Goal: Information Seeking & Learning: Compare options

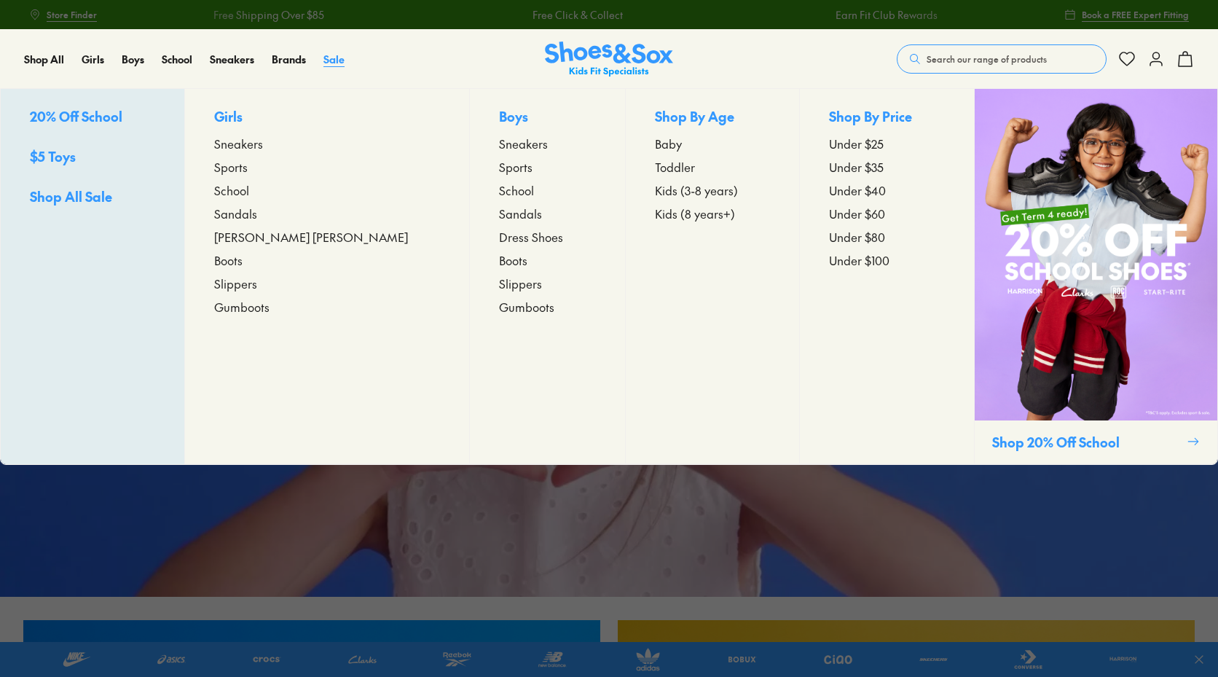
click at [329, 62] on span "Sale" at bounding box center [333, 59] width 21 height 15
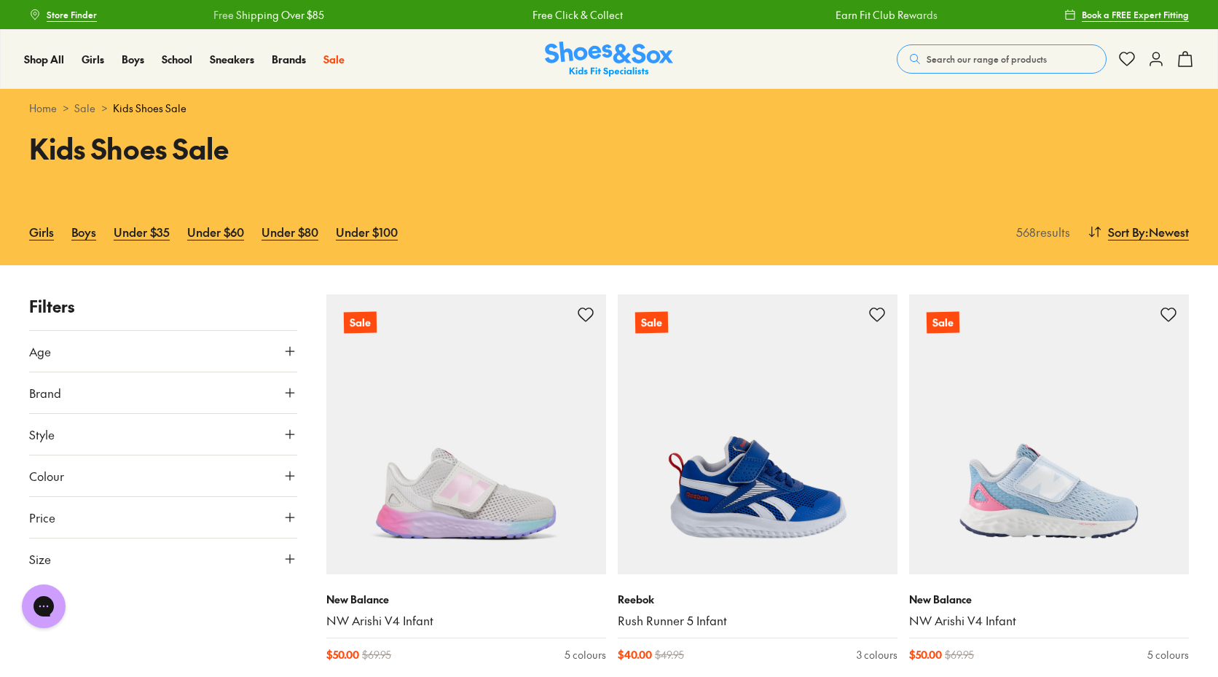
scroll to position [288, 0]
click at [62, 344] on button "Age" at bounding box center [163, 351] width 268 height 41
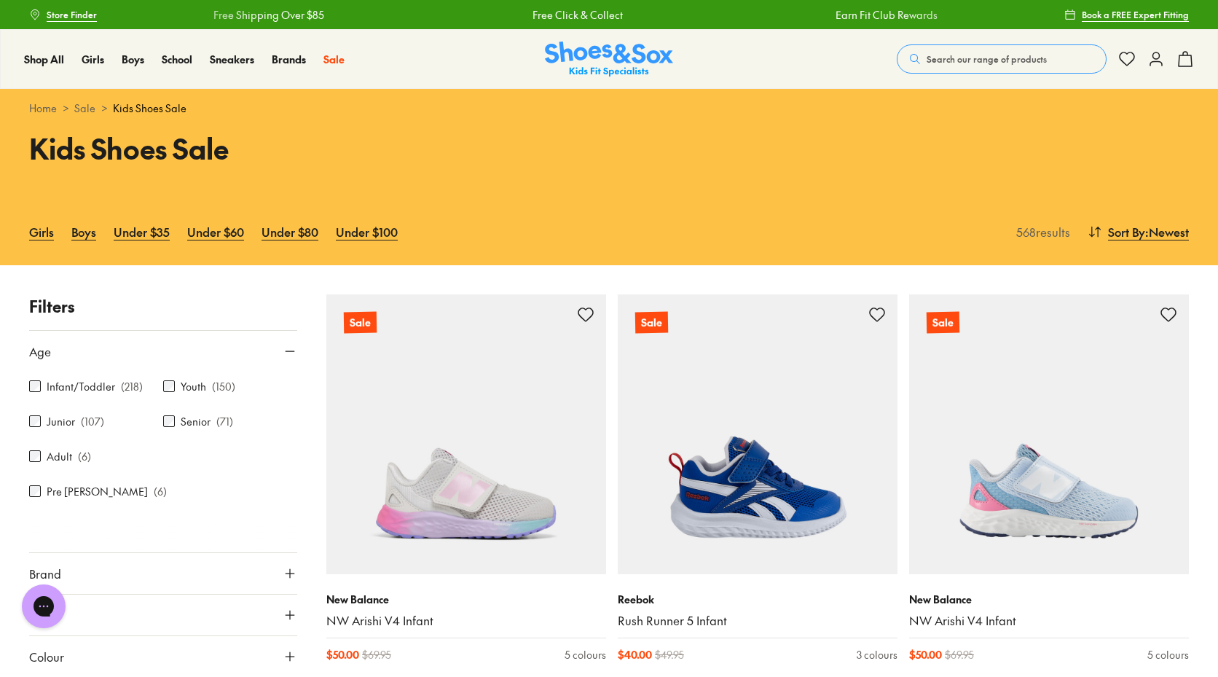
click at [62, 344] on button "Age" at bounding box center [163, 351] width 268 height 41
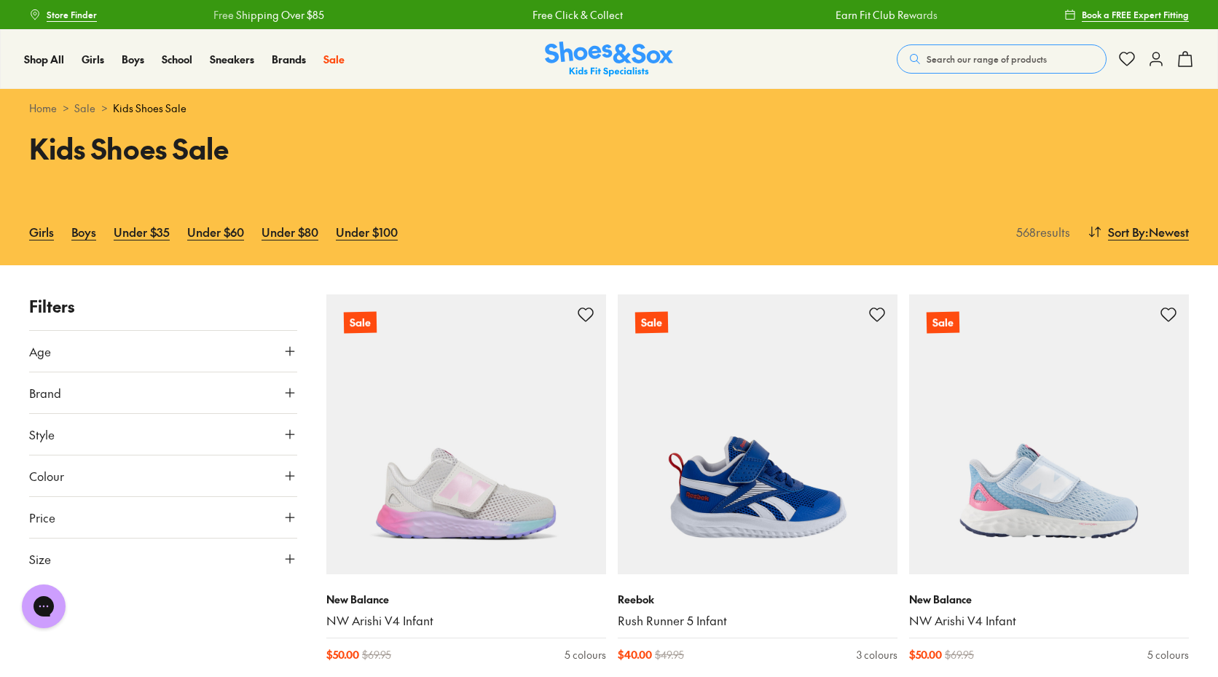
click at [117, 391] on button "Brand" at bounding box center [163, 392] width 268 height 41
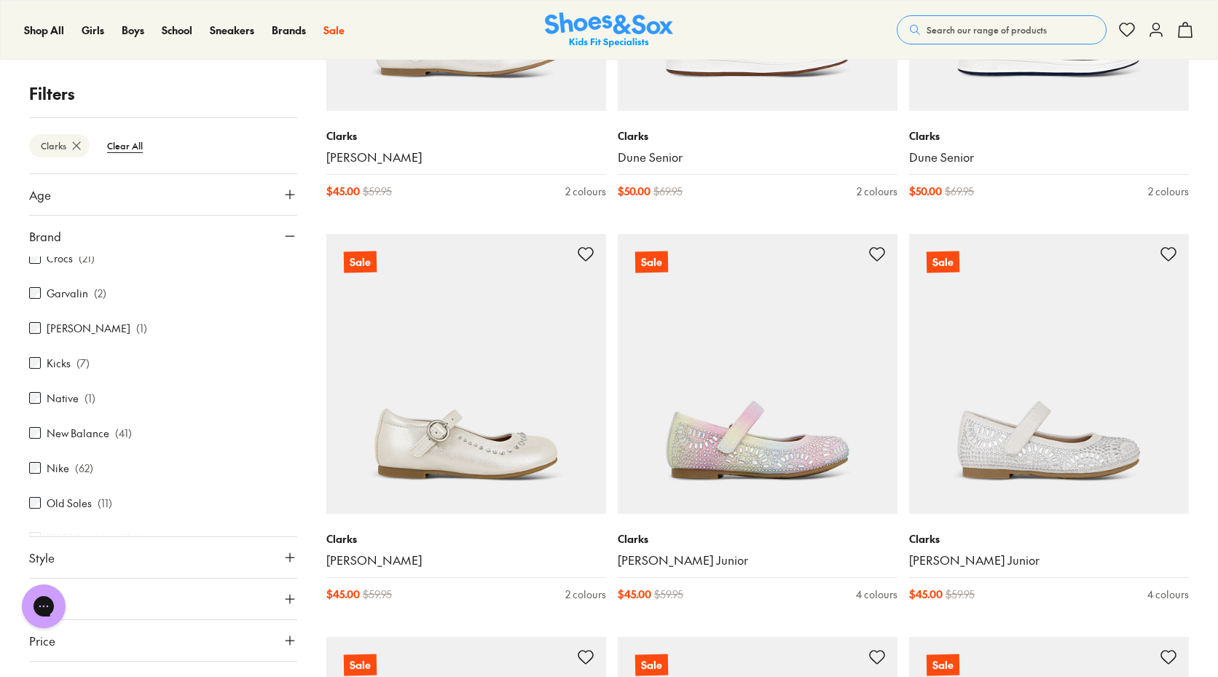
scroll to position [3570, 0]
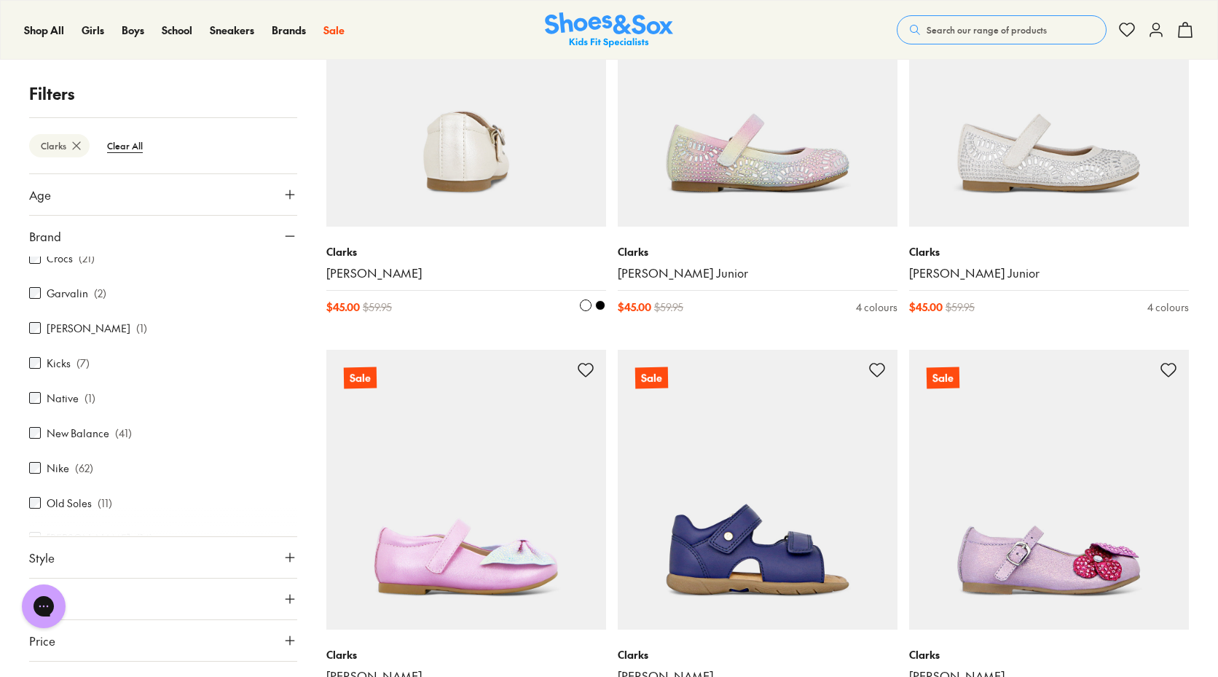
drag, startPoint x: 465, startPoint y: 155, endPoint x: 471, endPoint y: 160, distance: 7.7
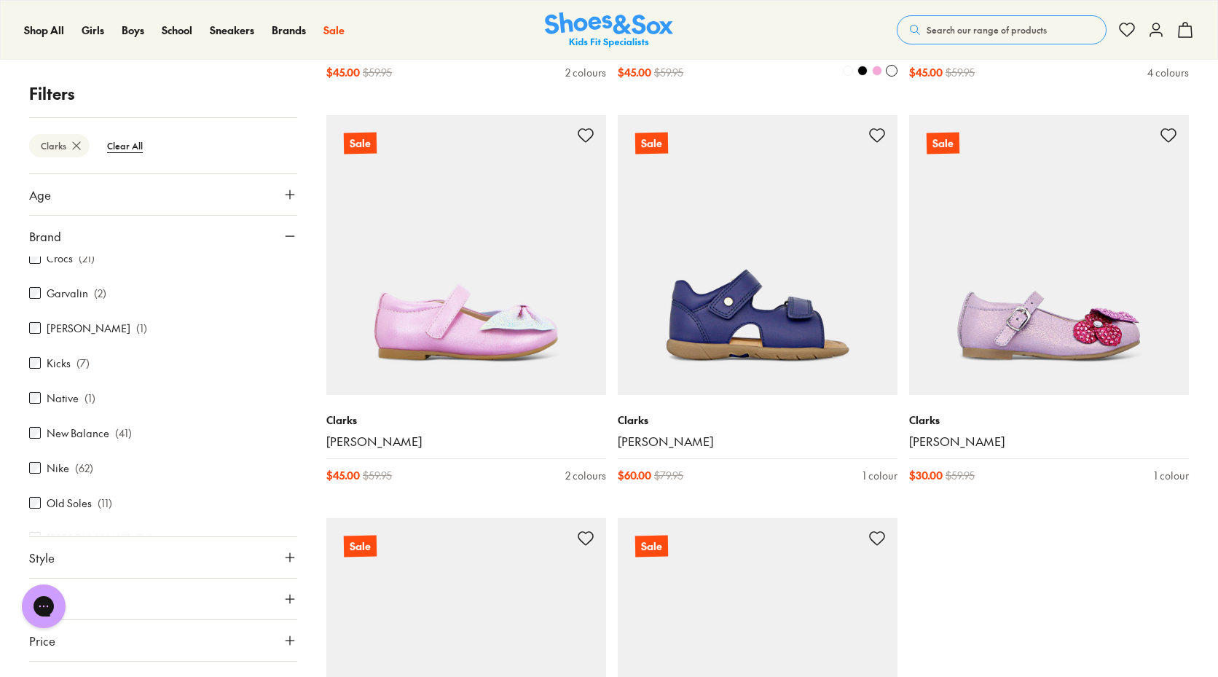
scroll to position [3861, 0]
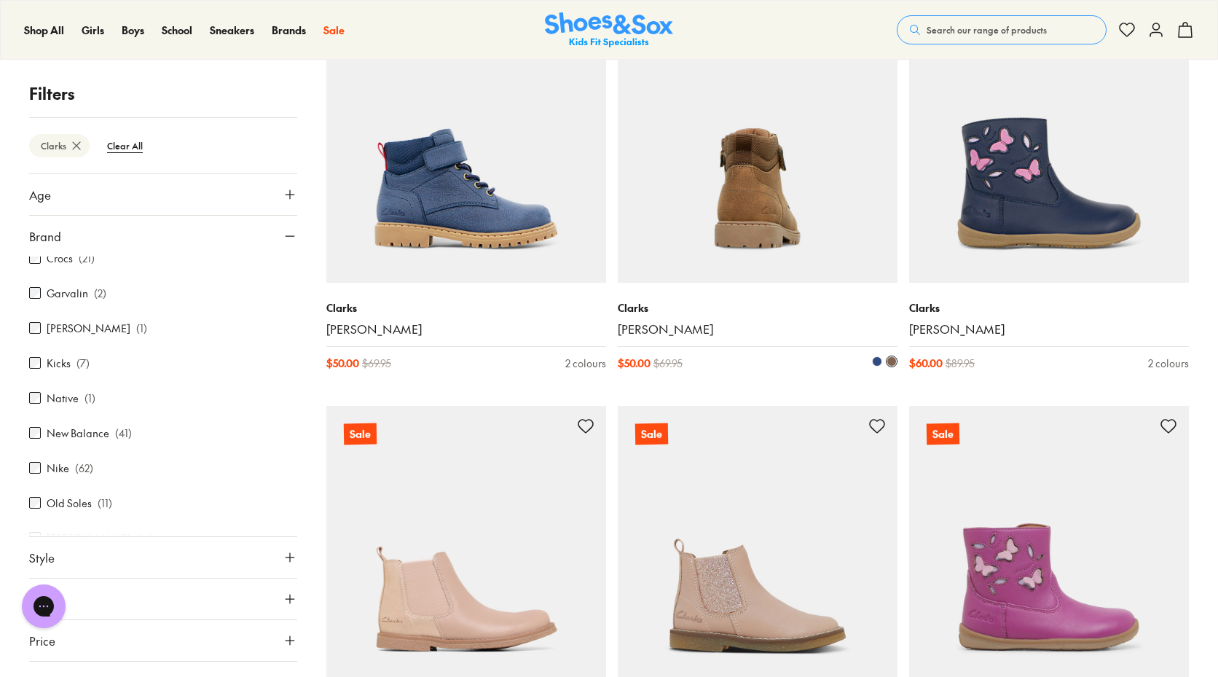
scroll to position [7504, 0]
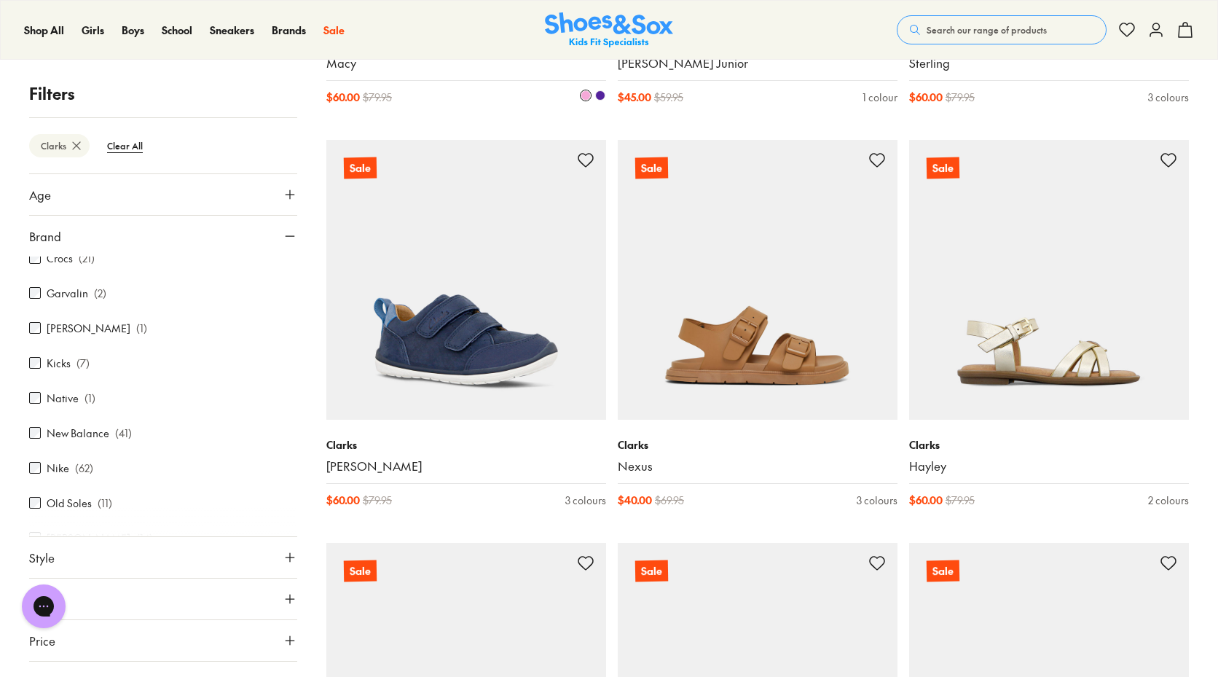
scroll to position [12677, 0]
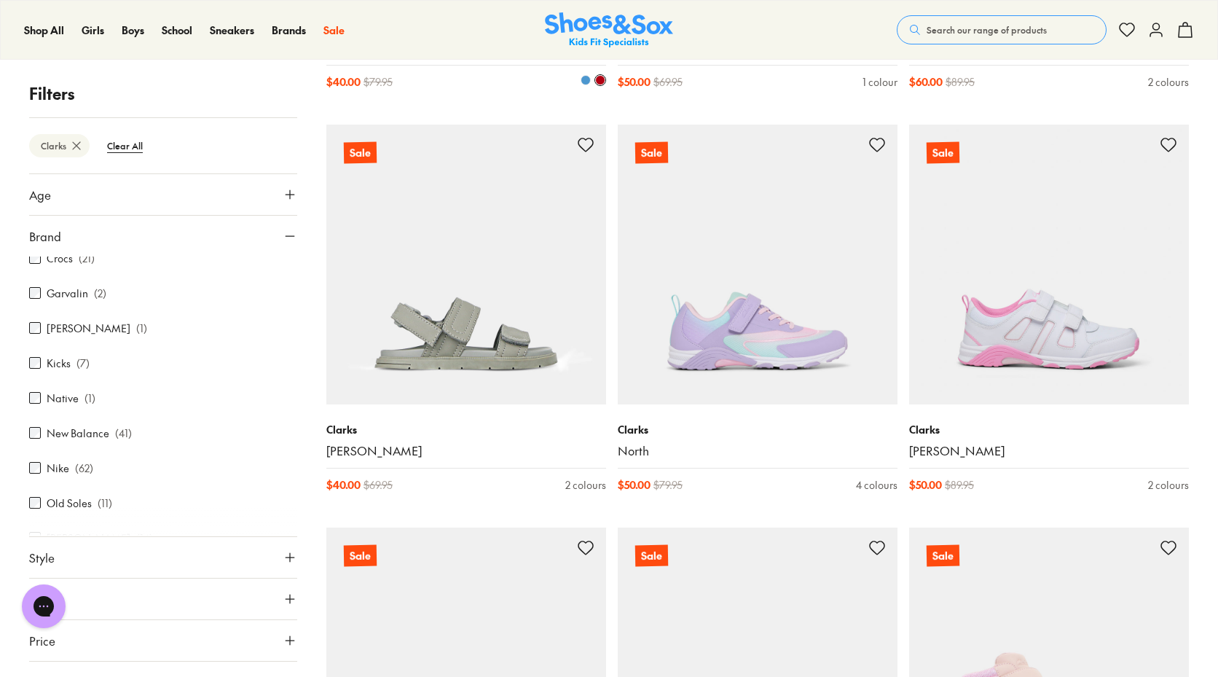
scroll to position [14862, 0]
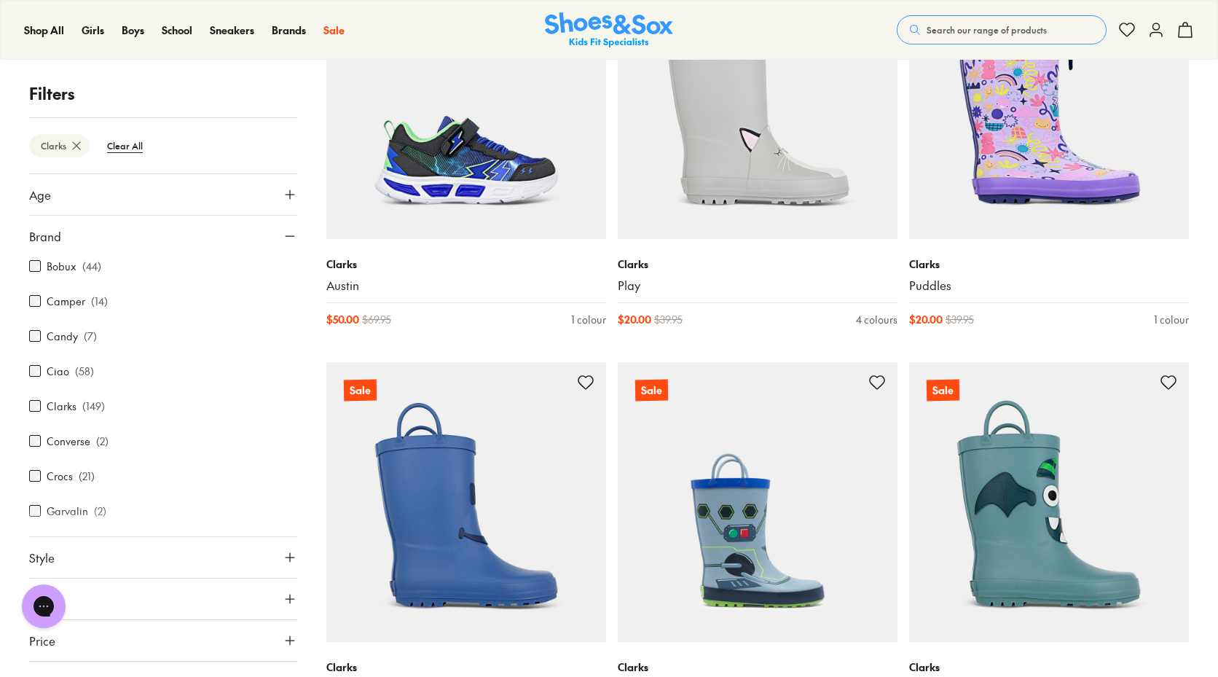
scroll to position [179, 0]
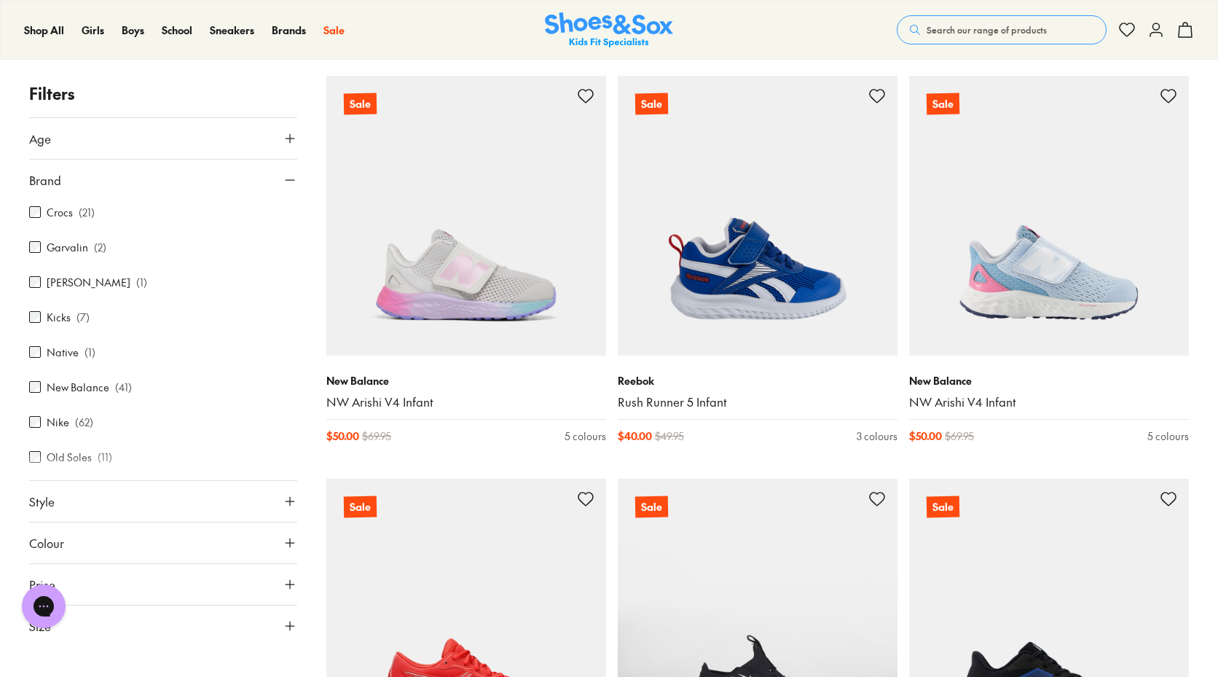
scroll to position [471, 0]
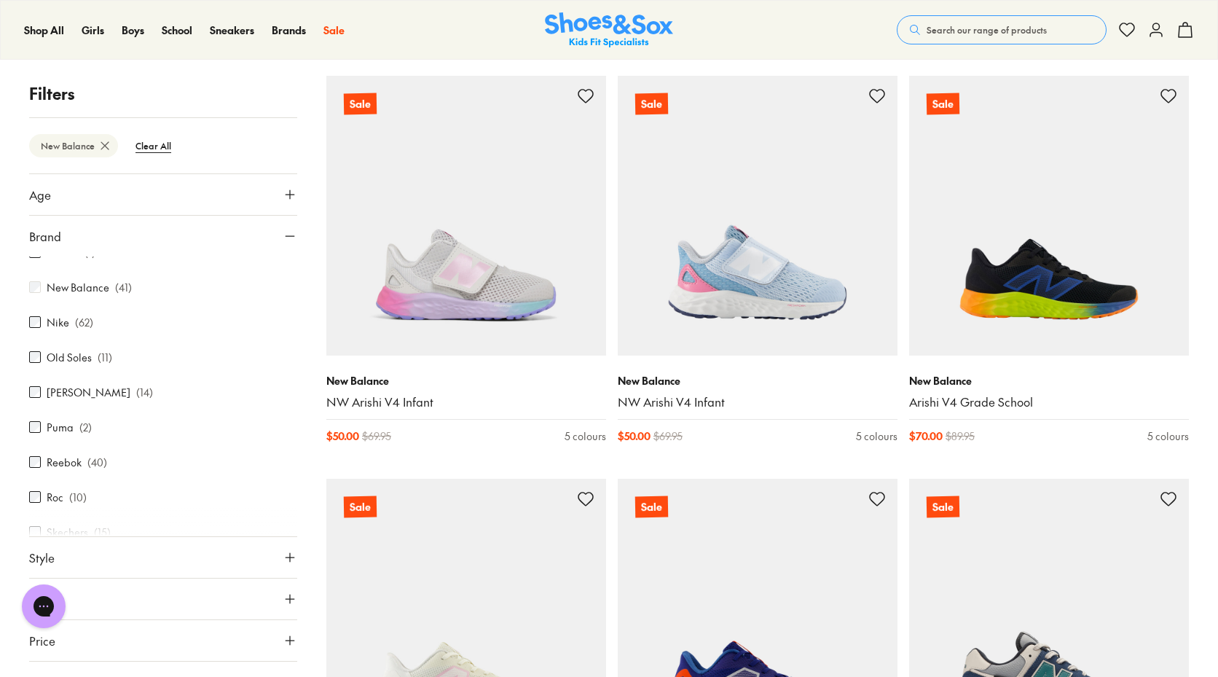
scroll to position [616, 0]
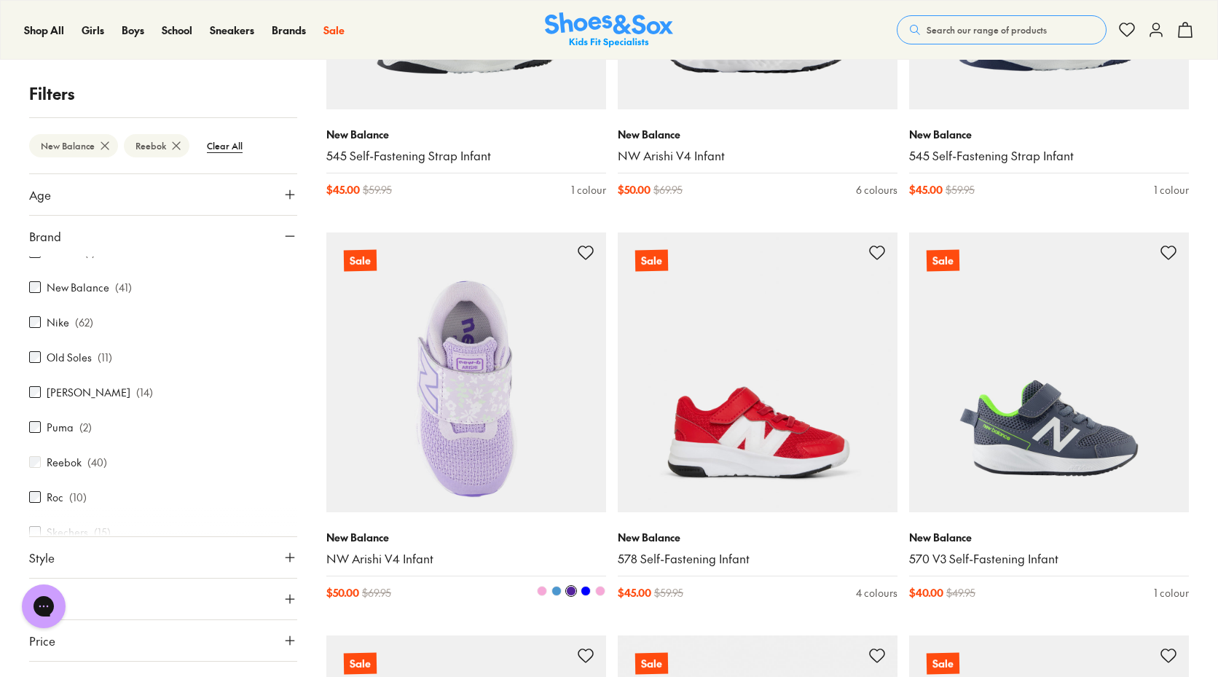
scroll to position [2258, 0]
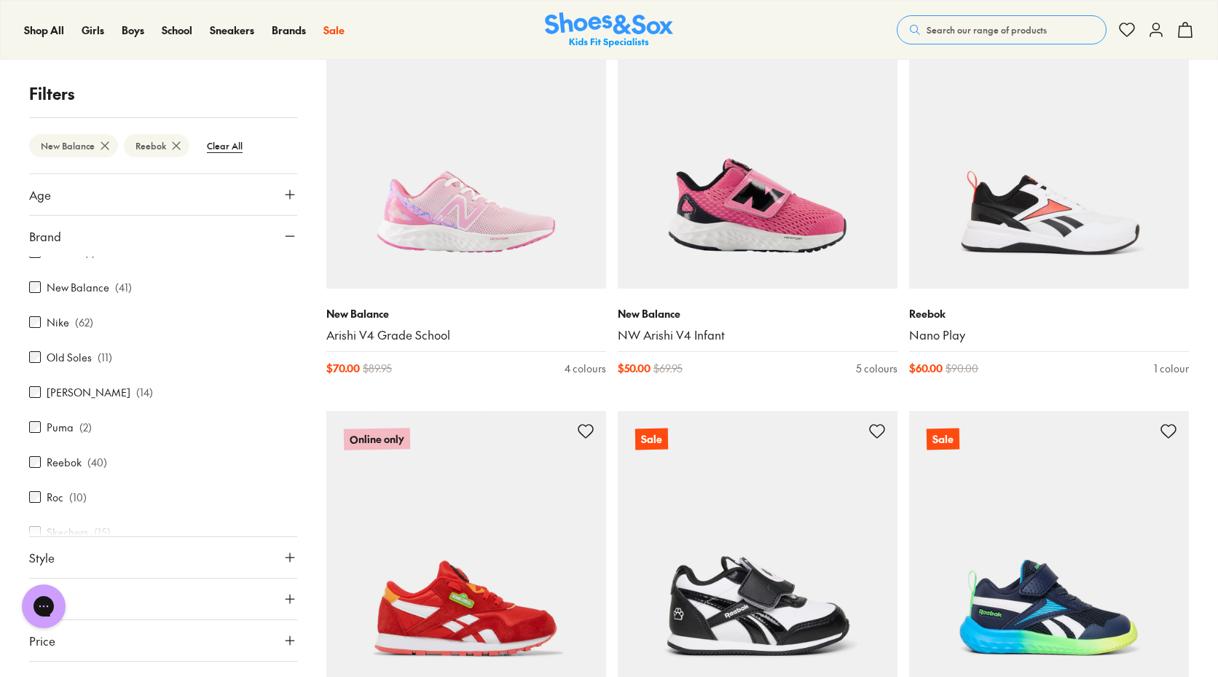
scroll to position [7941, 0]
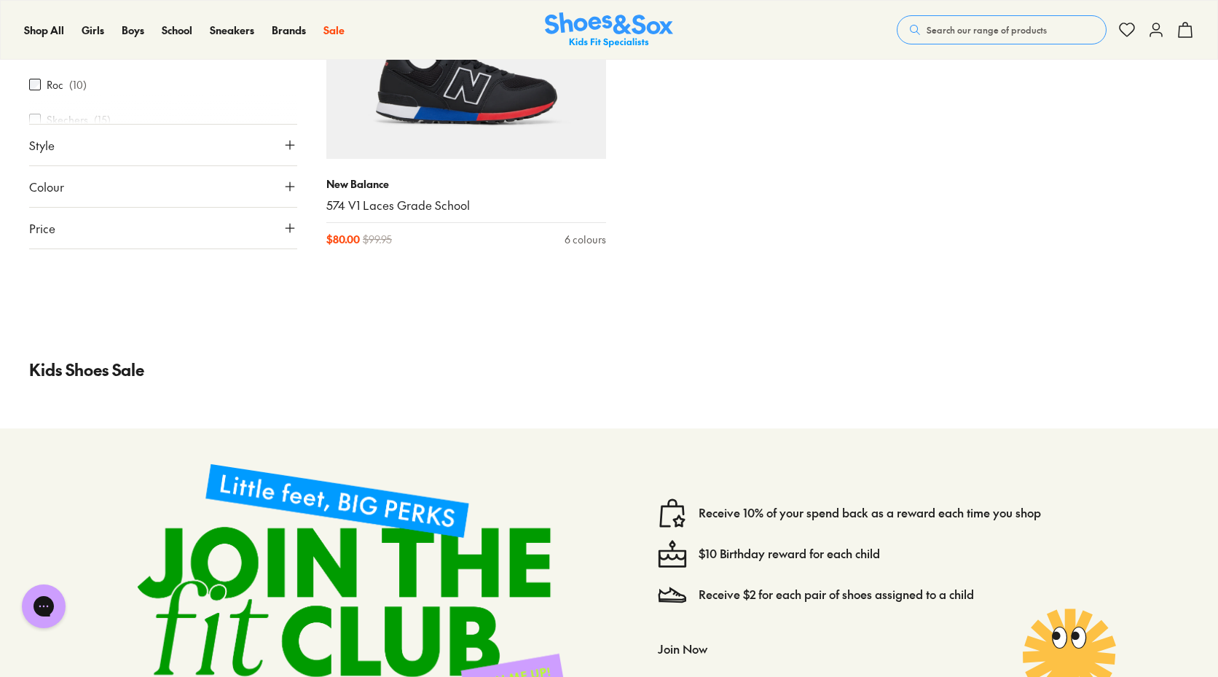
scroll to position [11292, 0]
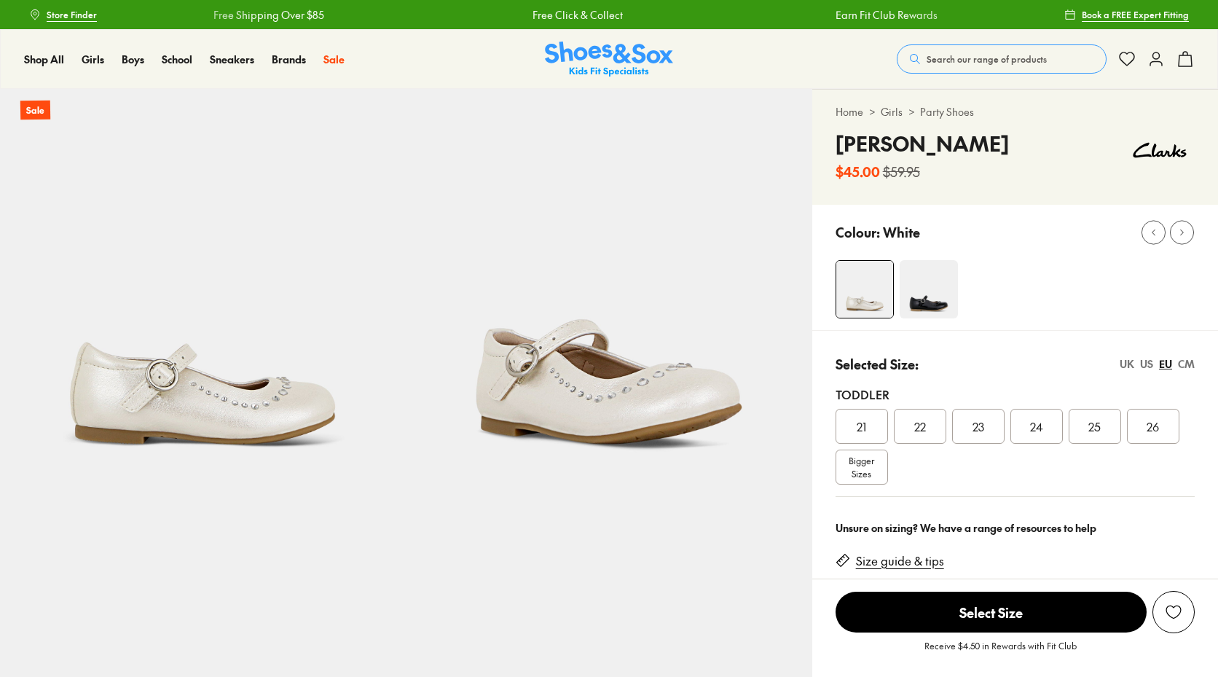
select select "*"
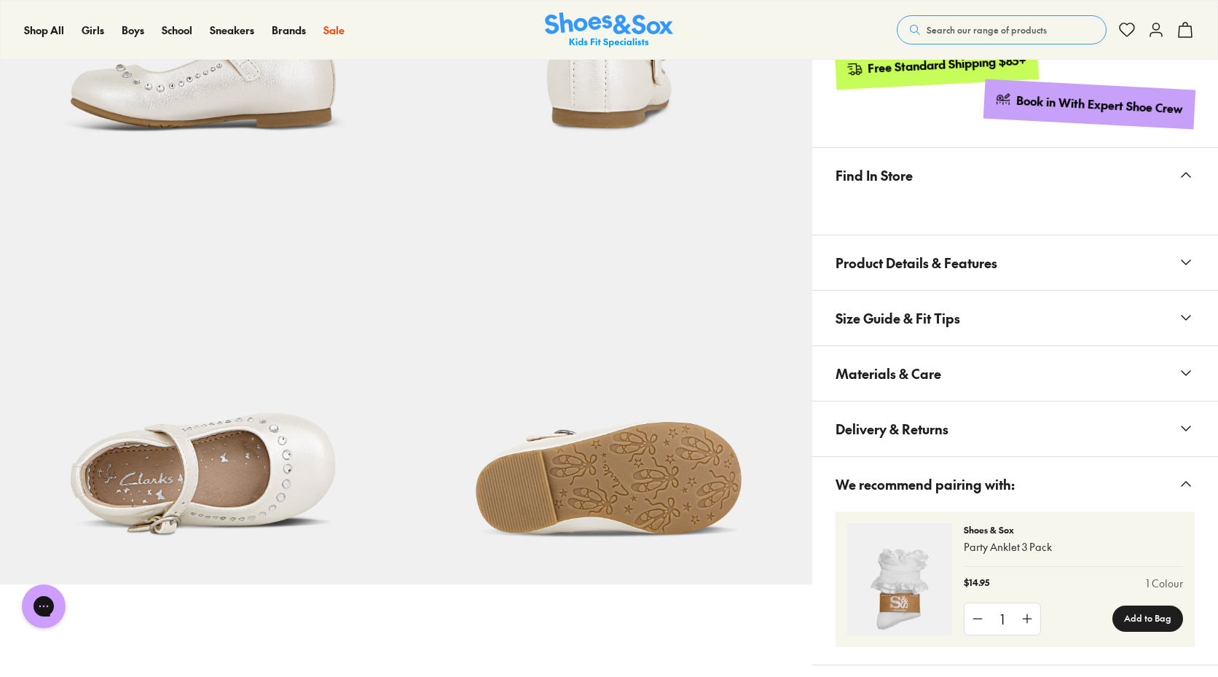
scroll to position [874, 0]
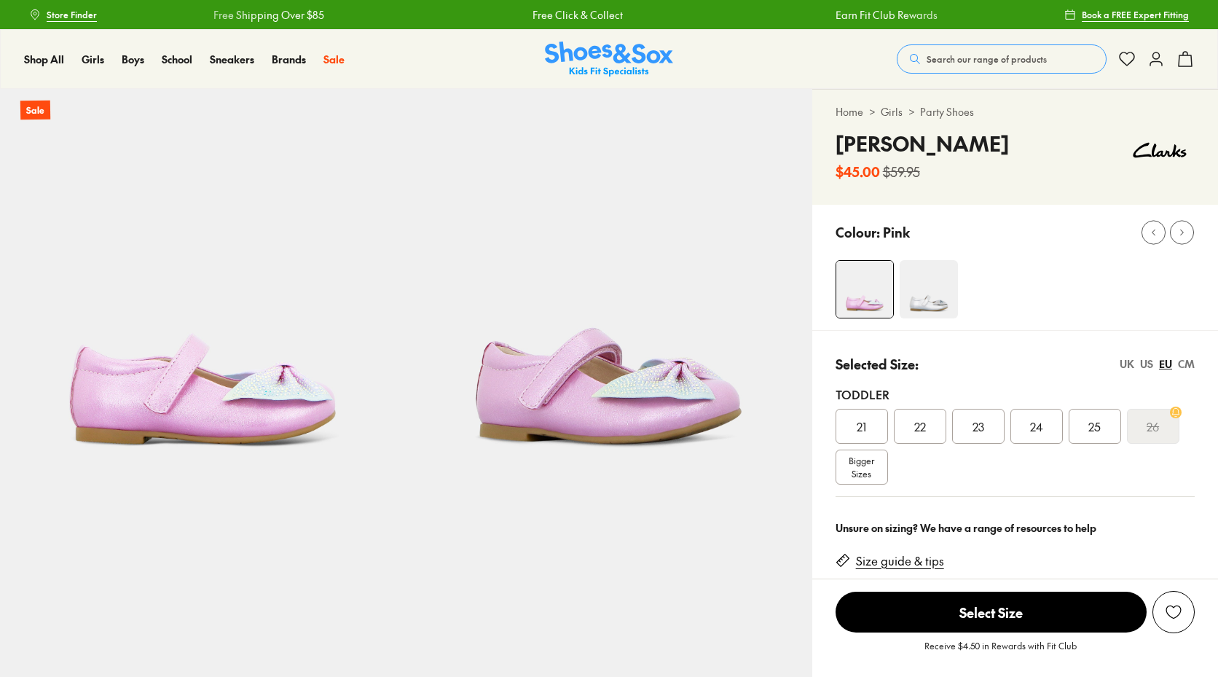
select select "*"
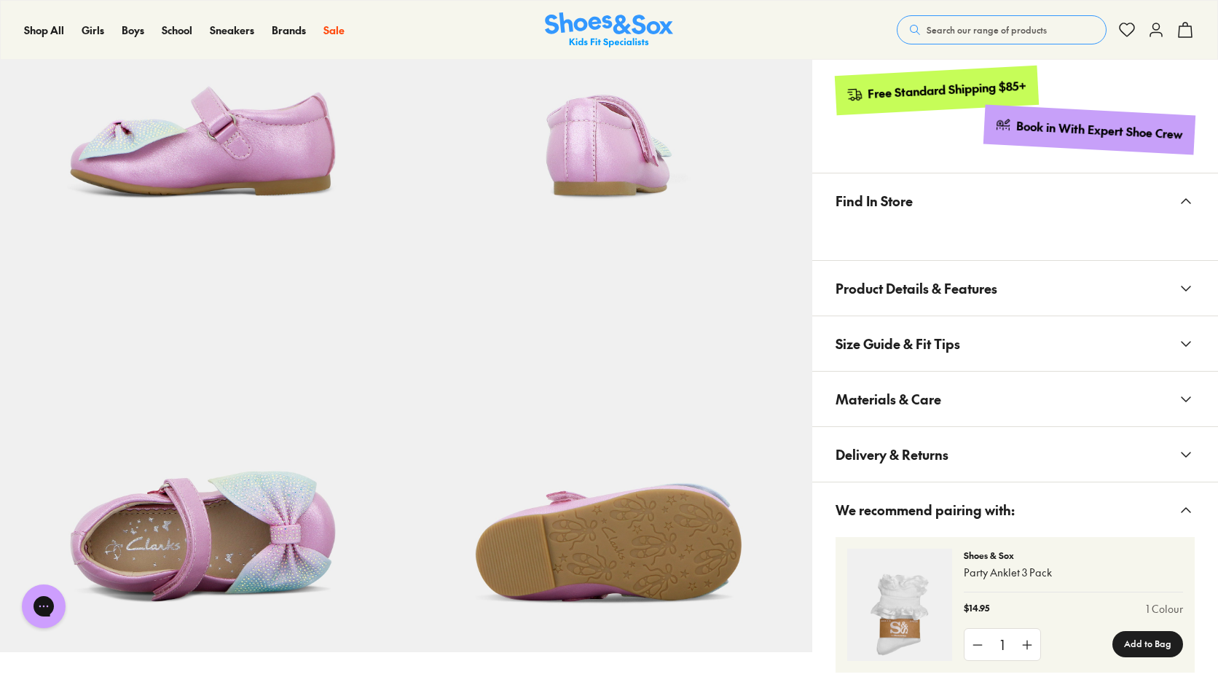
scroll to position [656, 0]
click at [286, 523] on img at bounding box center [203, 449] width 406 height 406
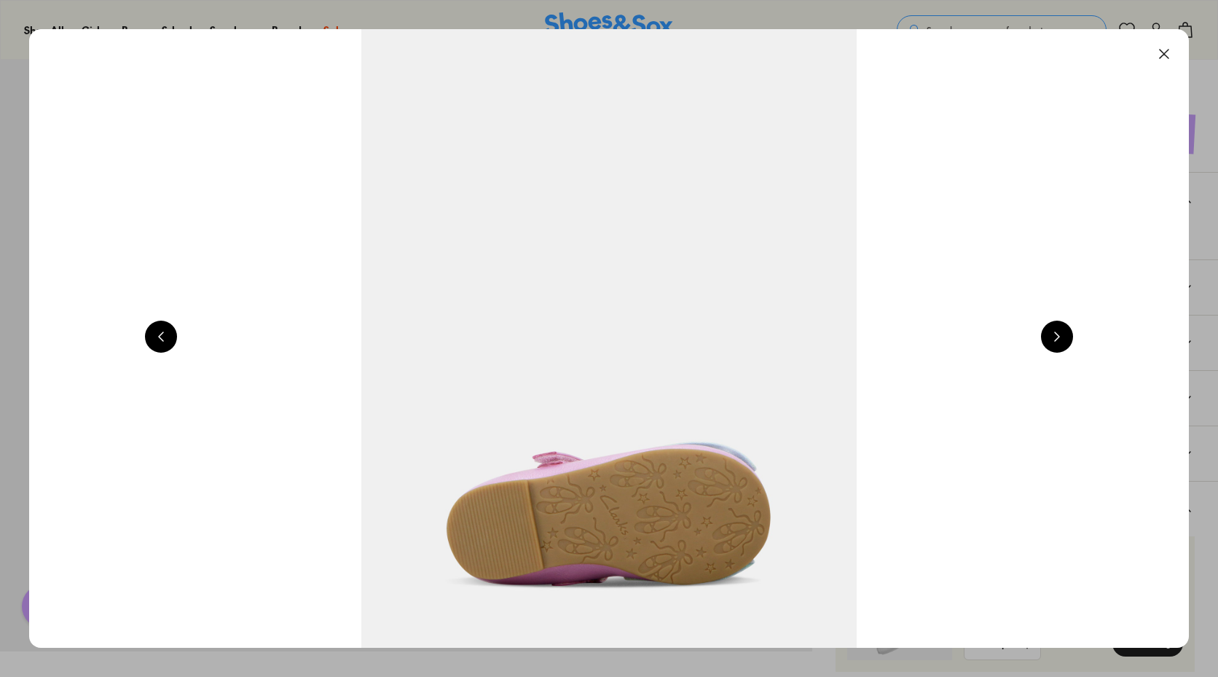
scroll to position [0, 5828]
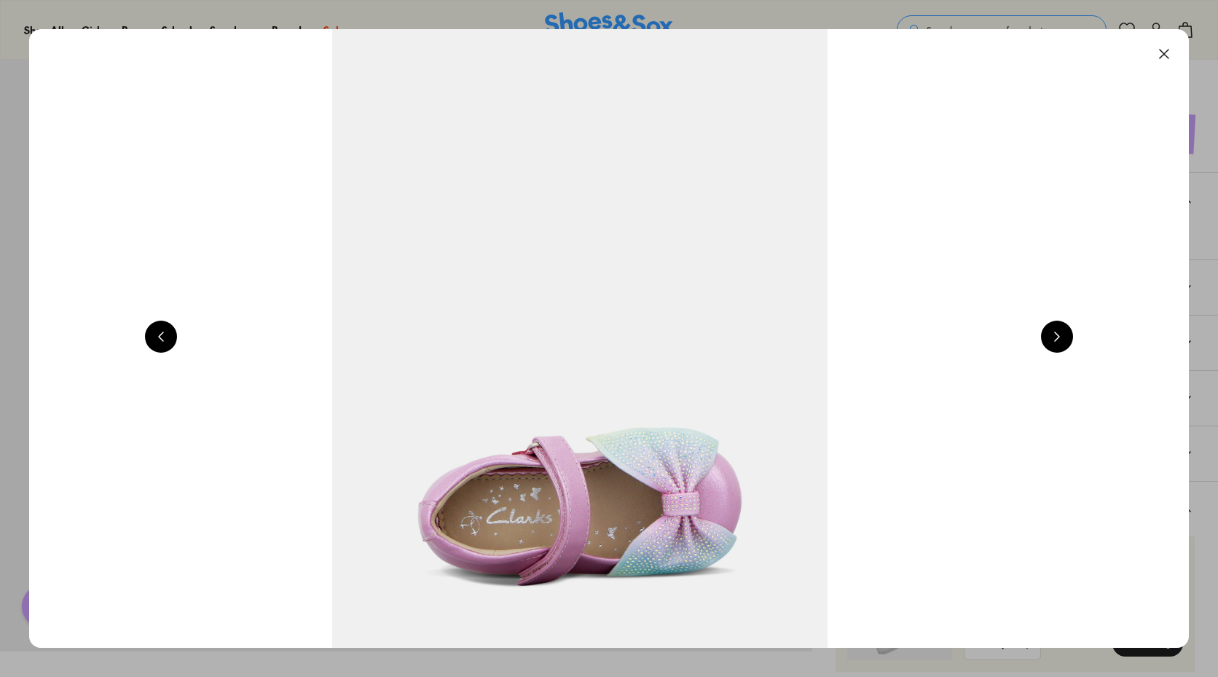
click at [721, 495] on img at bounding box center [580, 338] width 1160 height 619
click at [1161, 60] on button at bounding box center [1164, 54] width 32 height 32
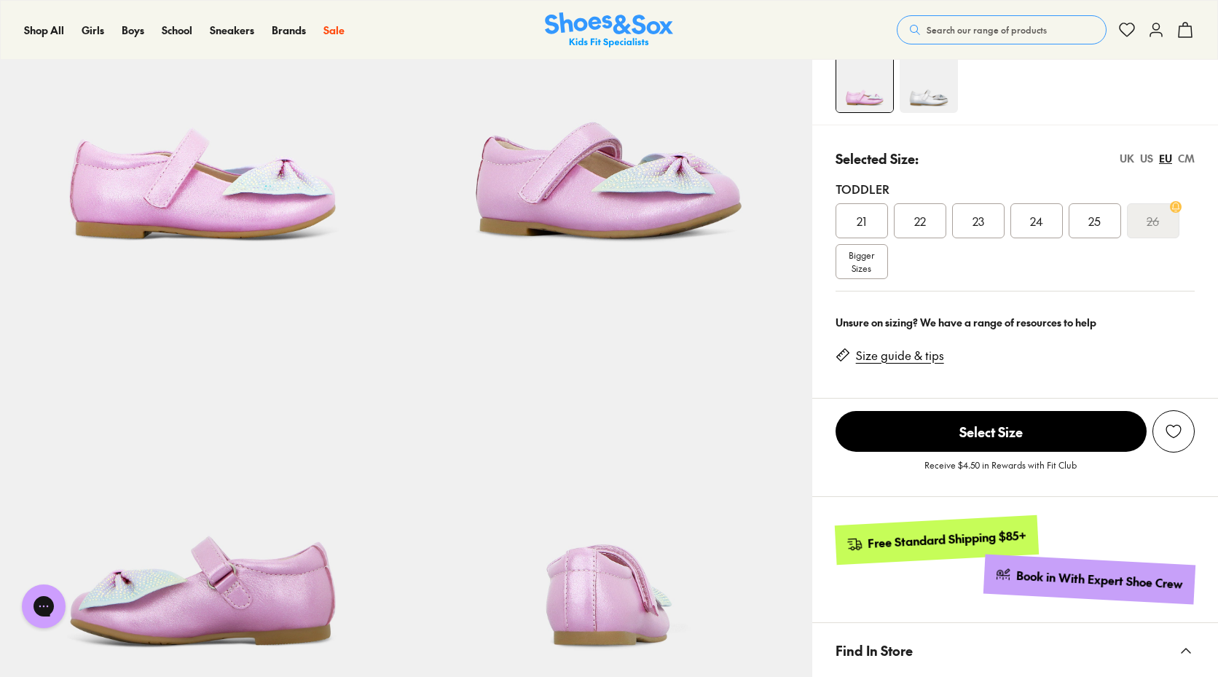
scroll to position [0, 0]
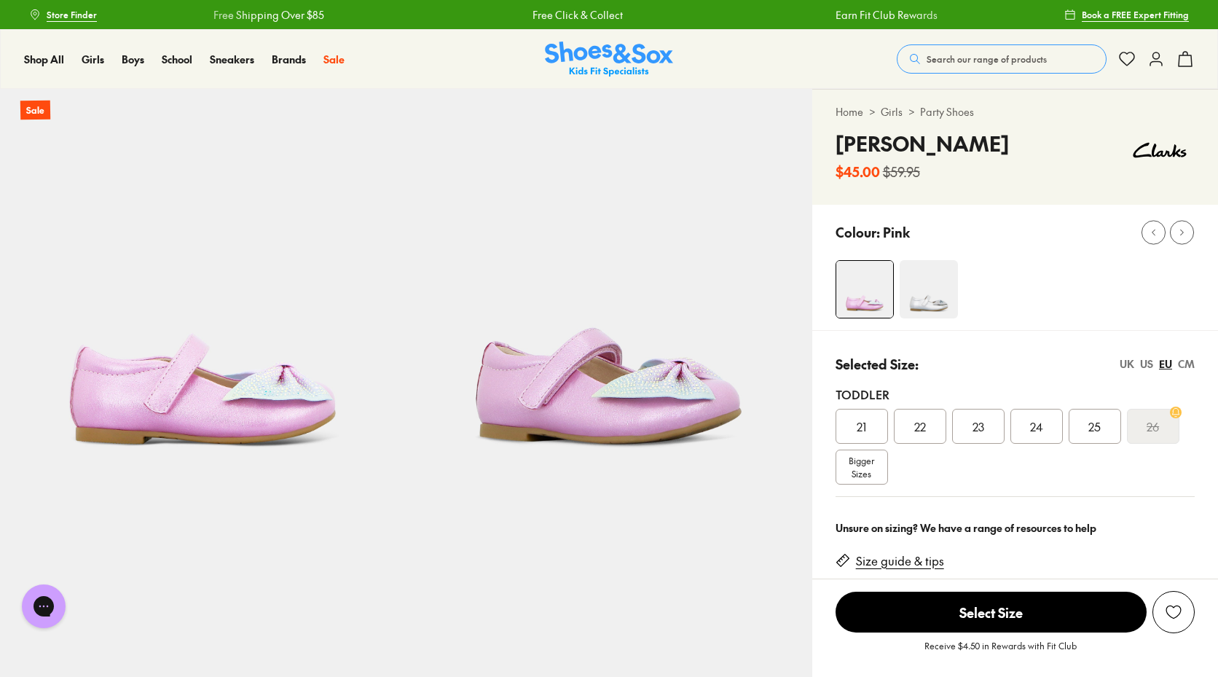
click at [221, 386] on img at bounding box center [203, 292] width 406 height 406
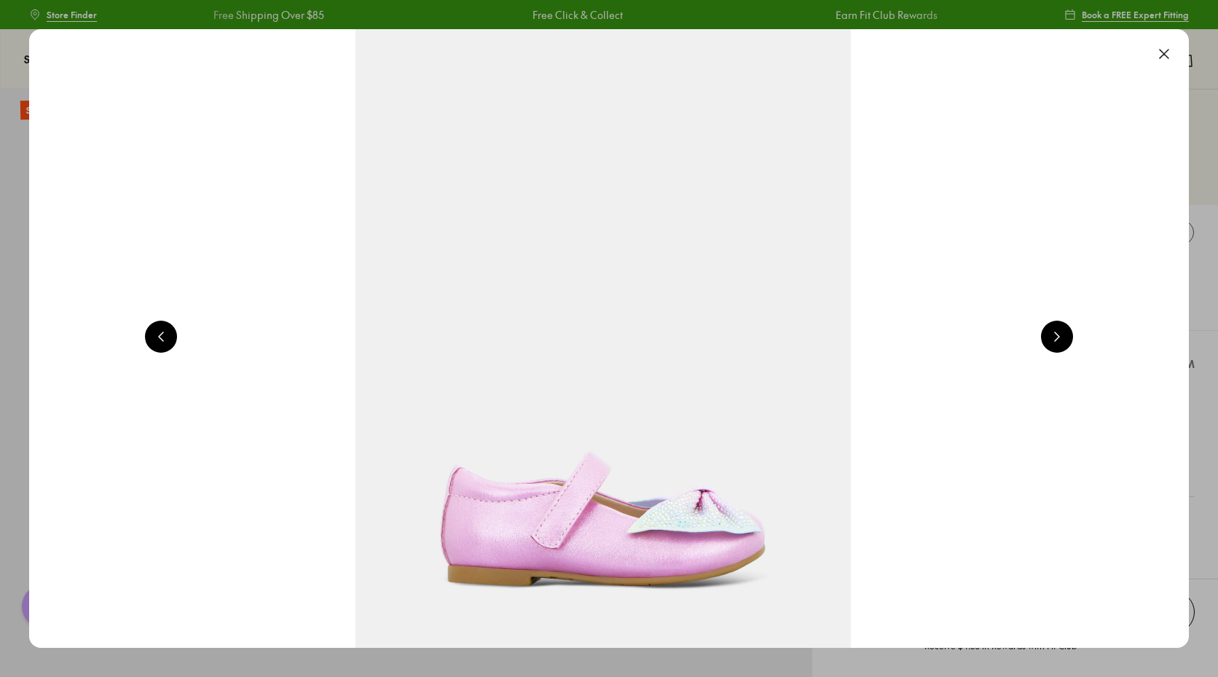
click at [1177, 57] on button at bounding box center [1164, 54] width 32 height 32
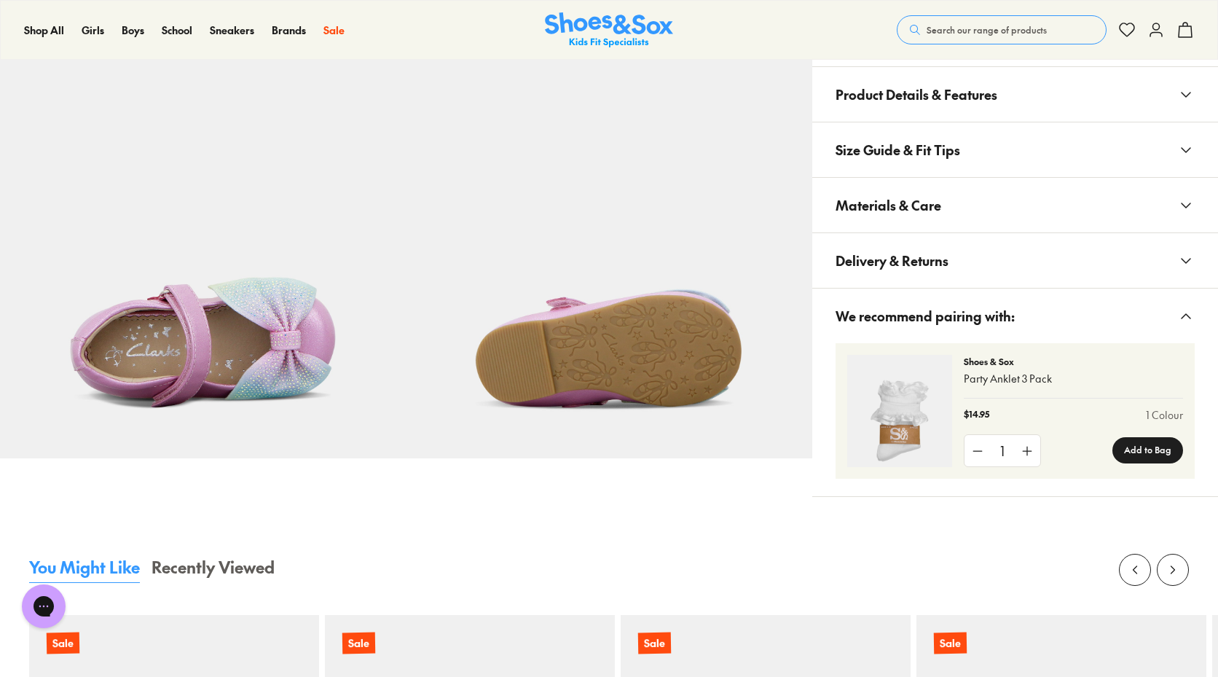
scroll to position [874, 0]
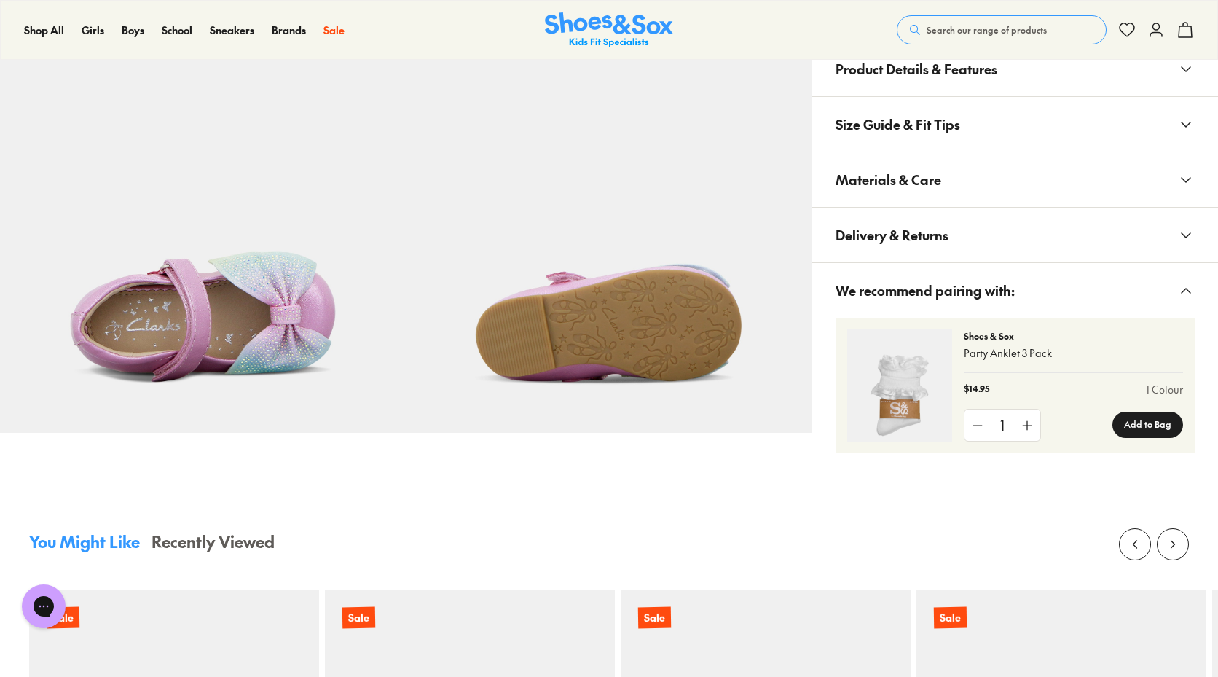
click at [308, 311] on img at bounding box center [203, 230] width 406 height 406
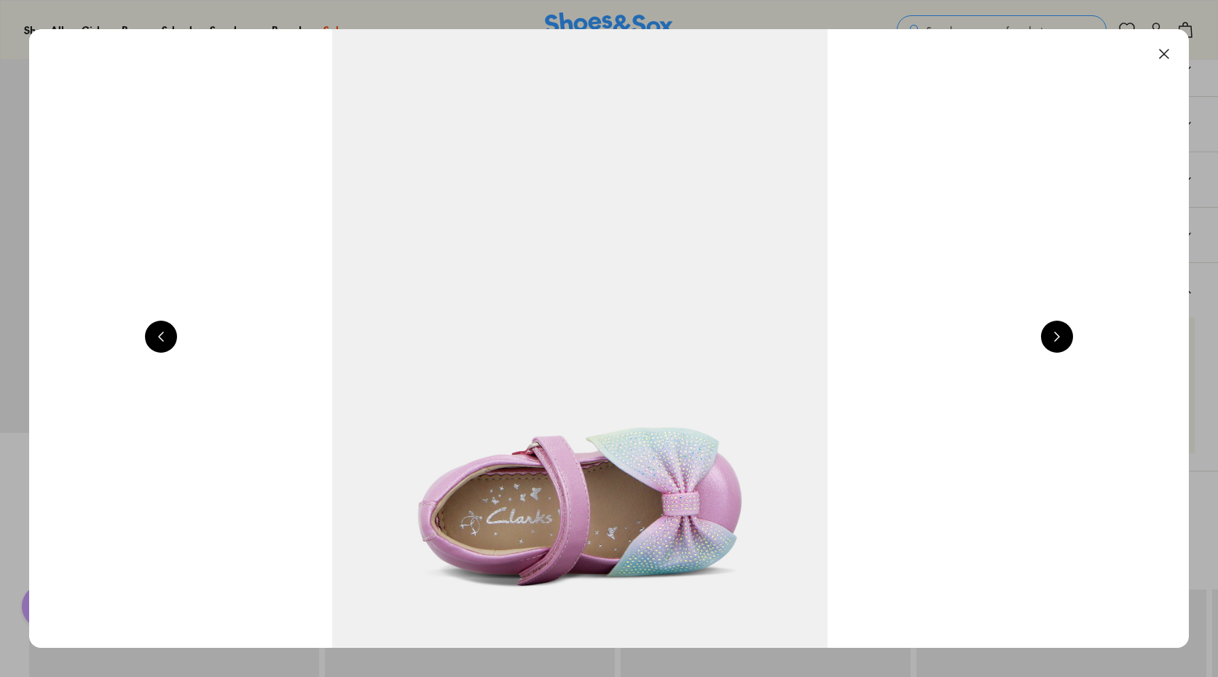
click at [1171, 48] on button at bounding box center [1164, 54] width 32 height 32
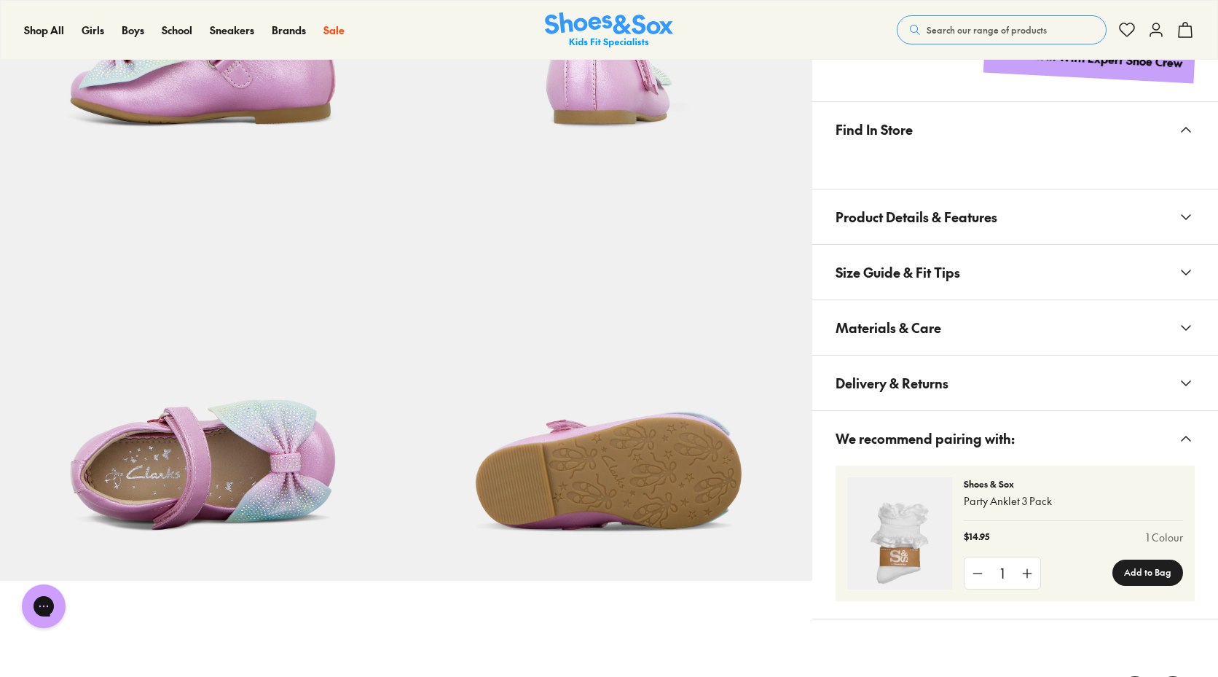
scroll to position [0, 0]
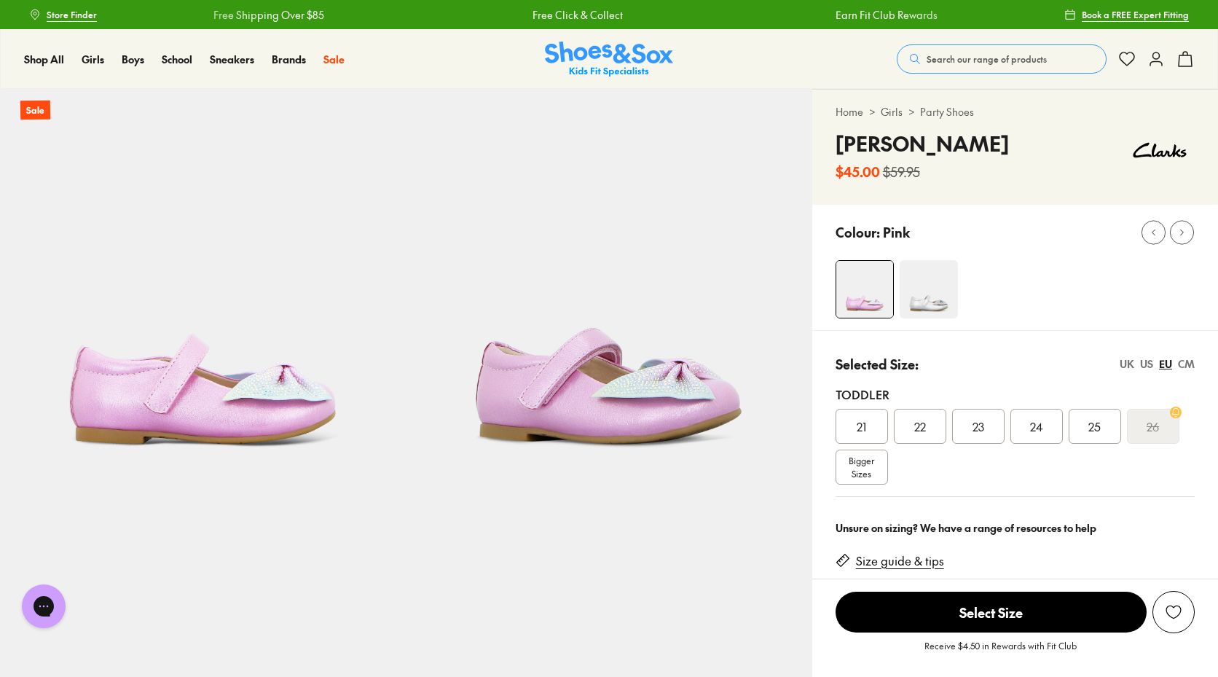
click at [931, 294] on img at bounding box center [929, 289] width 58 height 58
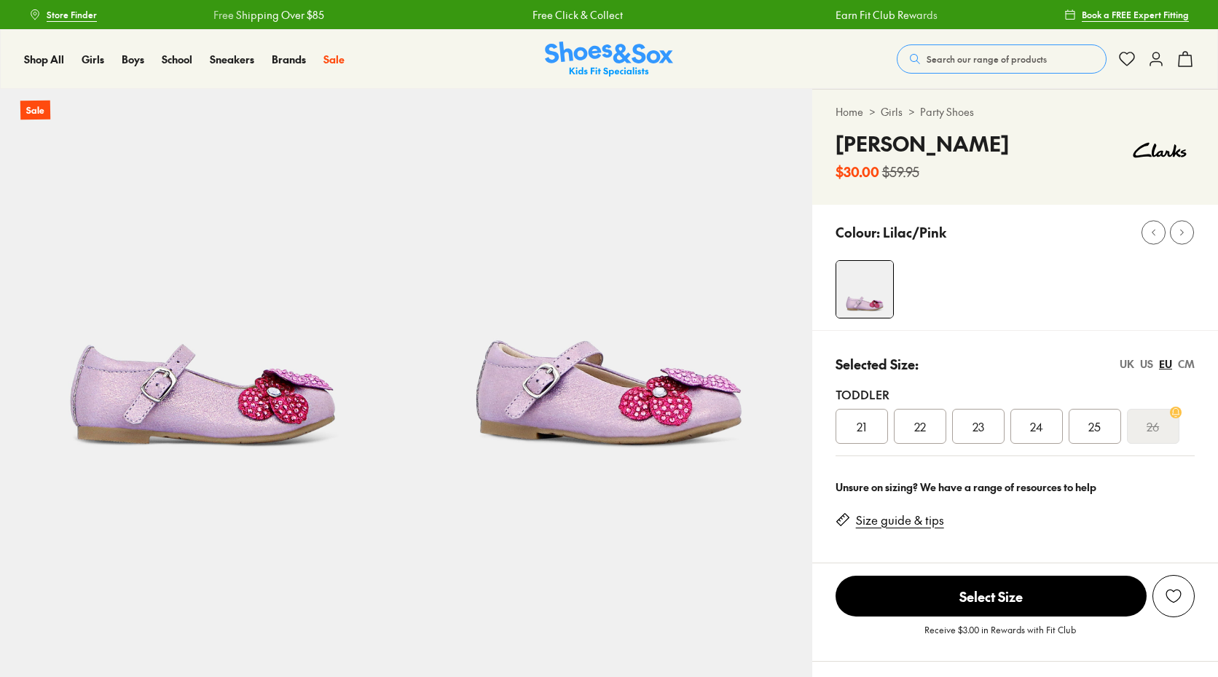
select select "*"
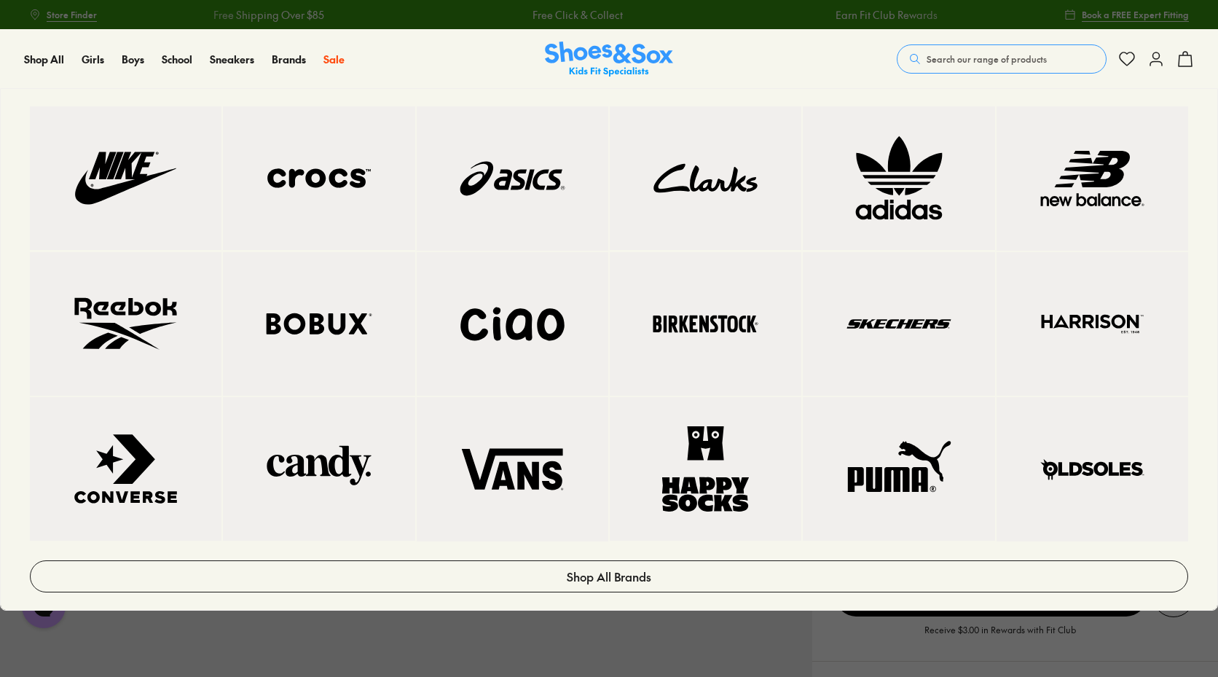
click at [342, 444] on img at bounding box center [318, 468] width 133 height 85
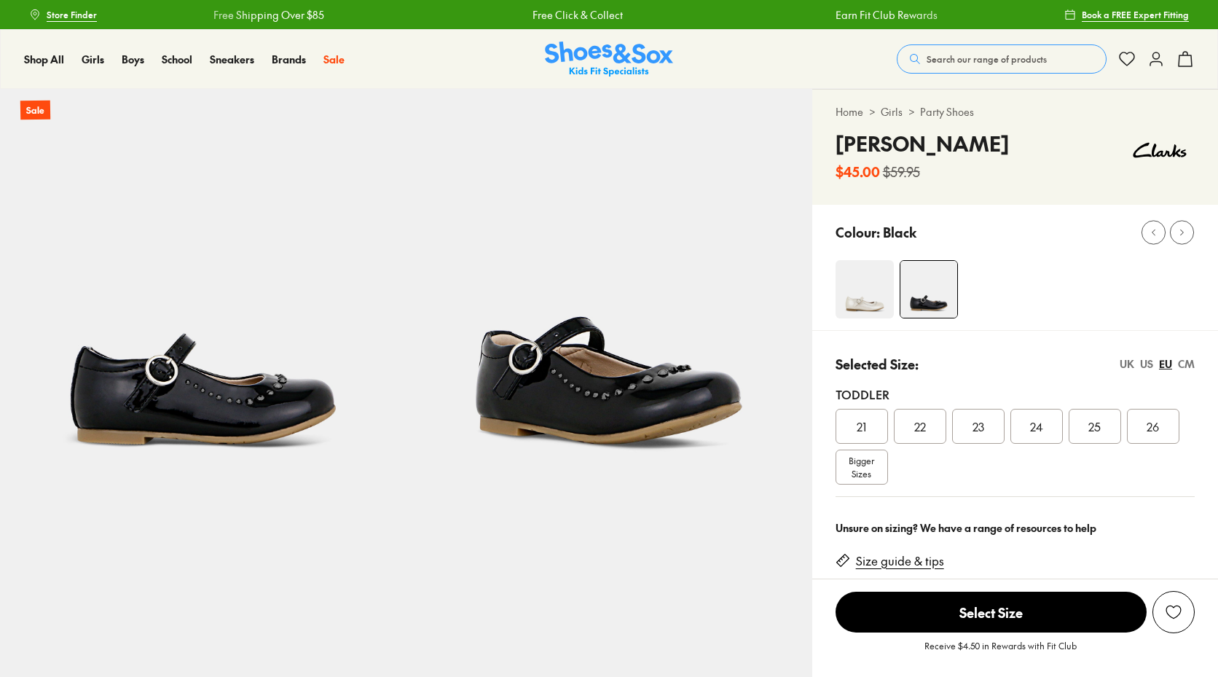
select select "*"
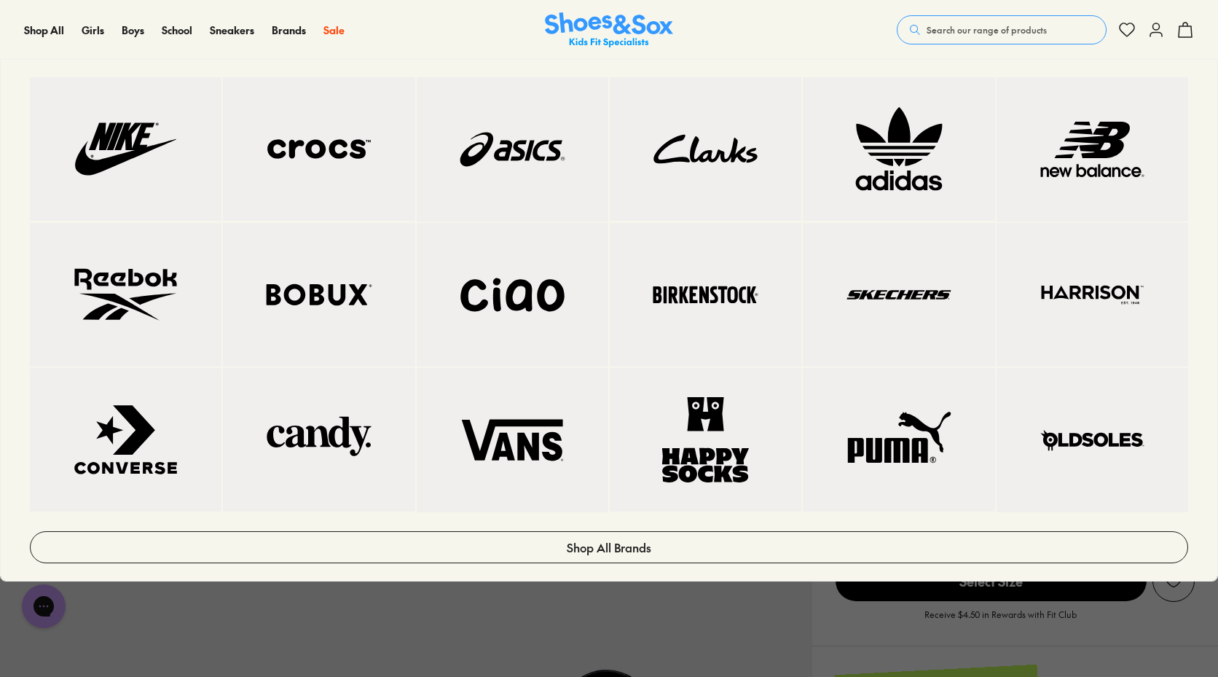
scroll to position [73, 0]
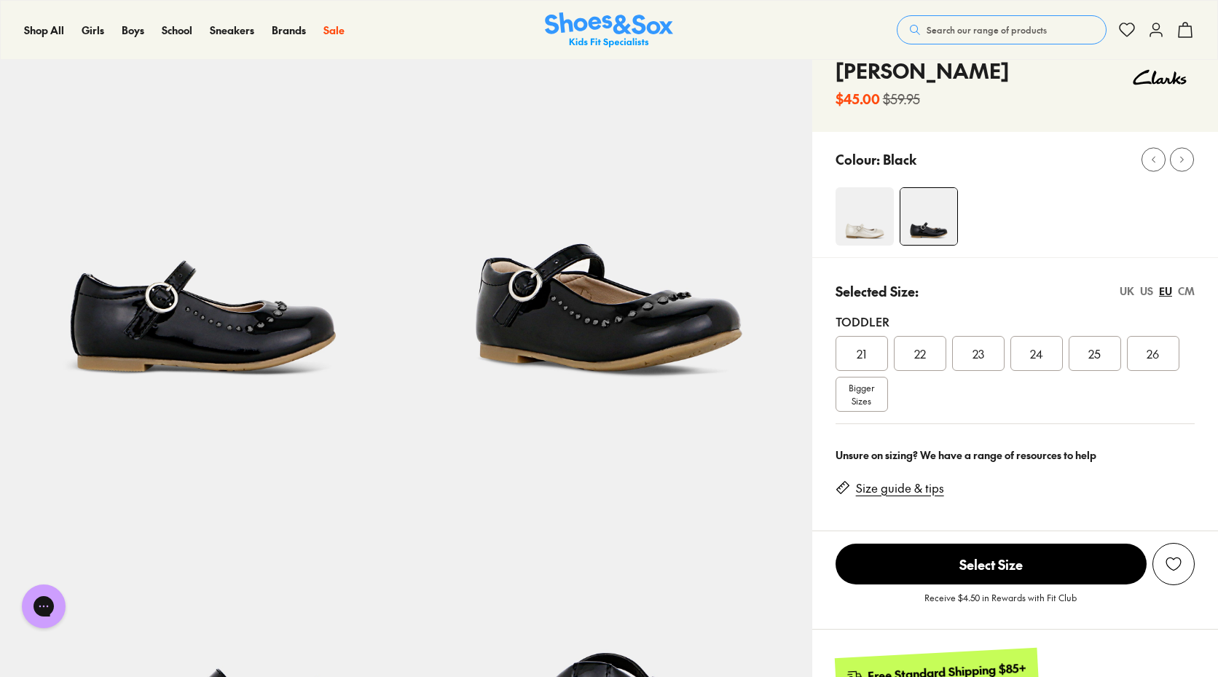
click at [862, 223] on img at bounding box center [865, 216] width 58 height 58
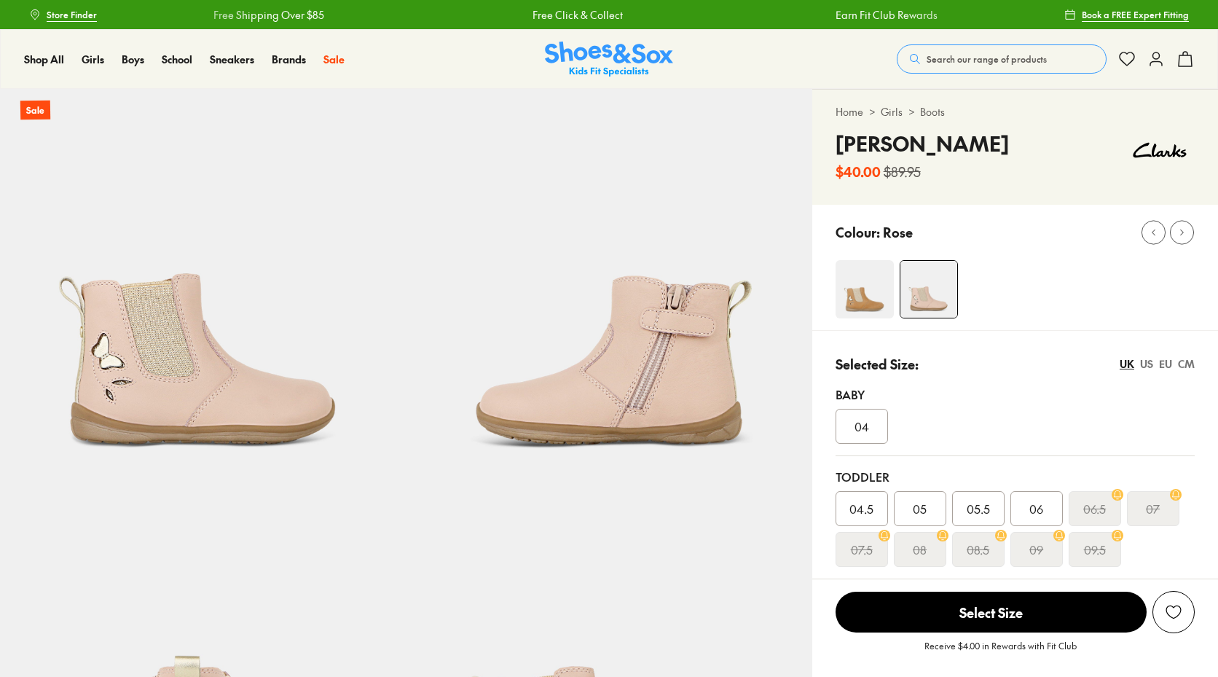
select select "*"
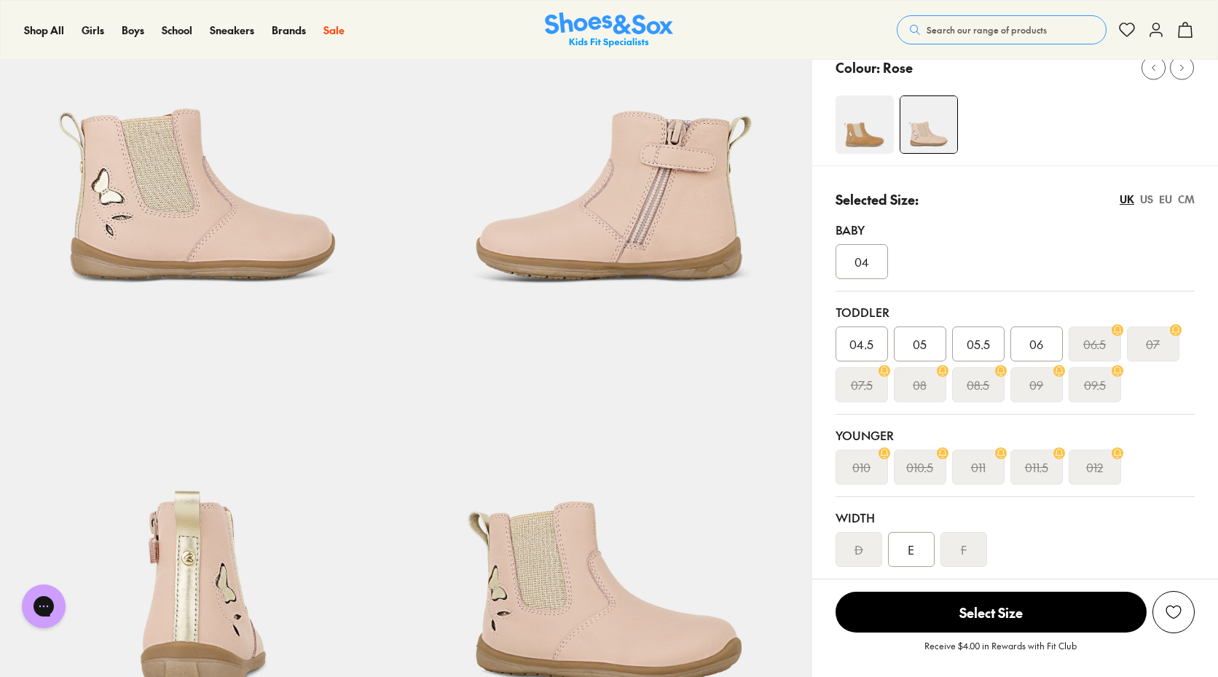
scroll to position [291, 0]
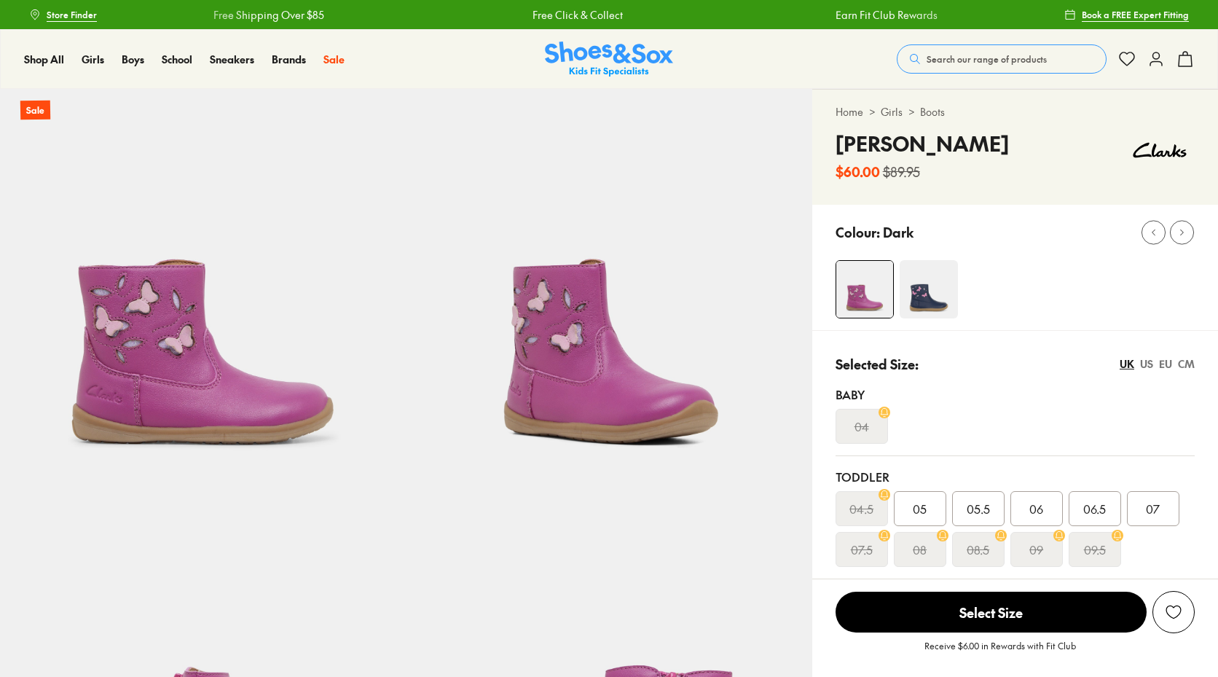
select select "*"
click at [928, 291] on img at bounding box center [929, 289] width 58 height 58
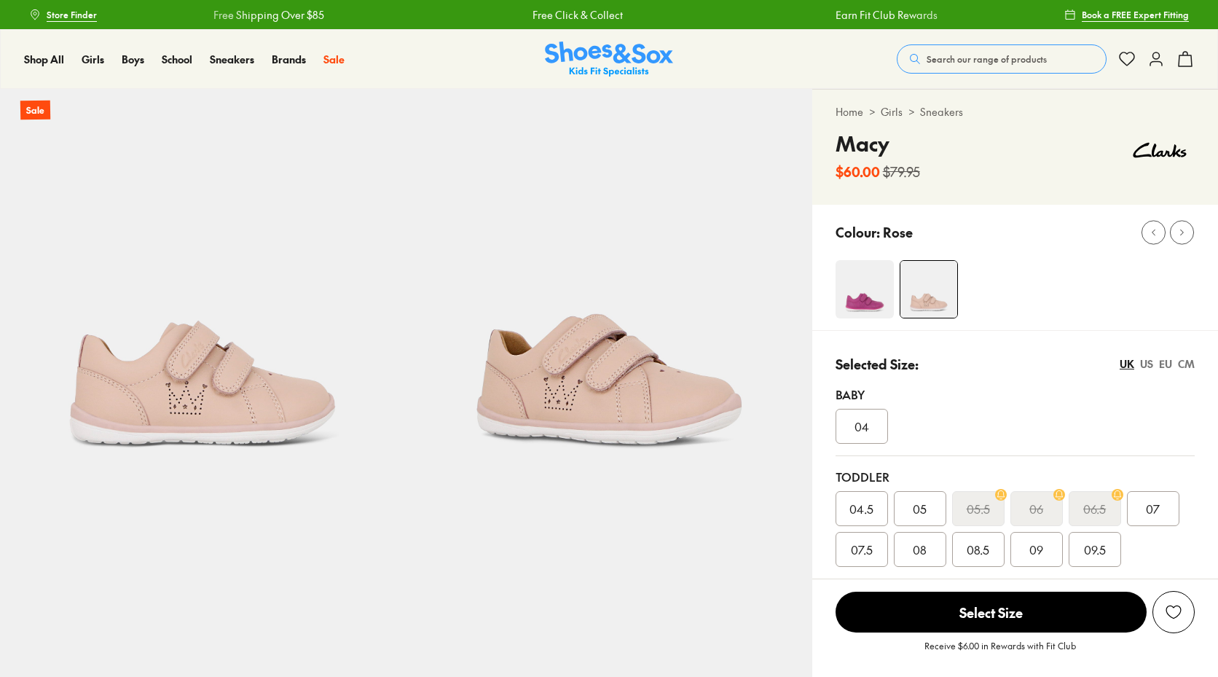
select select "*"
click at [857, 283] on img at bounding box center [865, 289] width 58 height 58
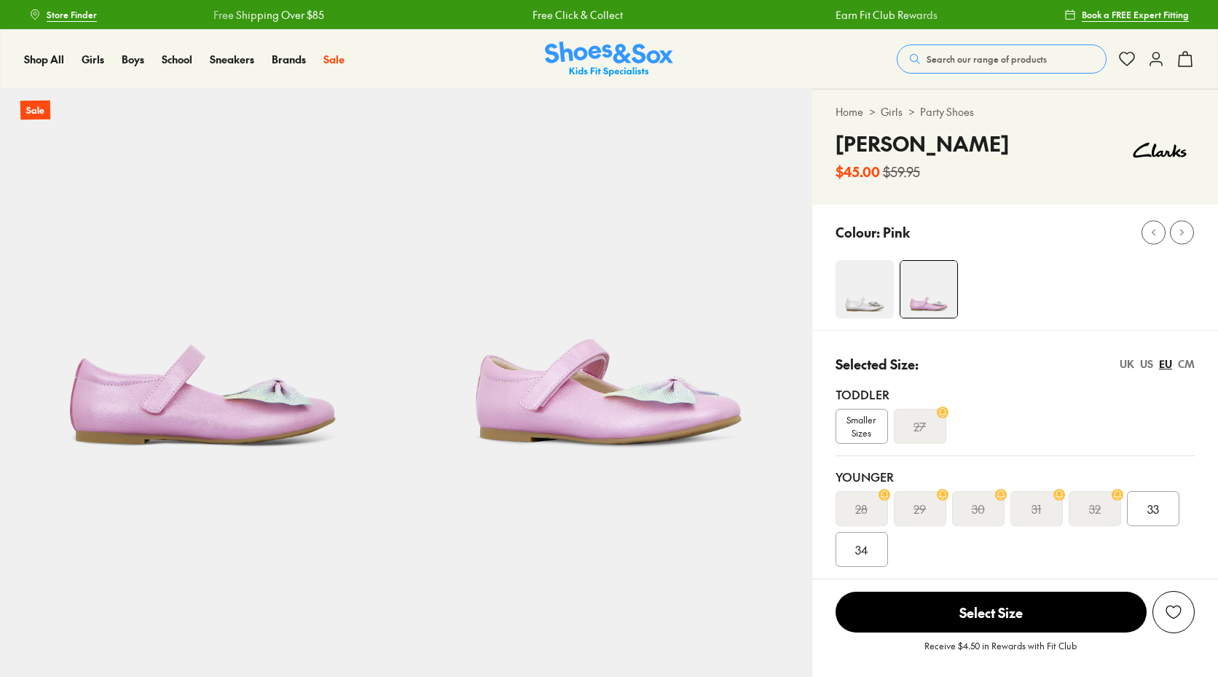
select select "*"
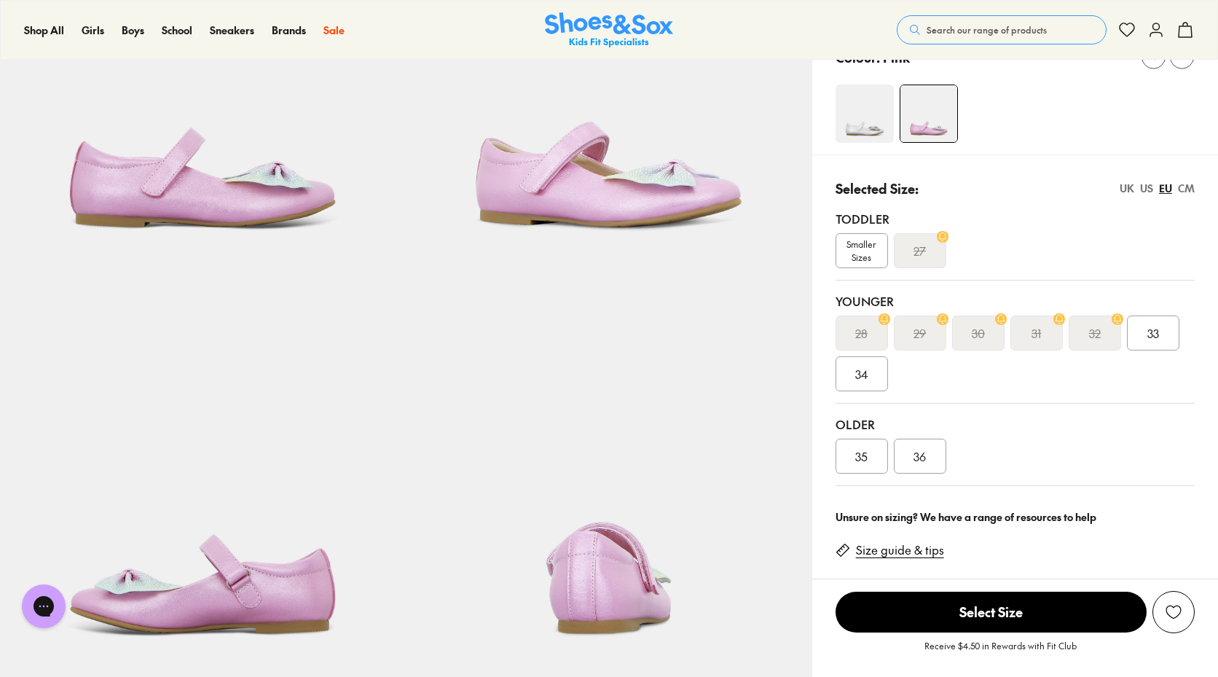
scroll to position [364, 0]
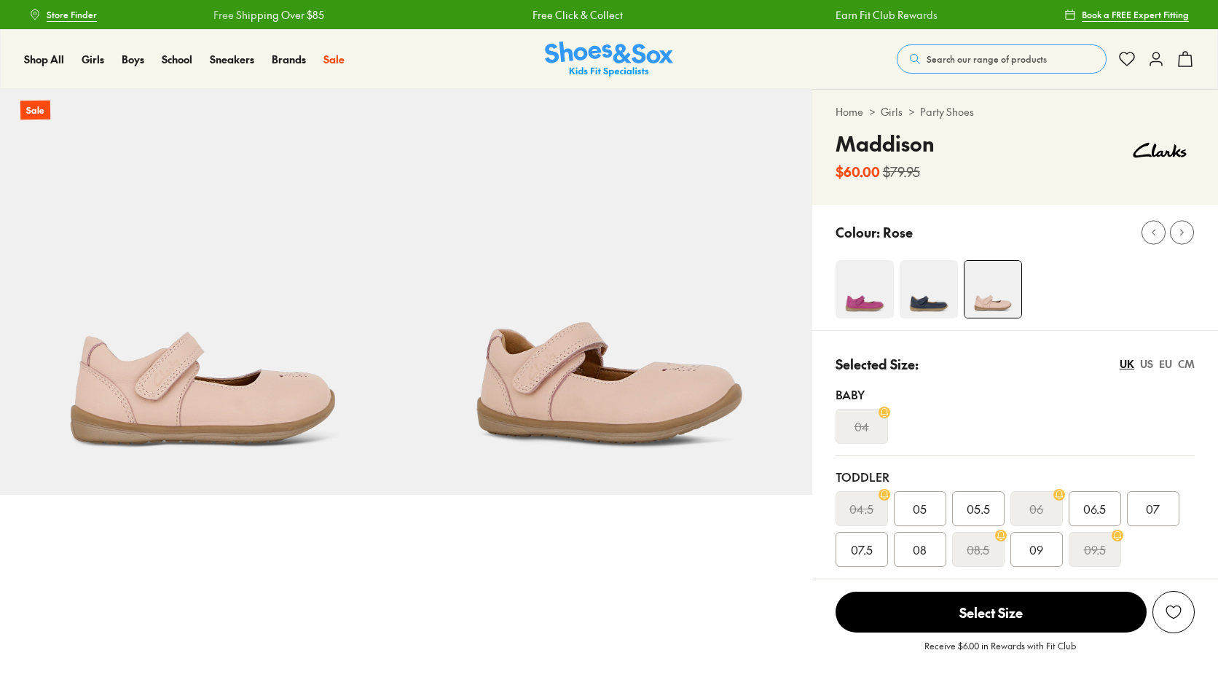
select select "*"
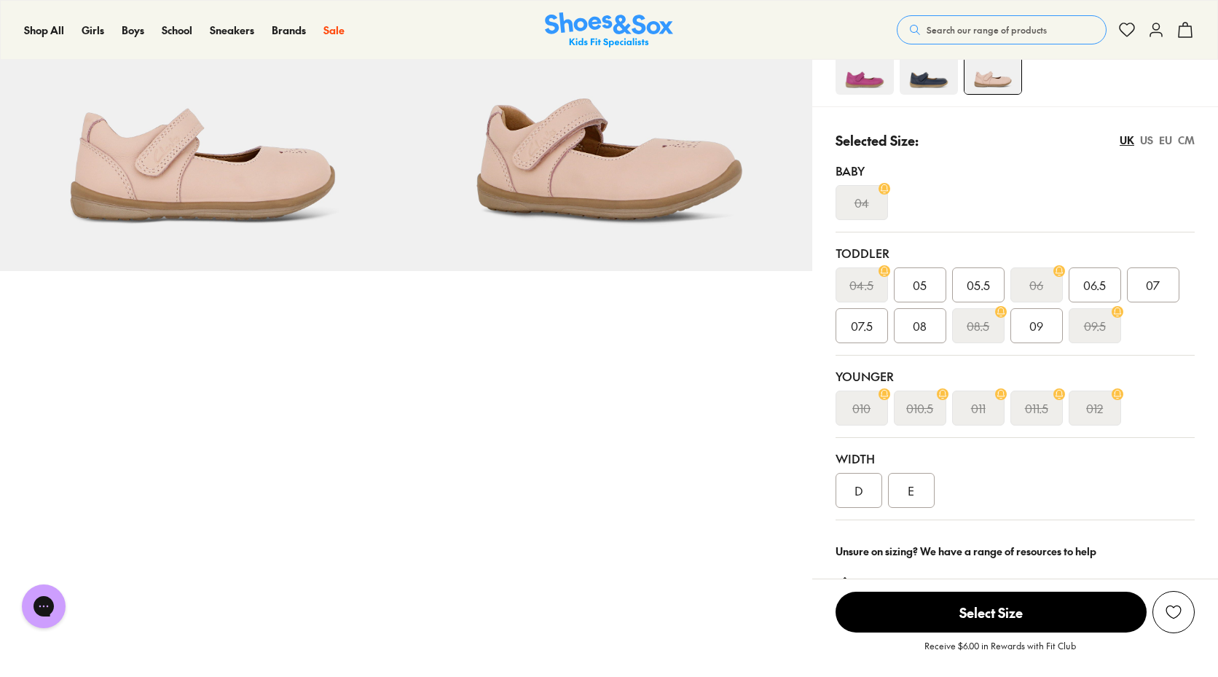
scroll to position [73, 0]
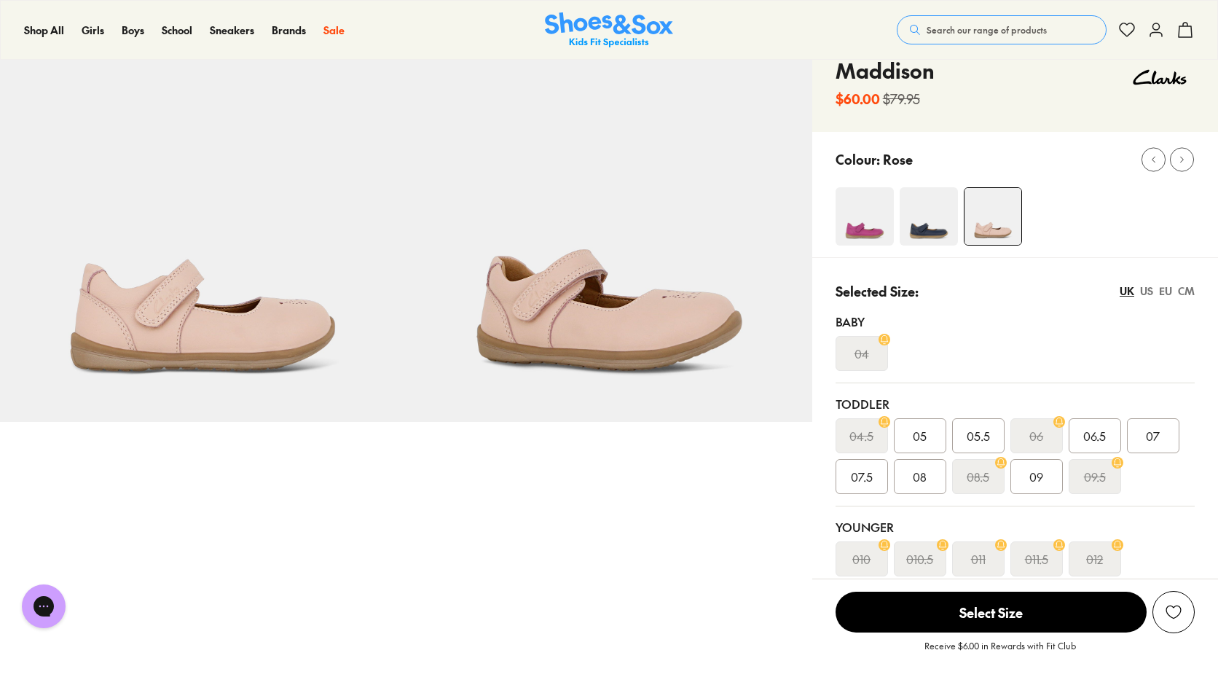
click at [909, 224] on img at bounding box center [929, 216] width 58 height 58
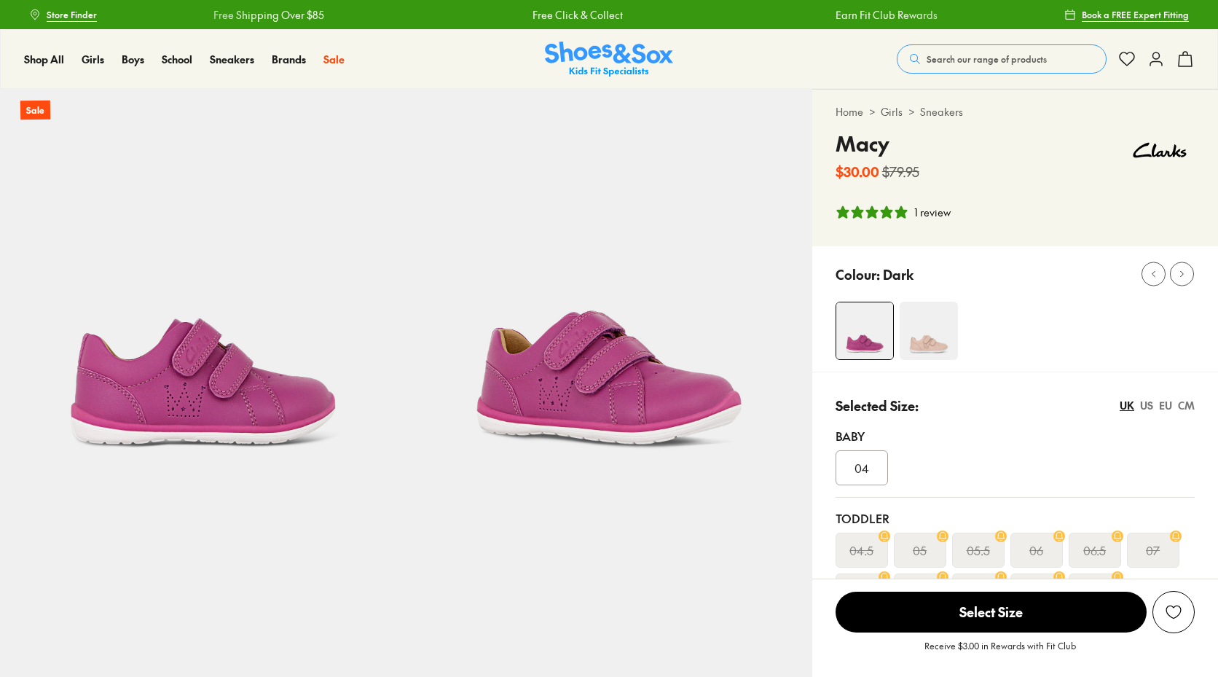
select select "*"
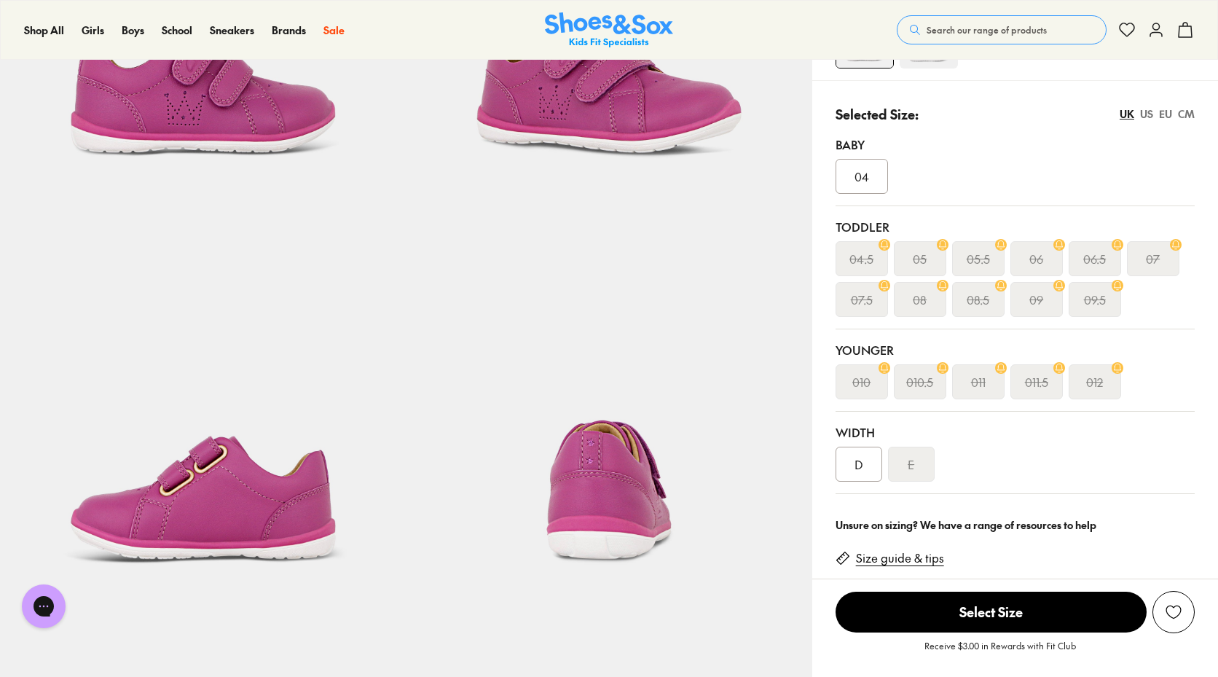
click at [858, 459] on div "D" at bounding box center [859, 464] width 47 height 35
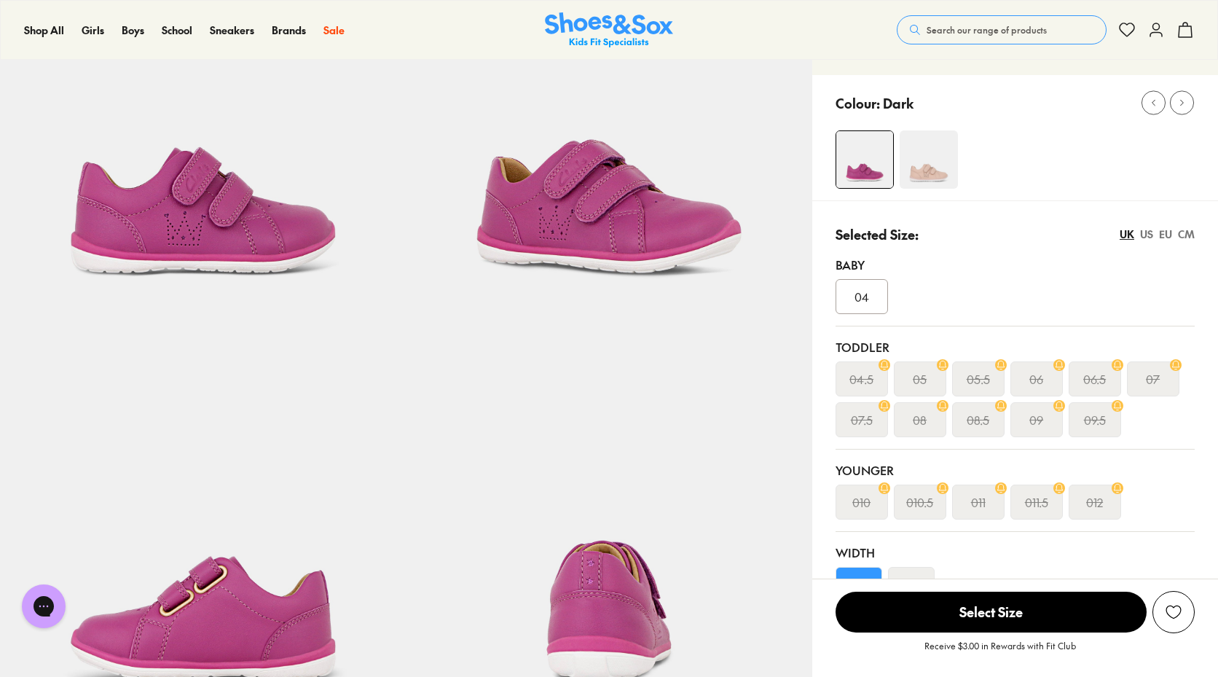
scroll to position [0, 0]
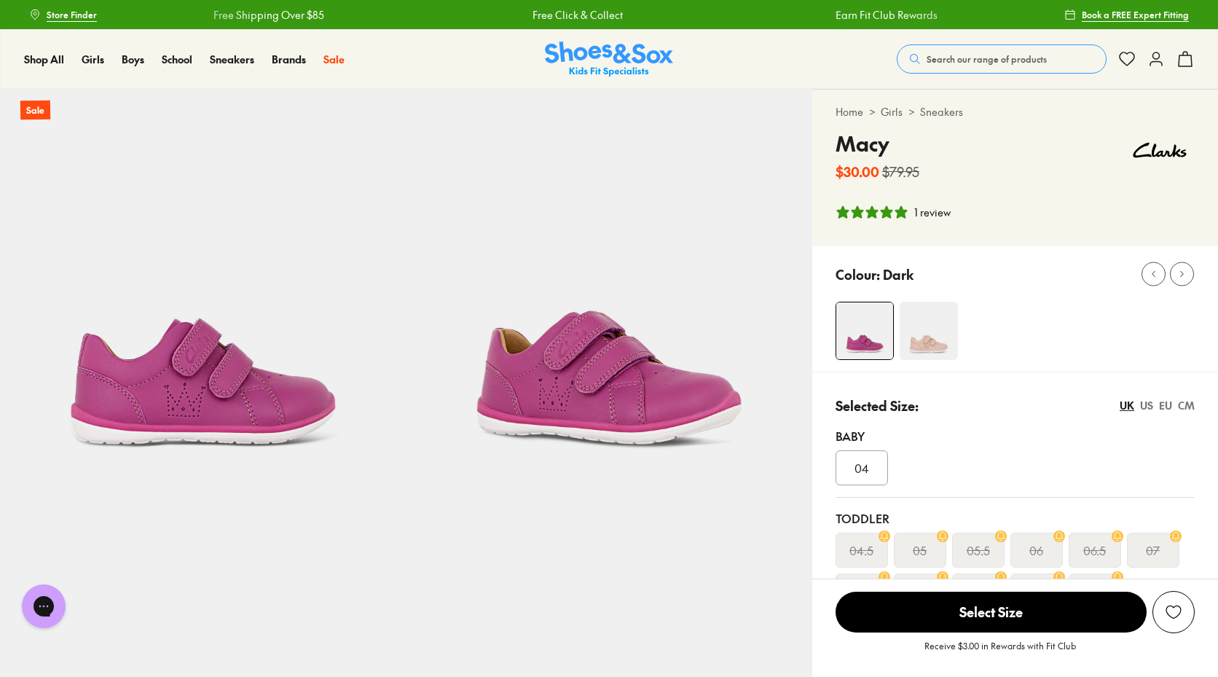
click at [922, 319] on img at bounding box center [929, 331] width 58 height 58
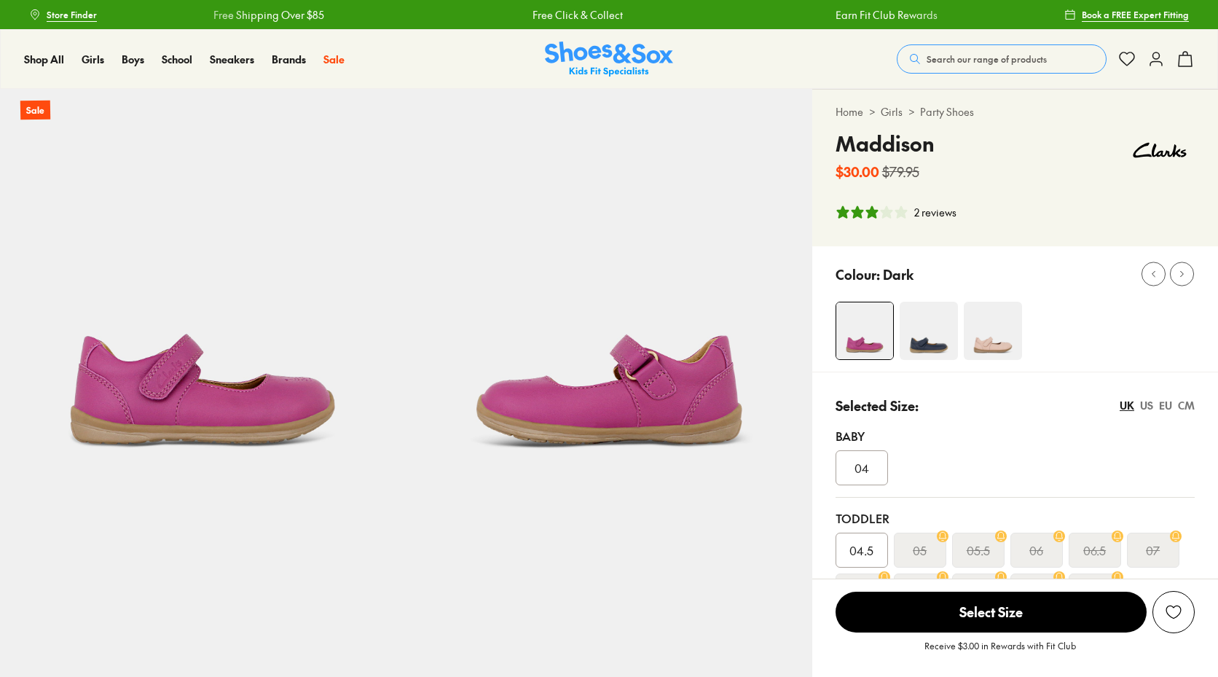
select select "*"
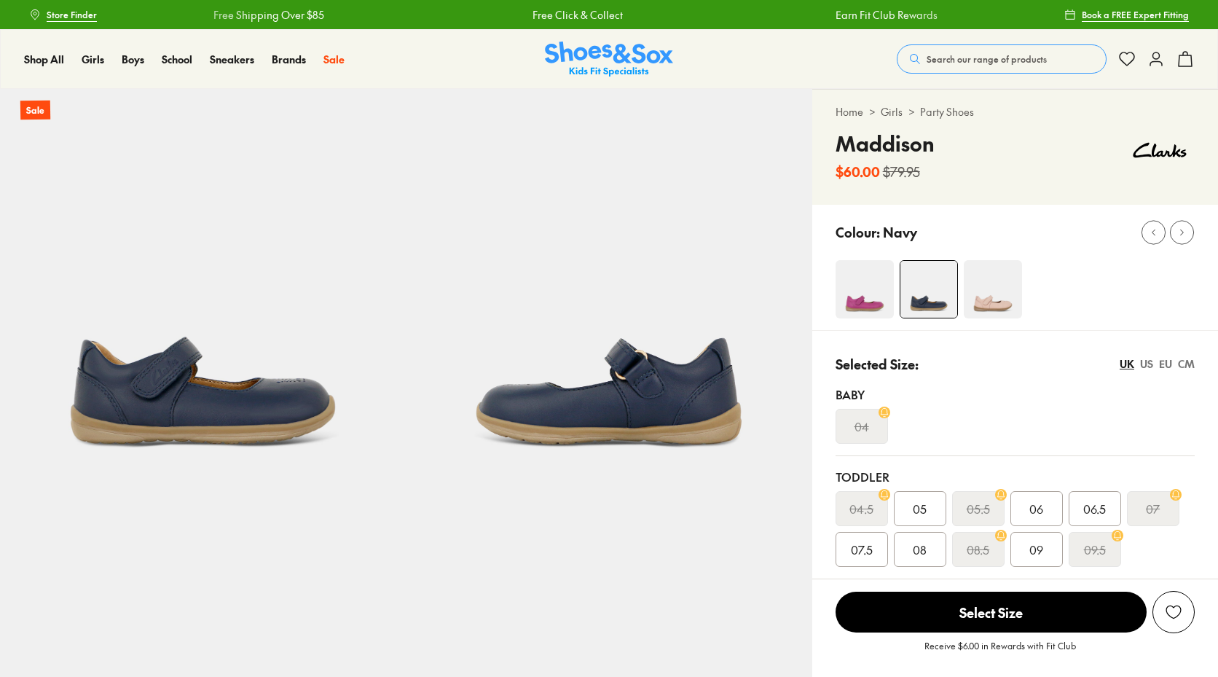
select select "*"
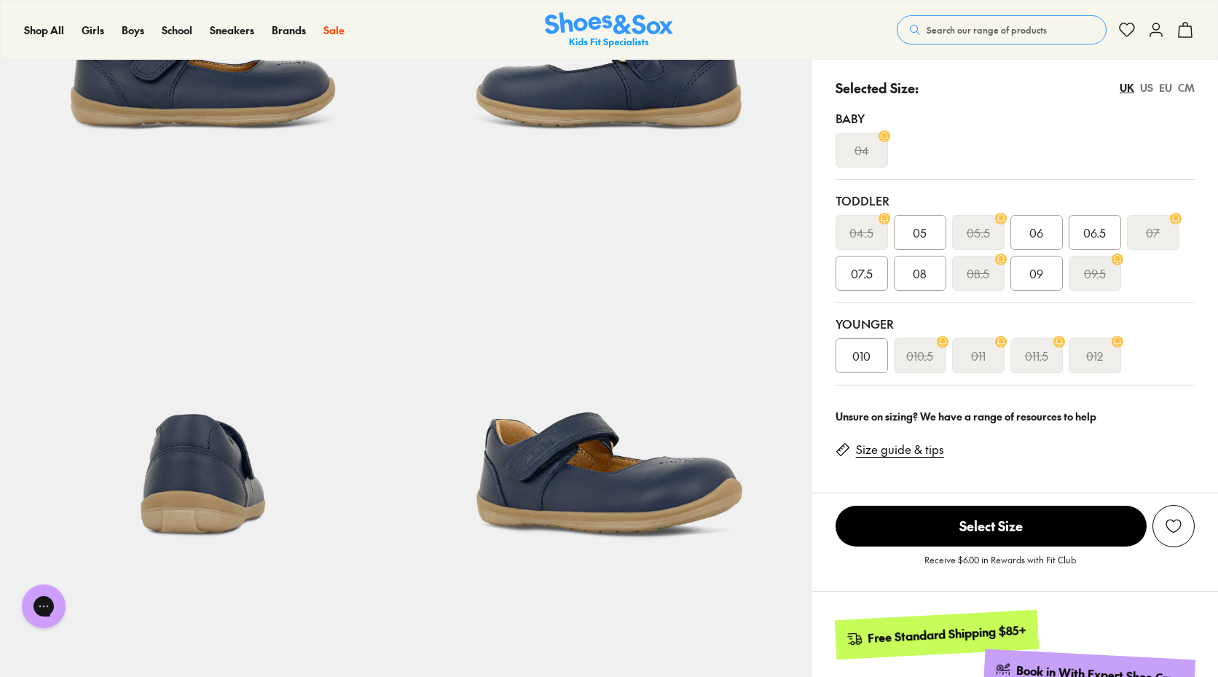
scroll to position [291, 0]
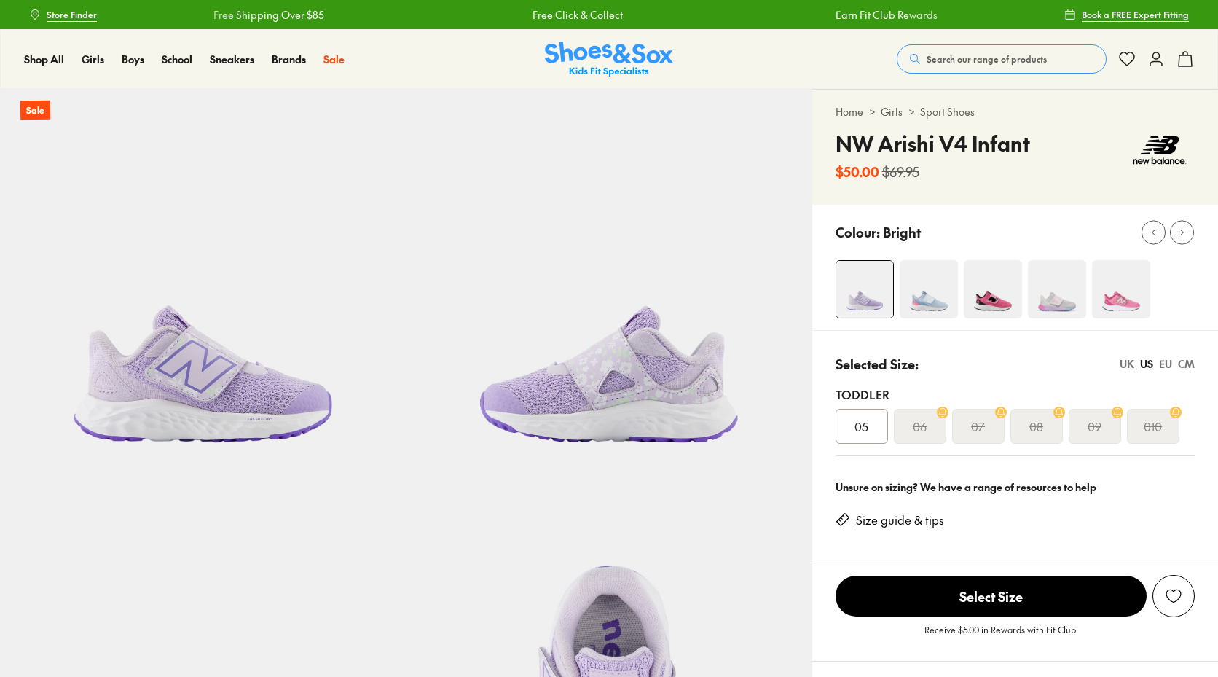
select select "*"
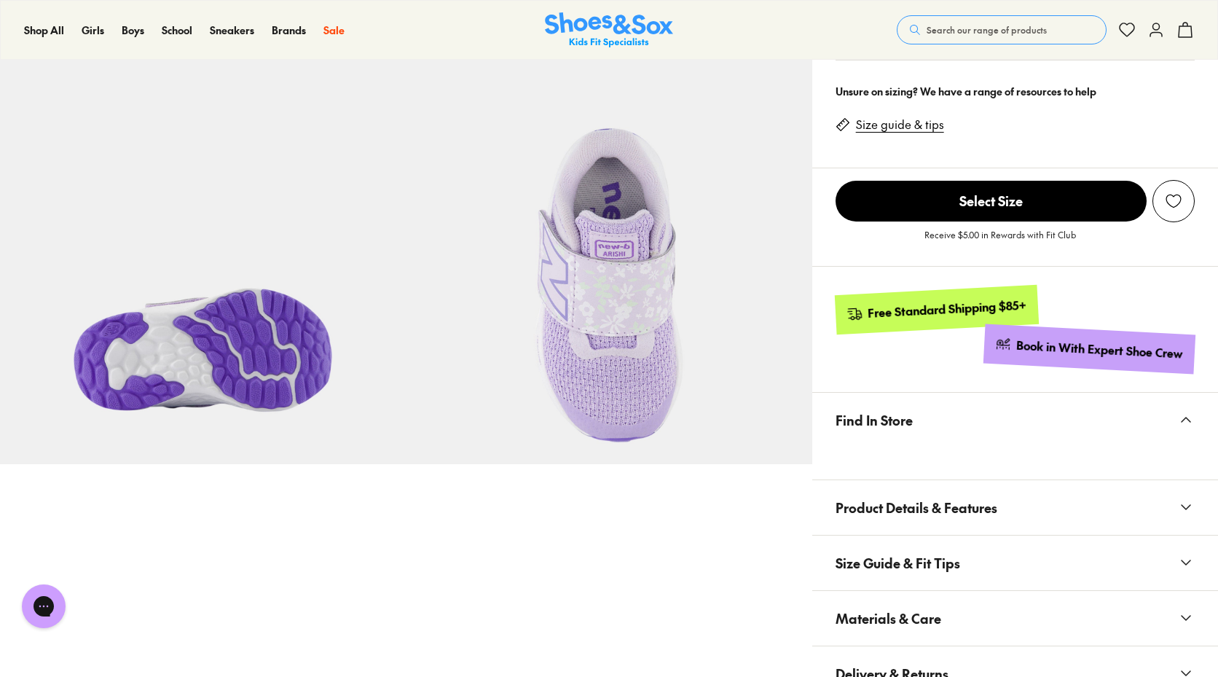
scroll to position [146, 0]
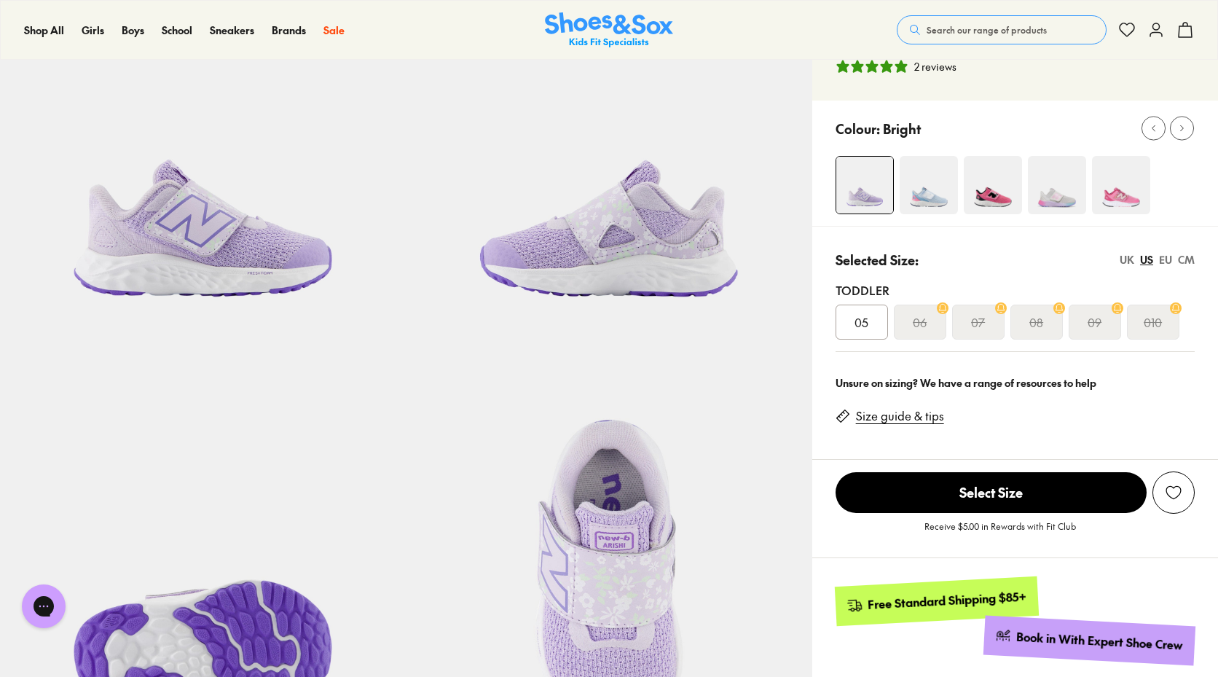
click at [1091, 329] on s "09" at bounding box center [1095, 321] width 14 height 17
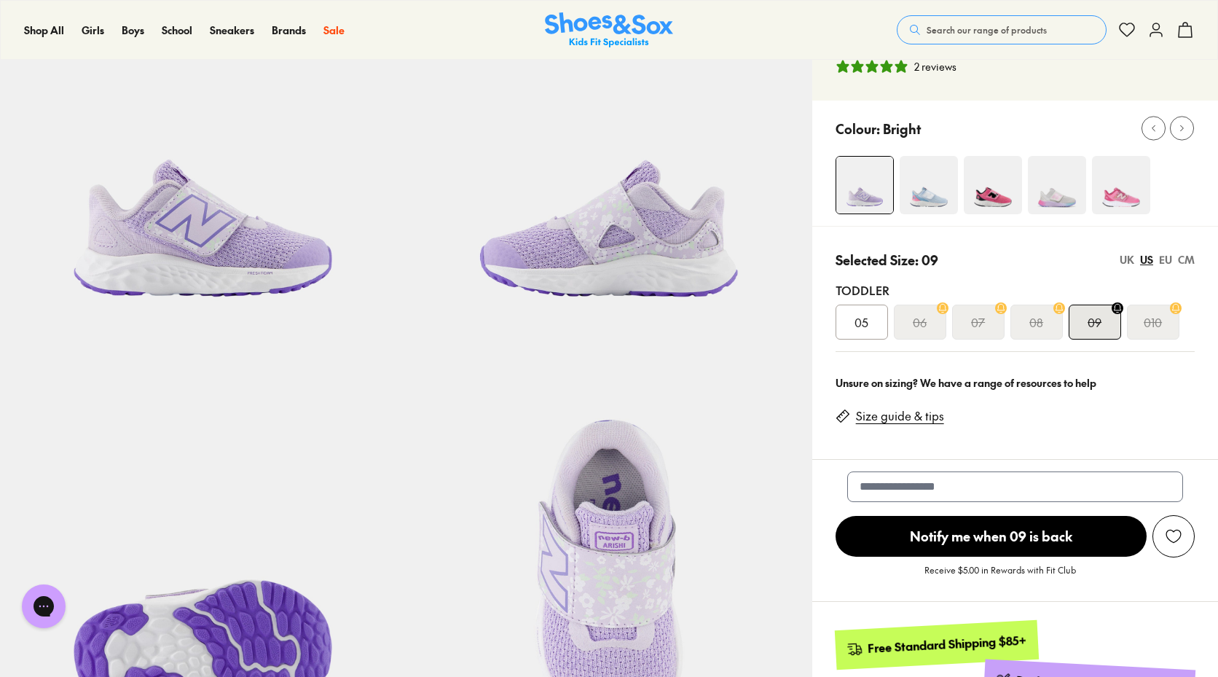
click at [1161, 315] on s "010" at bounding box center [1153, 321] width 18 height 17
click at [1109, 322] on div "09" at bounding box center [1095, 322] width 52 height 35
click at [1178, 320] on div "010" at bounding box center [1153, 322] width 52 height 35
click at [1128, 196] on img at bounding box center [1121, 185] width 58 height 58
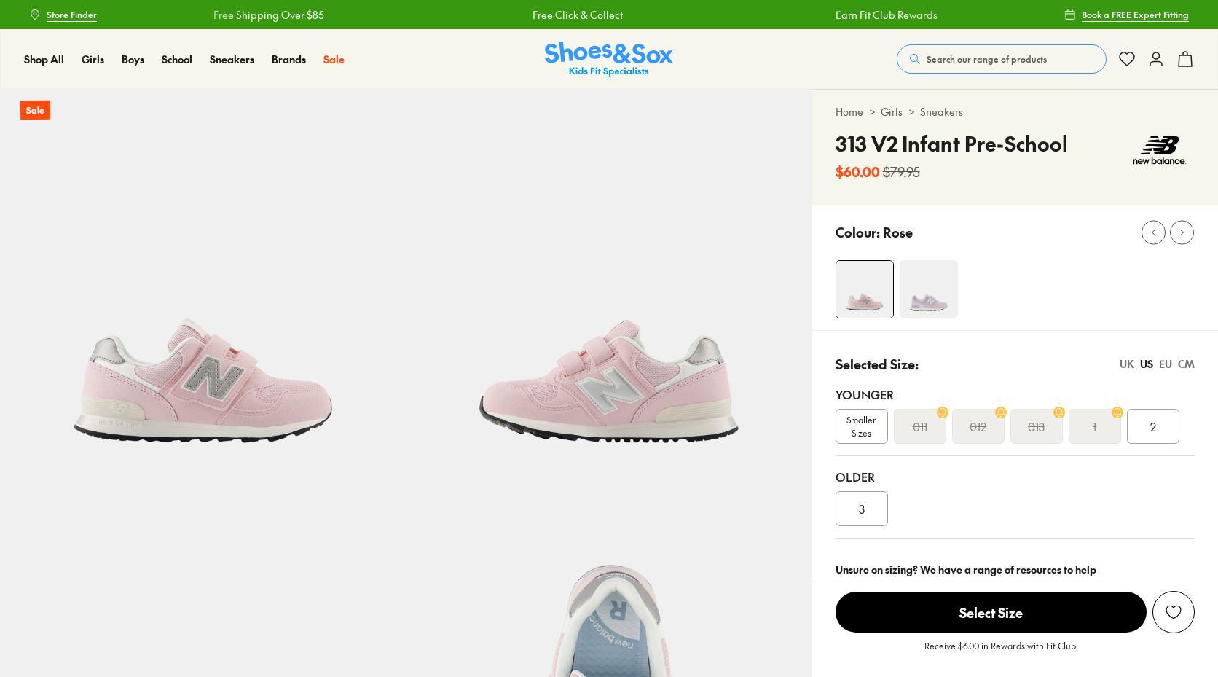
select select "*"
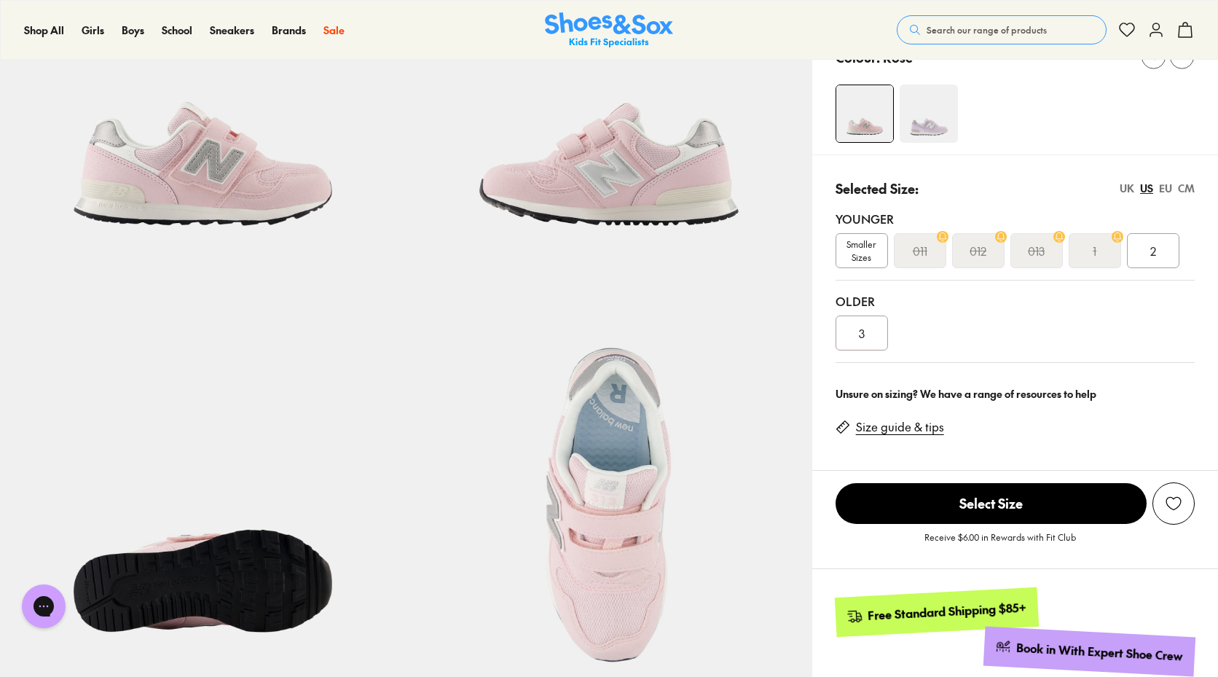
scroll to position [146, 0]
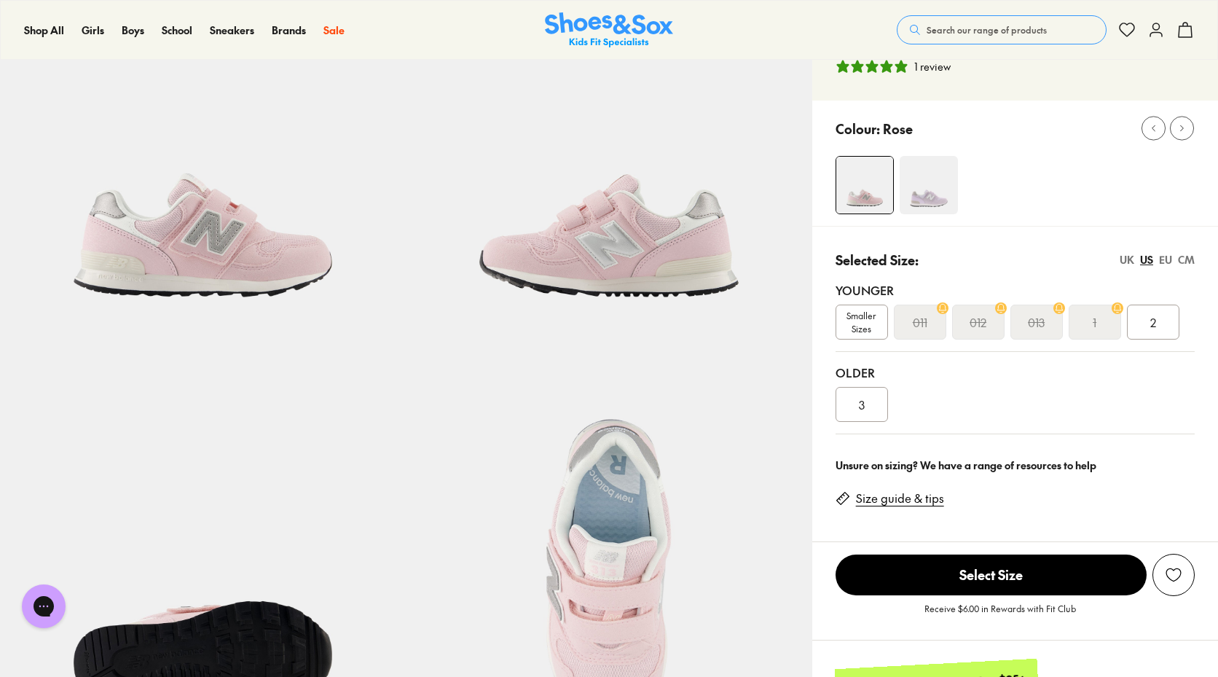
click at [859, 399] on span "3" at bounding box center [862, 404] width 6 height 17
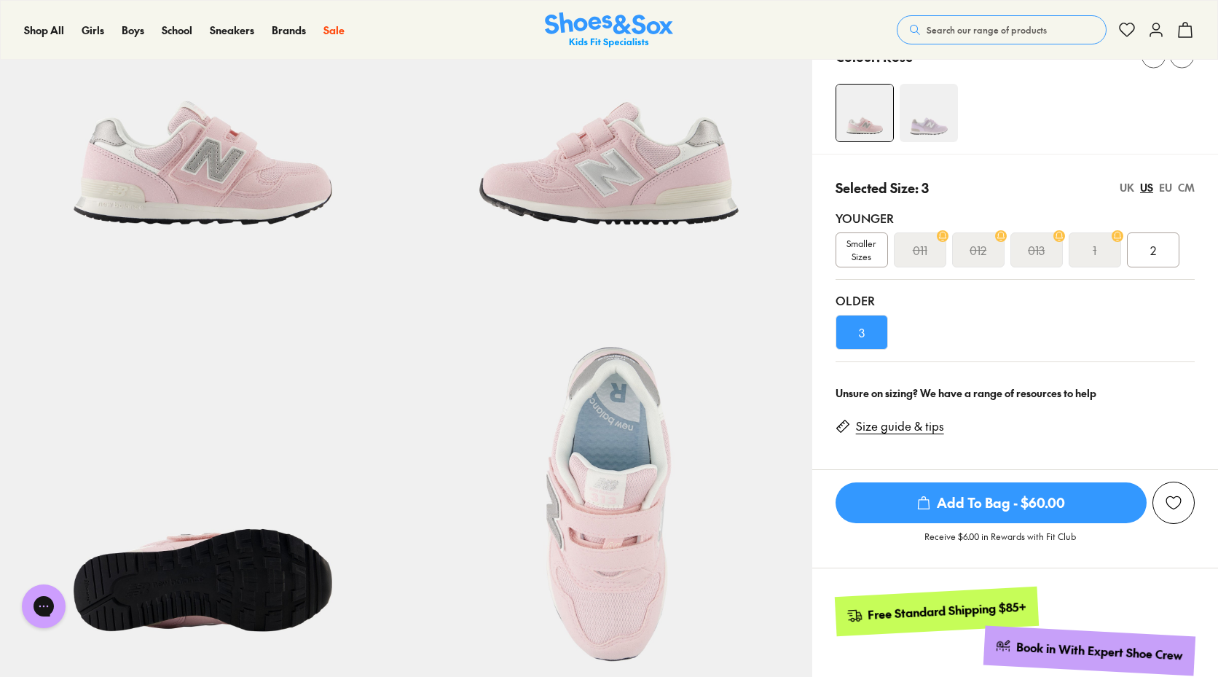
scroll to position [219, 0]
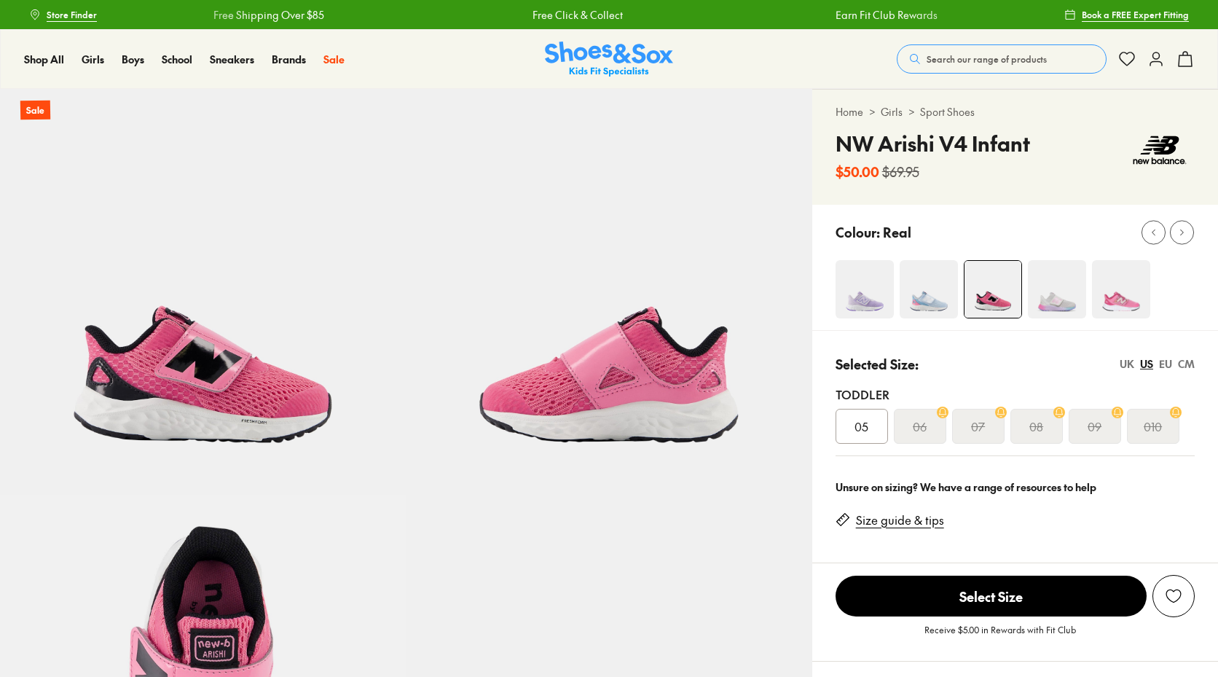
select select "*"
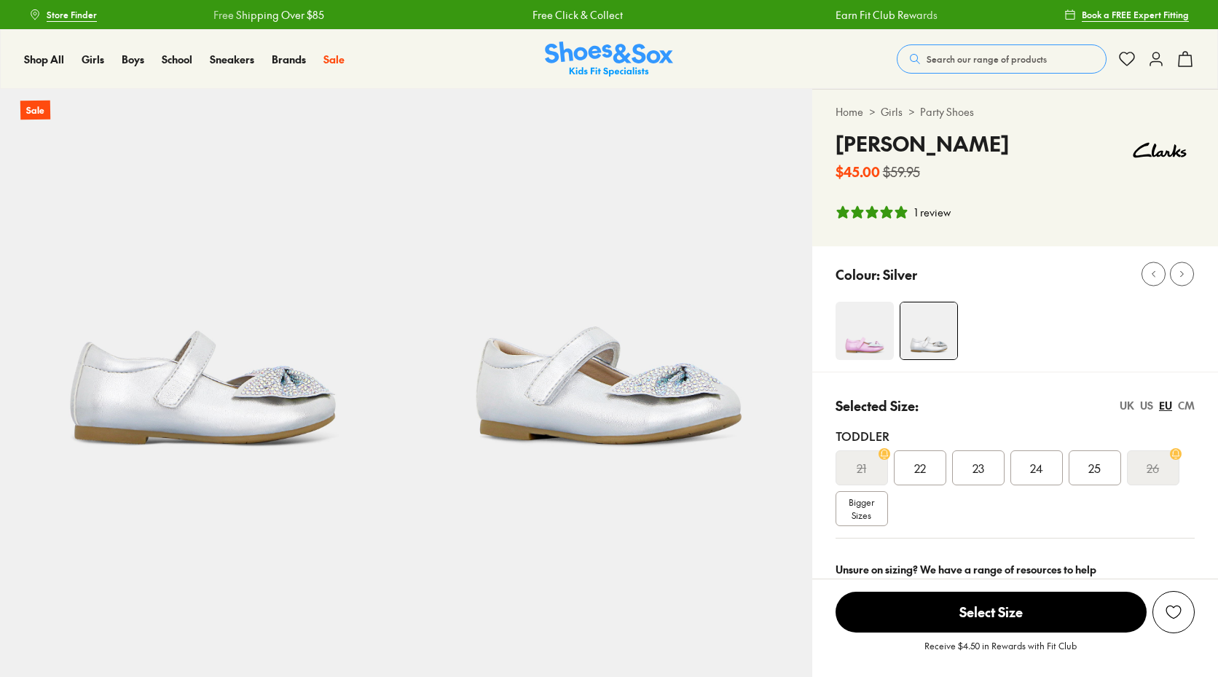
click at [890, 294] on div "Colour: Silver" at bounding box center [1015, 308] width 406 height 125
click at [847, 339] on img at bounding box center [865, 331] width 58 height 58
select select "*"
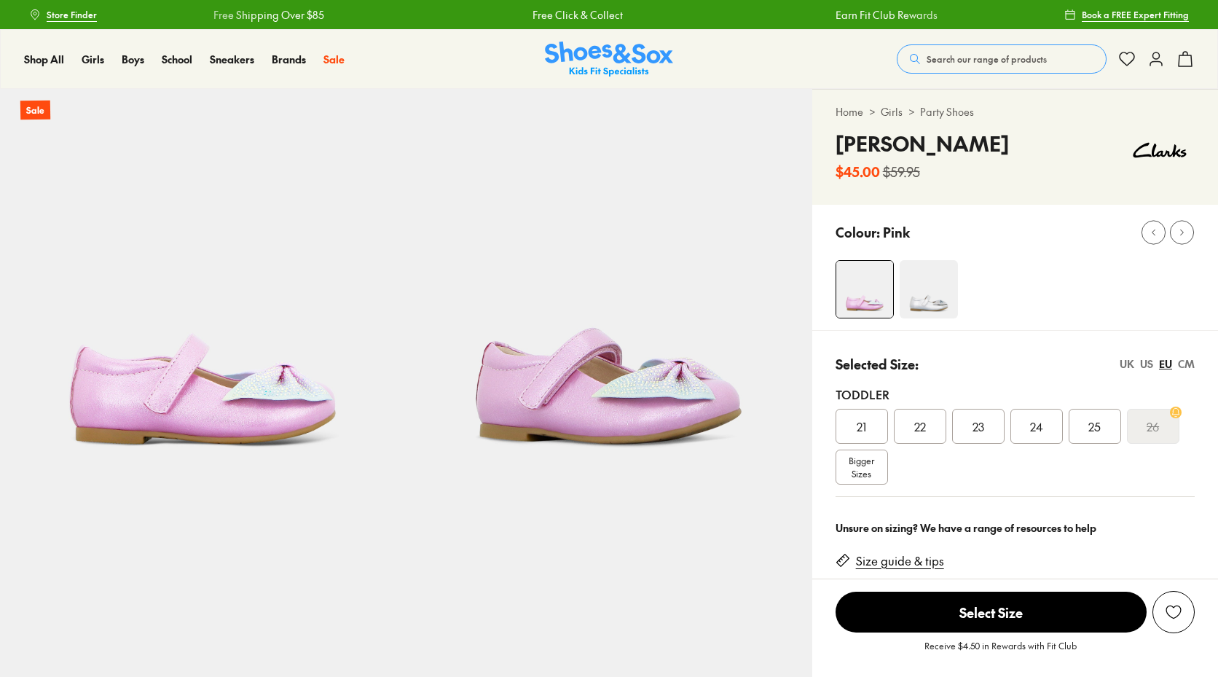
select select "*"
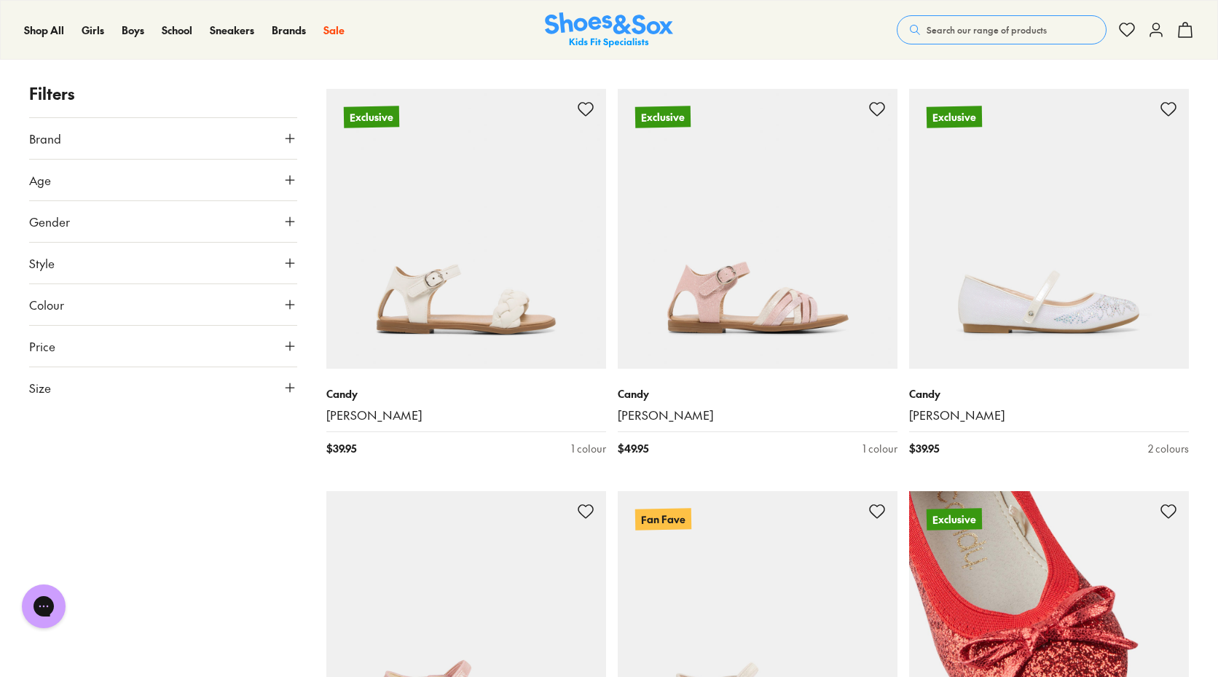
scroll to position [3060, 0]
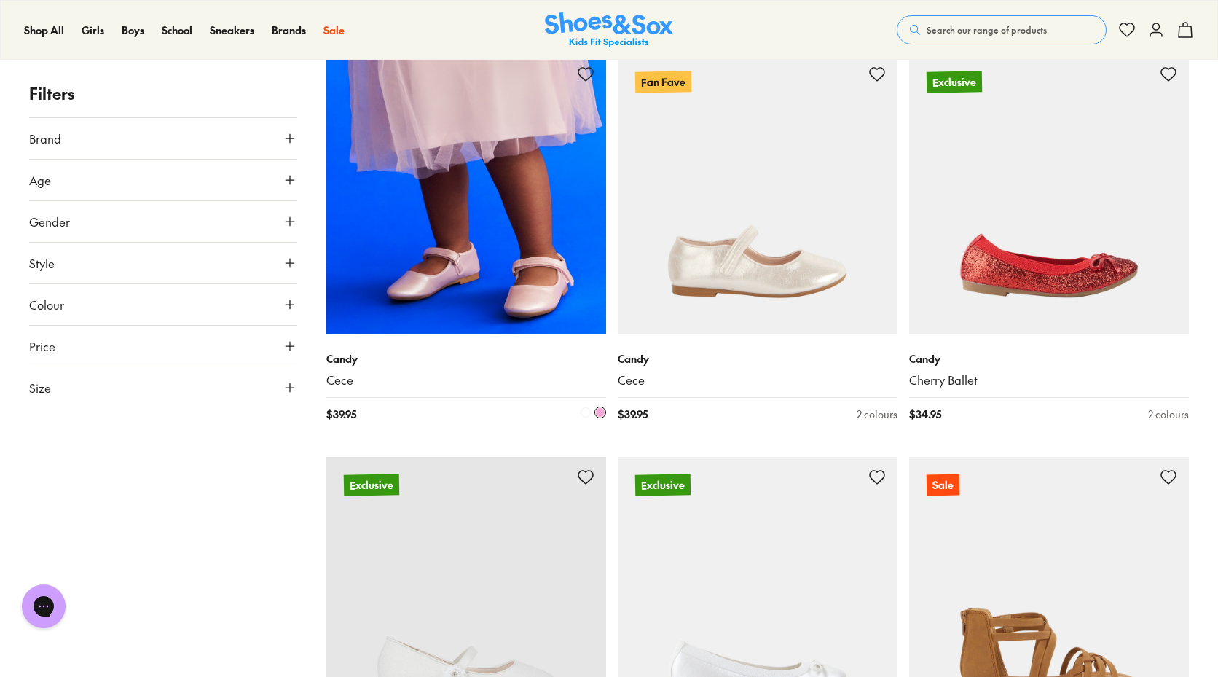
click at [517, 251] on img at bounding box center [466, 194] width 280 height 280
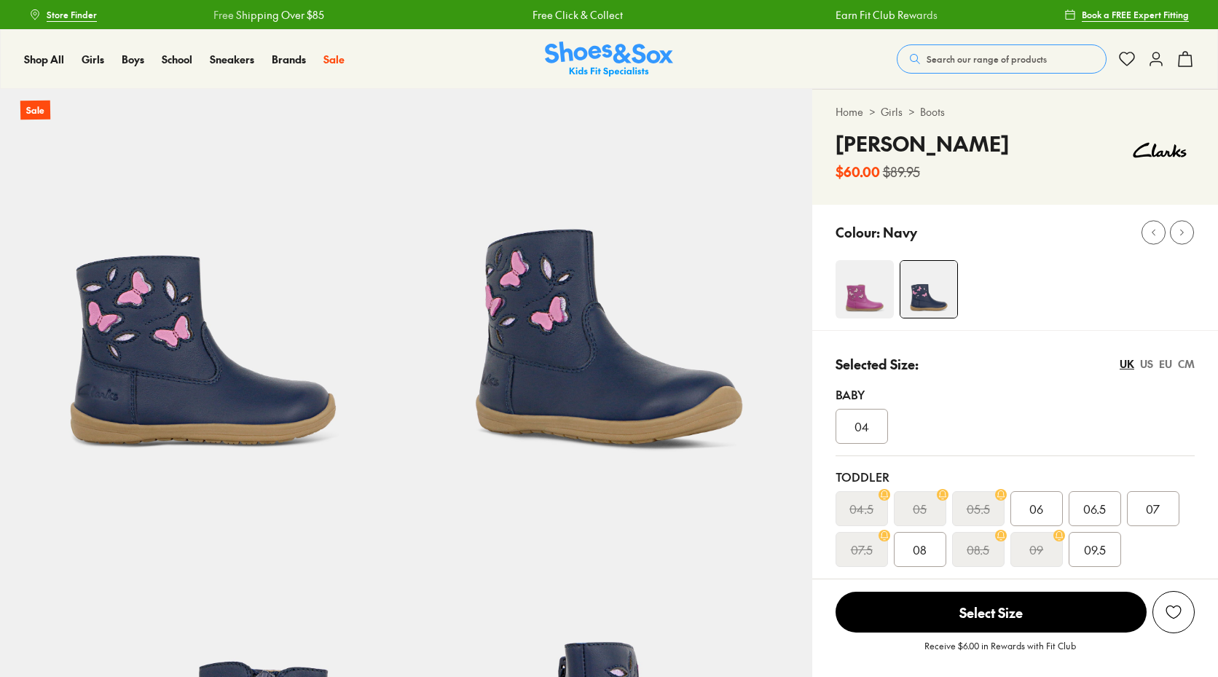
select select "*"
click at [857, 295] on img at bounding box center [865, 289] width 58 height 58
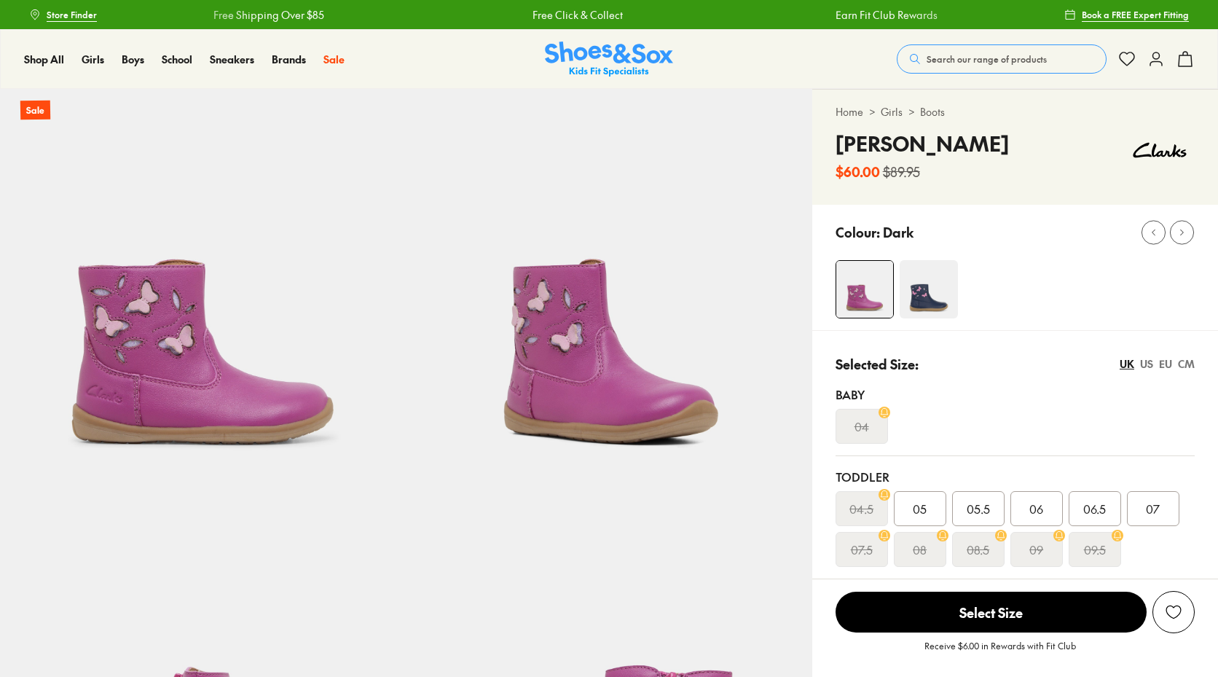
select select "*"
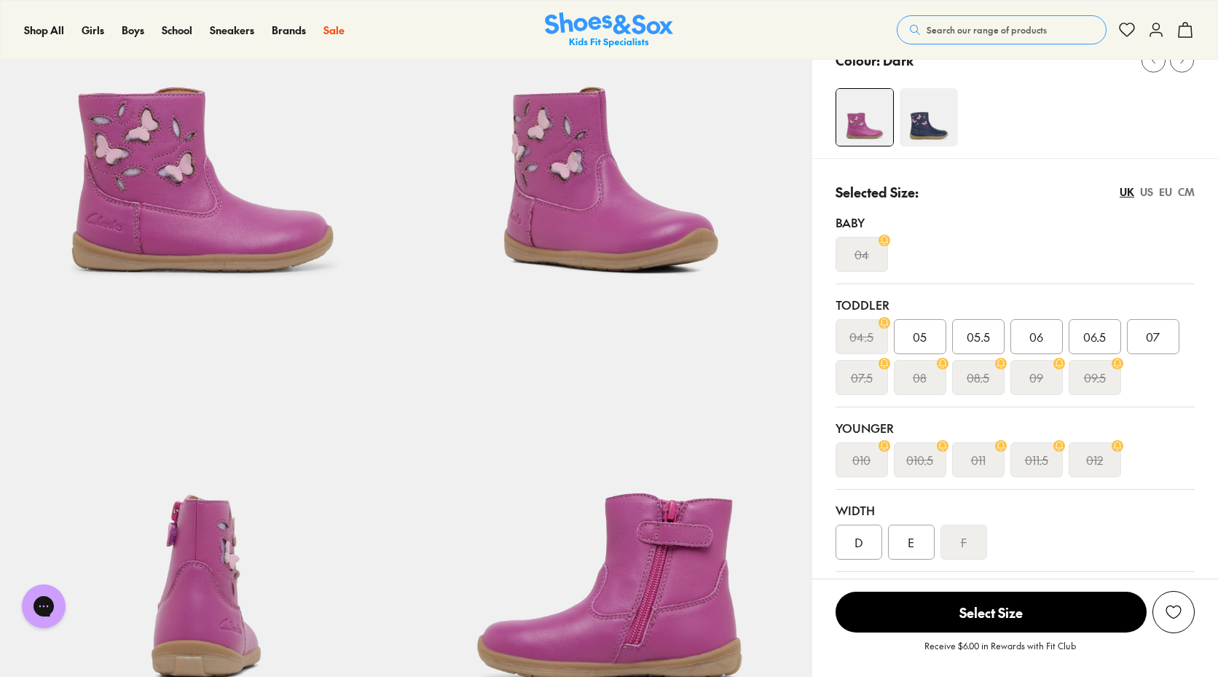
scroll to position [146, 0]
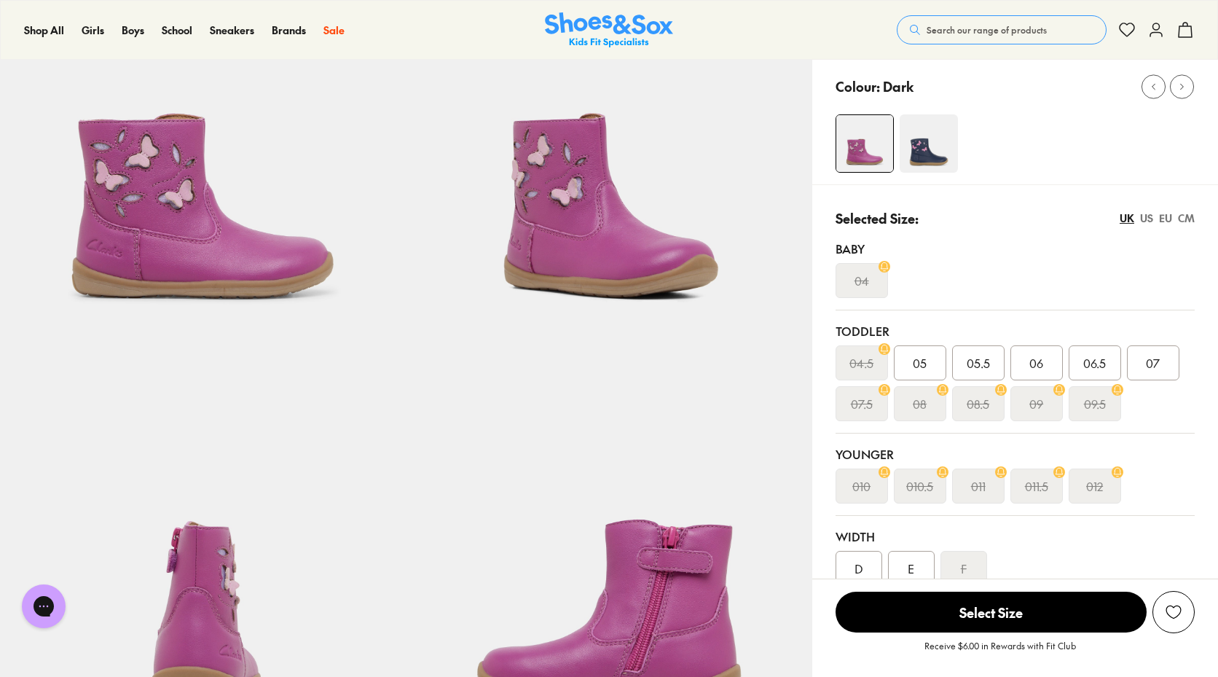
click at [922, 146] on img at bounding box center [929, 143] width 58 height 58
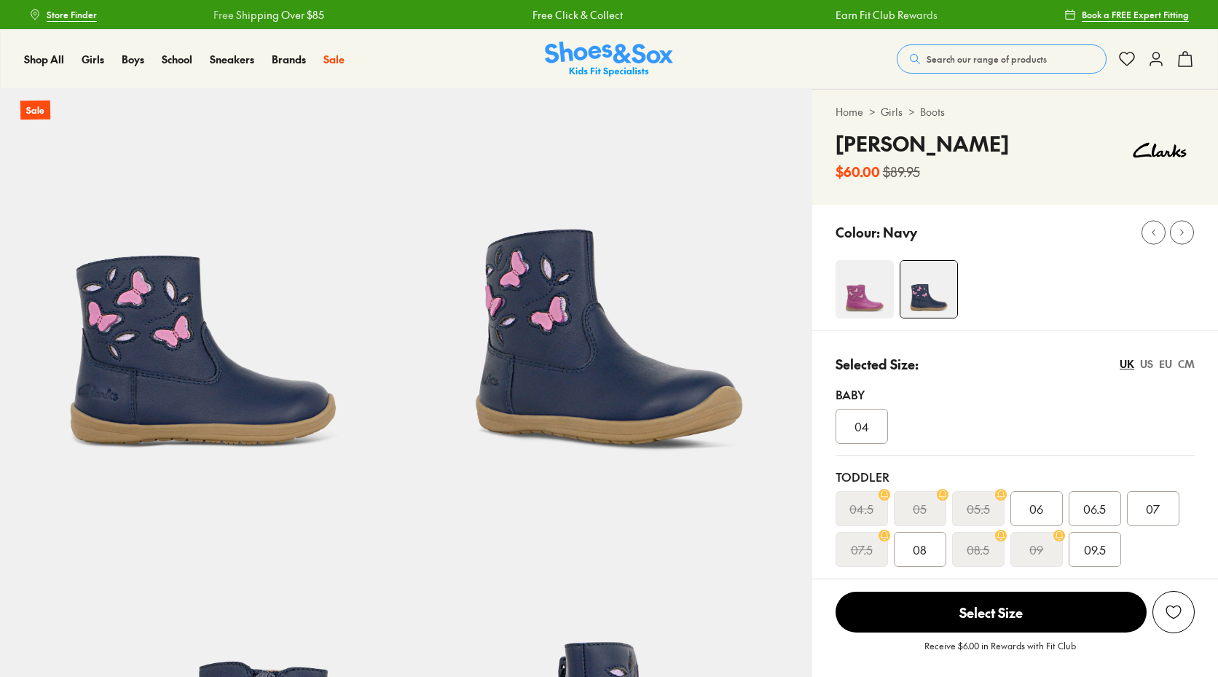
select select "*"
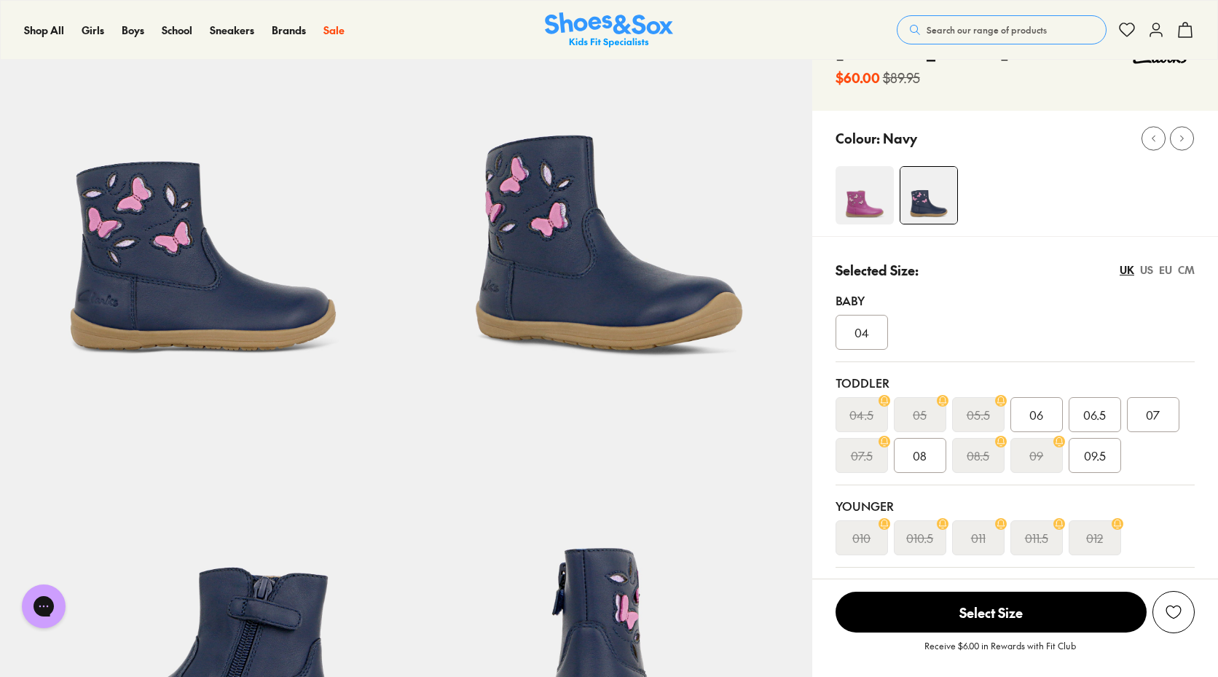
scroll to position [73, 0]
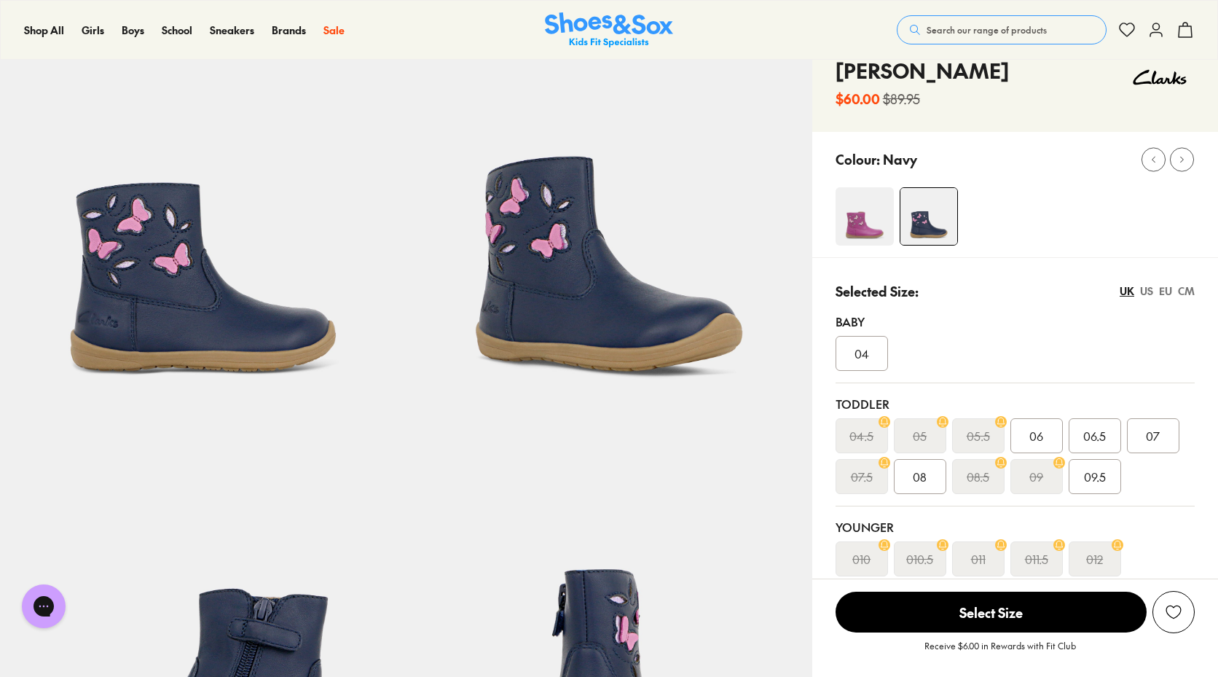
click at [877, 225] on img at bounding box center [865, 216] width 58 height 58
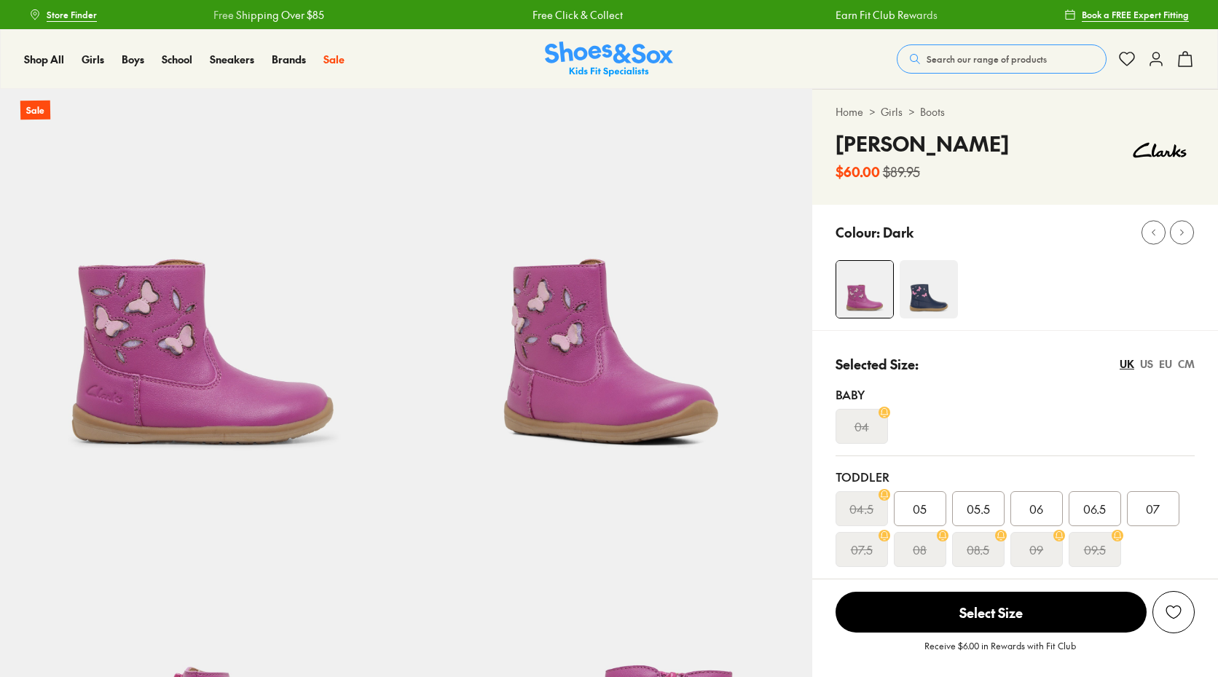
select select "*"
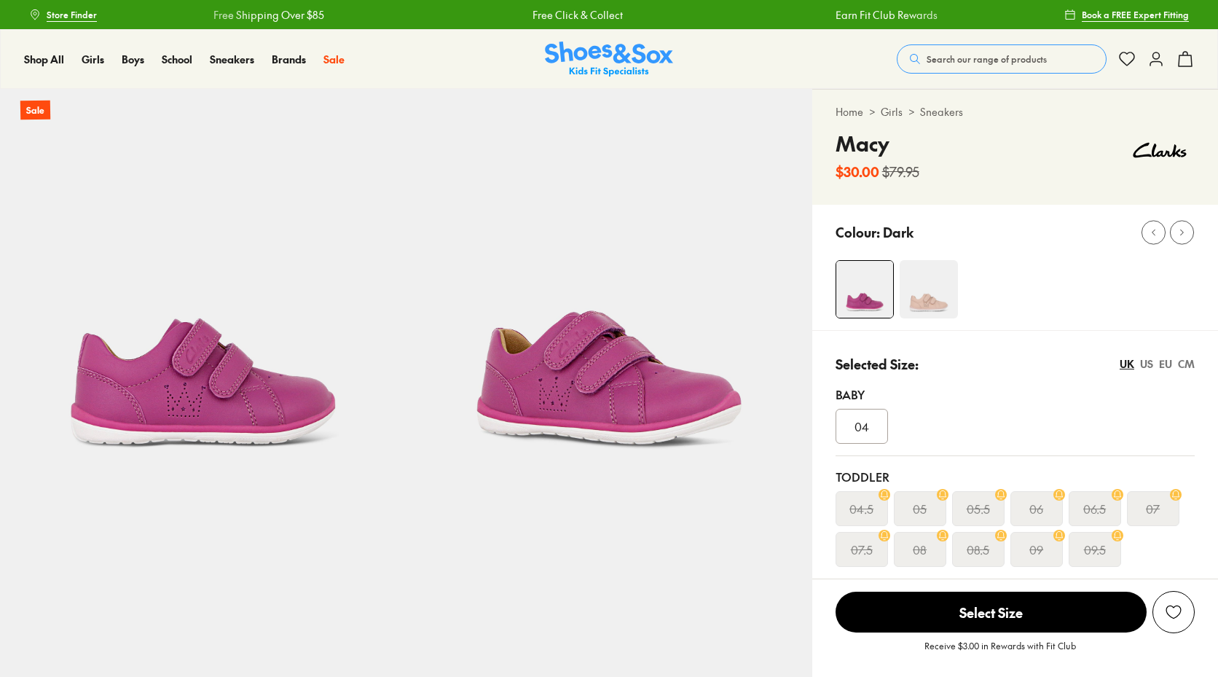
select select "*"
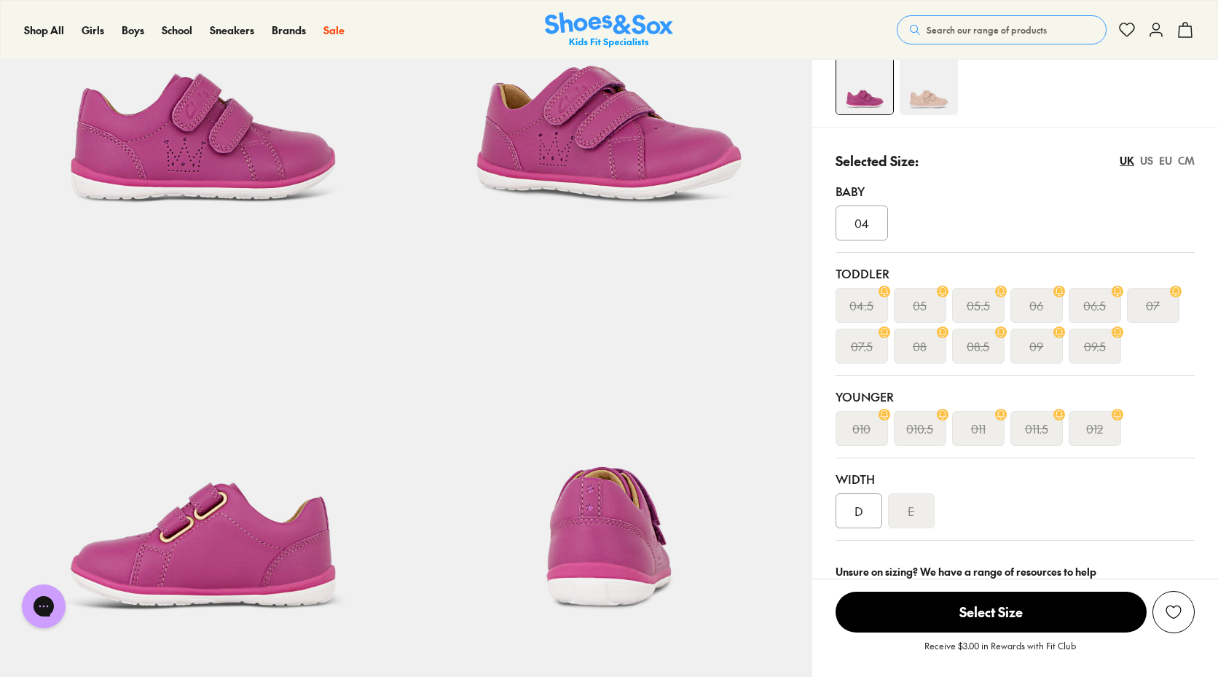
scroll to position [219, 0]
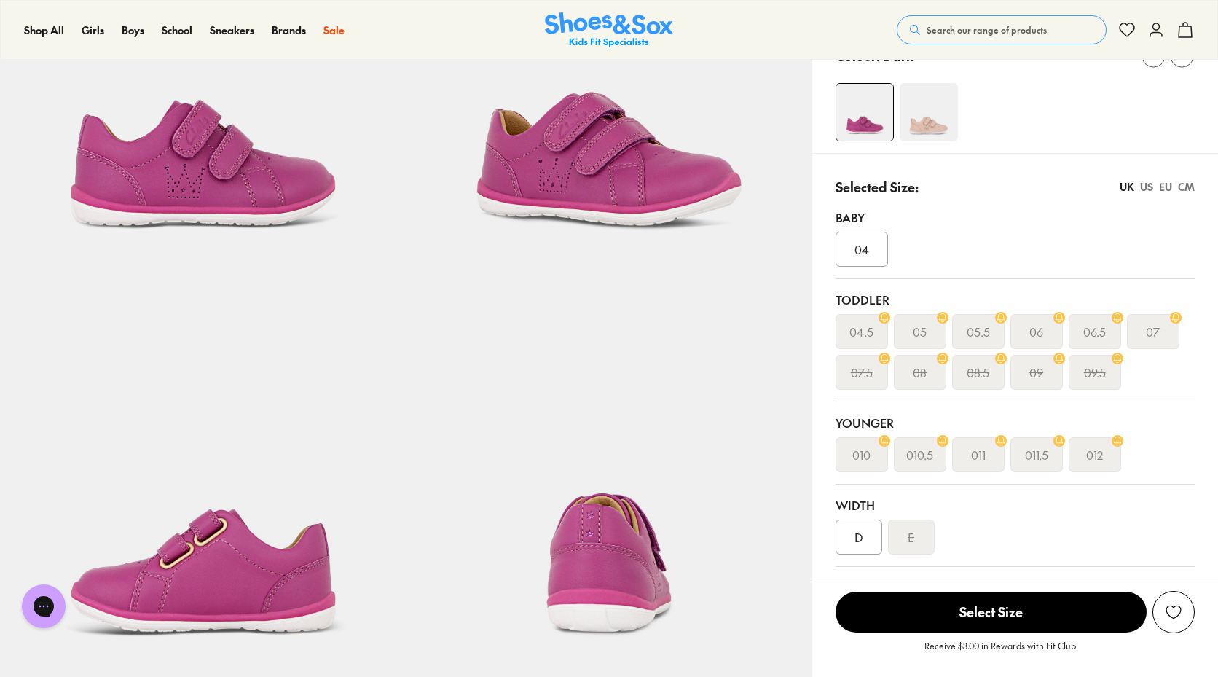
click at [861, 528] on div "D" at bounding box center [859, 536] width 47 height 35
click at [936, 120] on img at bounding box center [929, 112] width 58 height 58
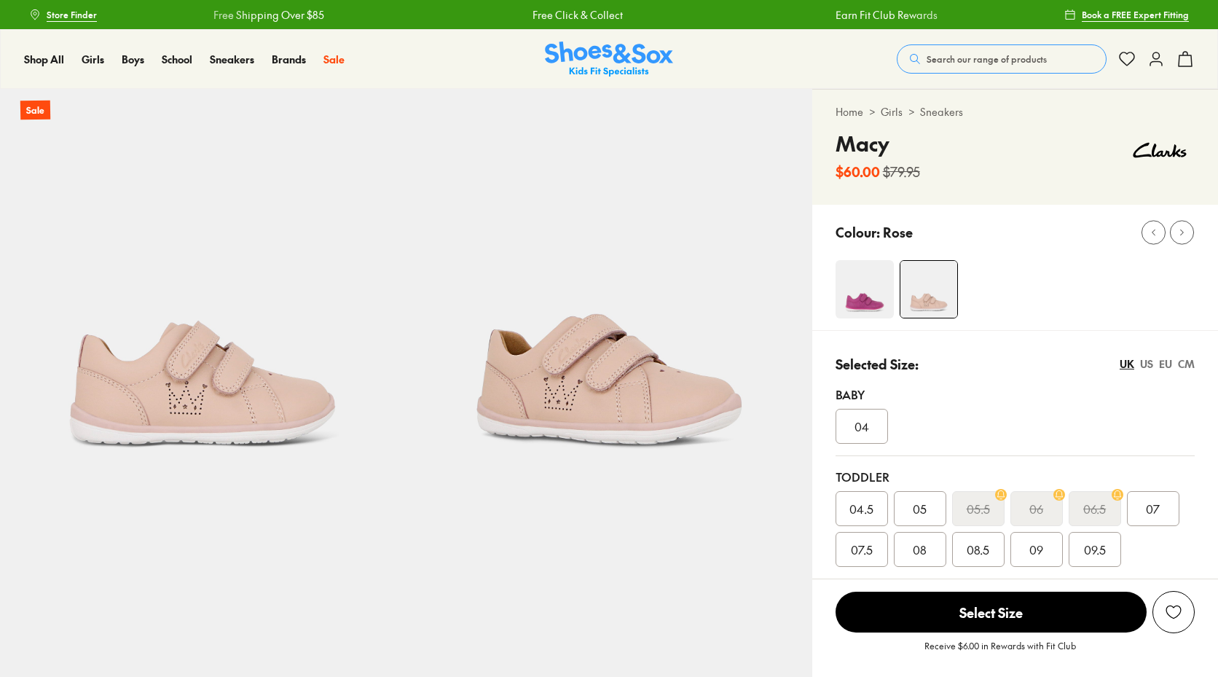
click at [933, 111] on link "Sneakers" at bounding box center [941, 111] width 43 height 15
select select "*"
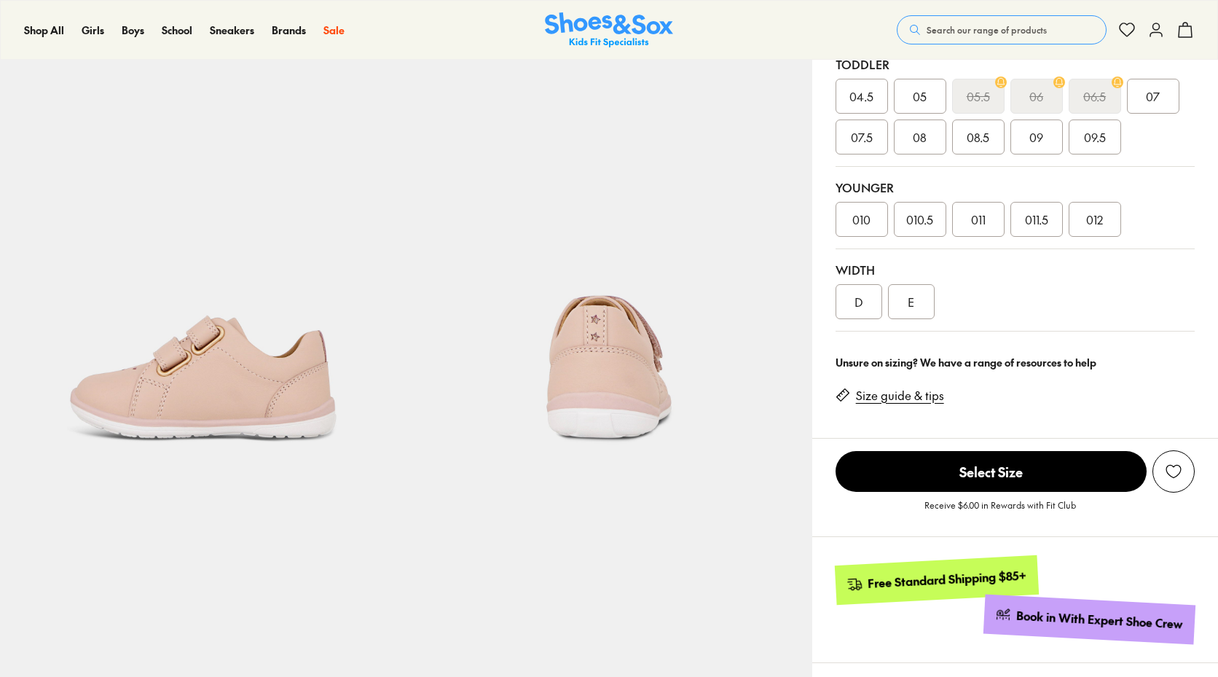
scroll to position [437, 0]
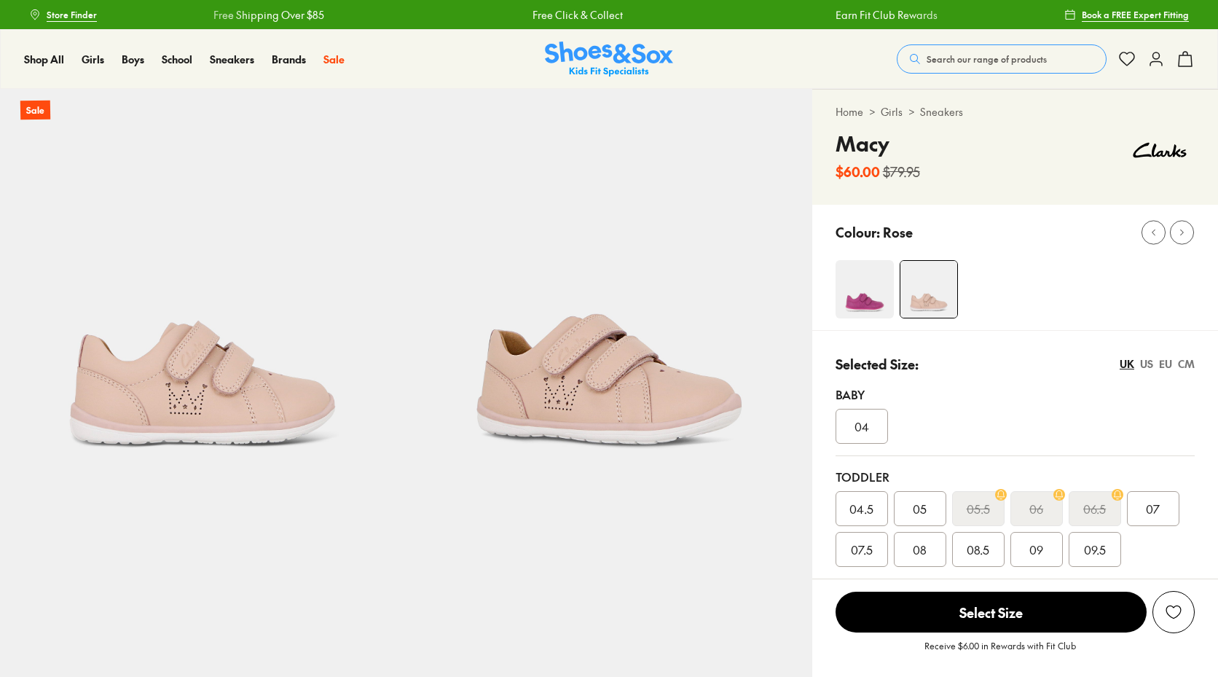
select select "*"
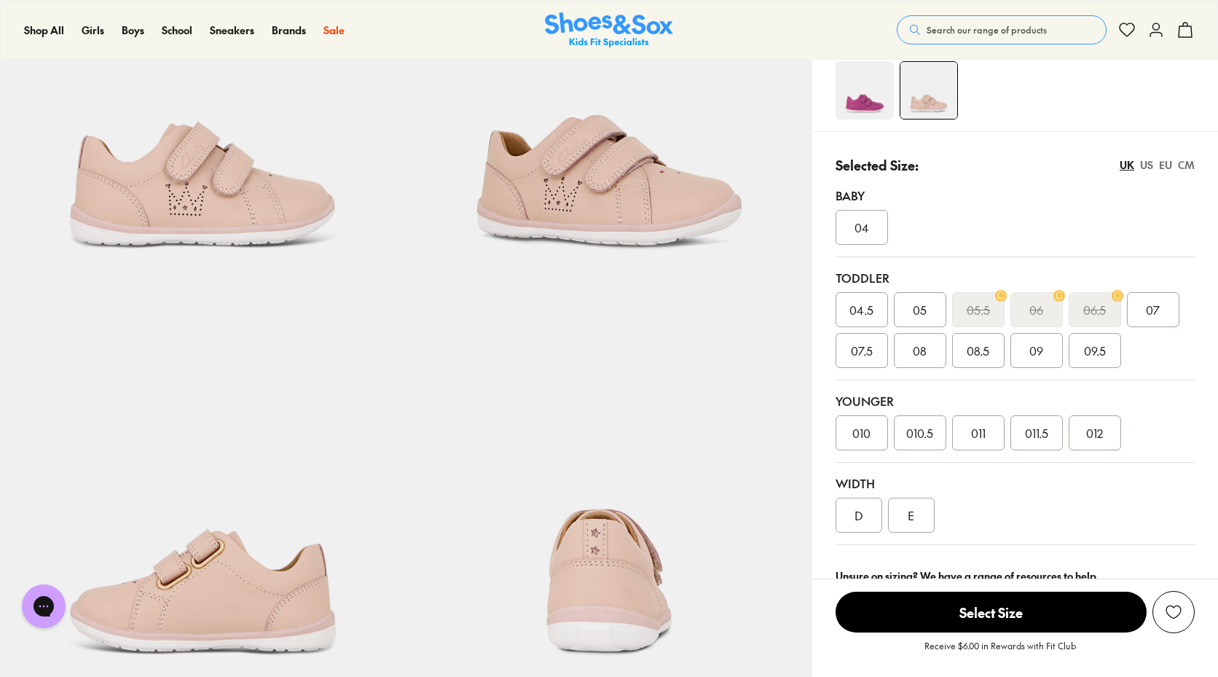
scroll to position [291, 0]
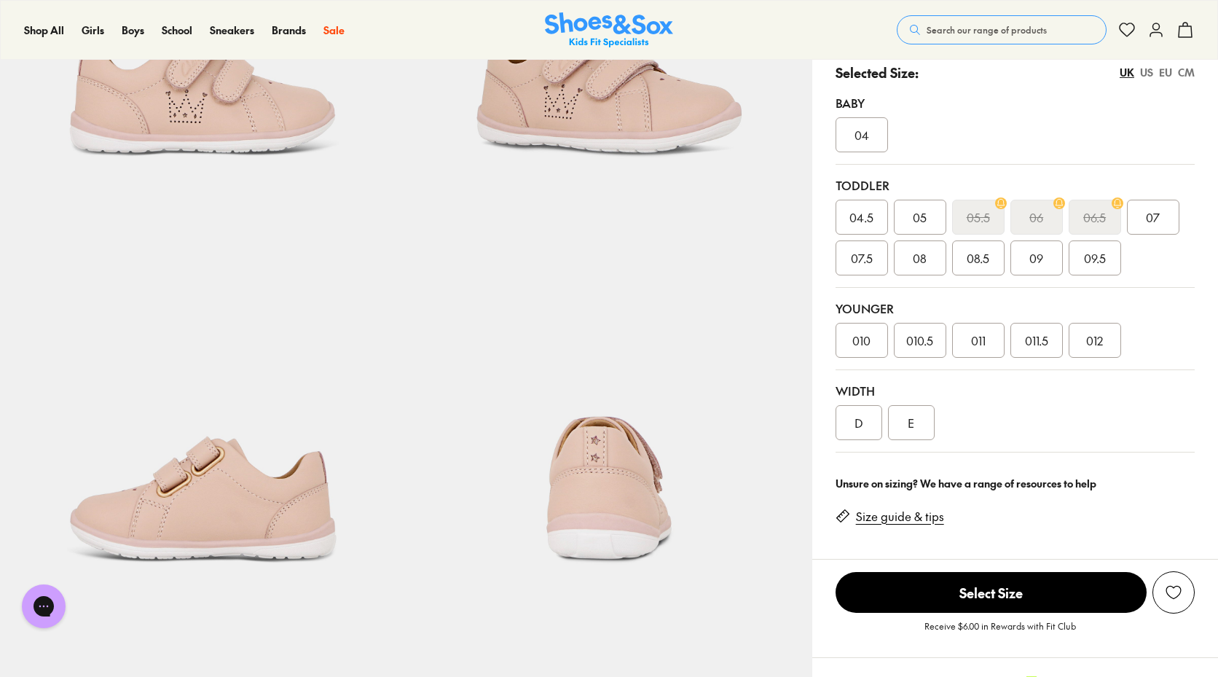
click at [864, 434] on div "D" at bounding box center [859, 422] width 47 height 35
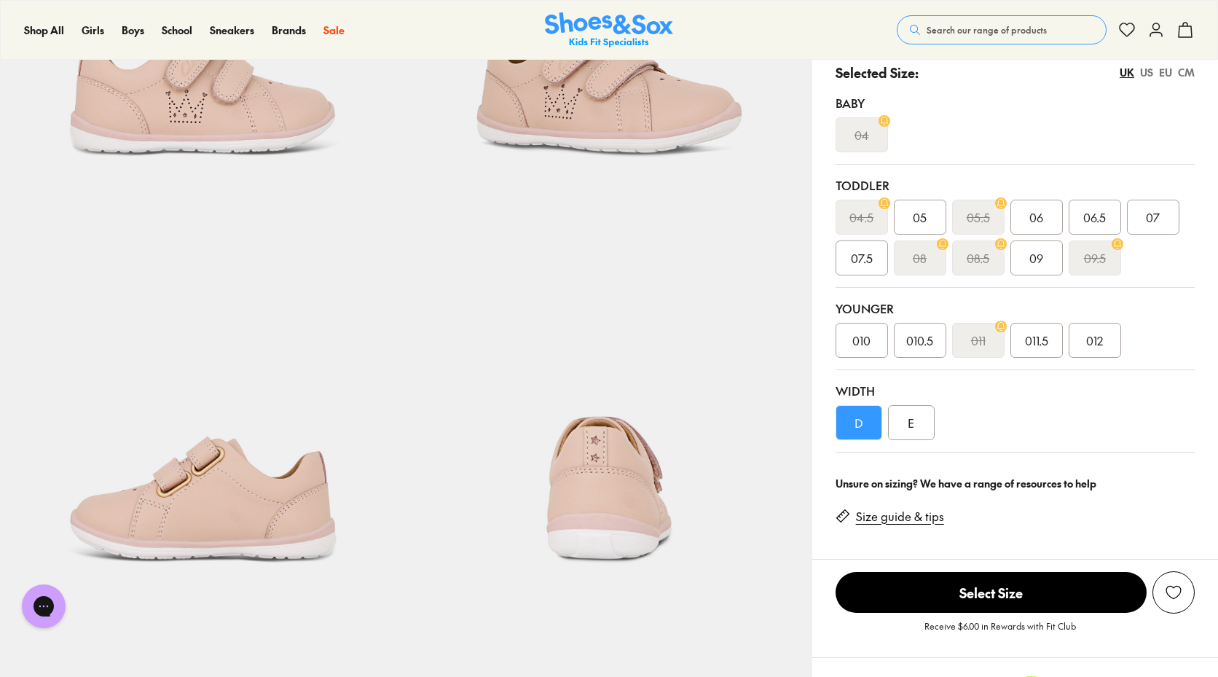
click at [919, 426] on div "E" at bounding box center [911, 422] width 47 height 35
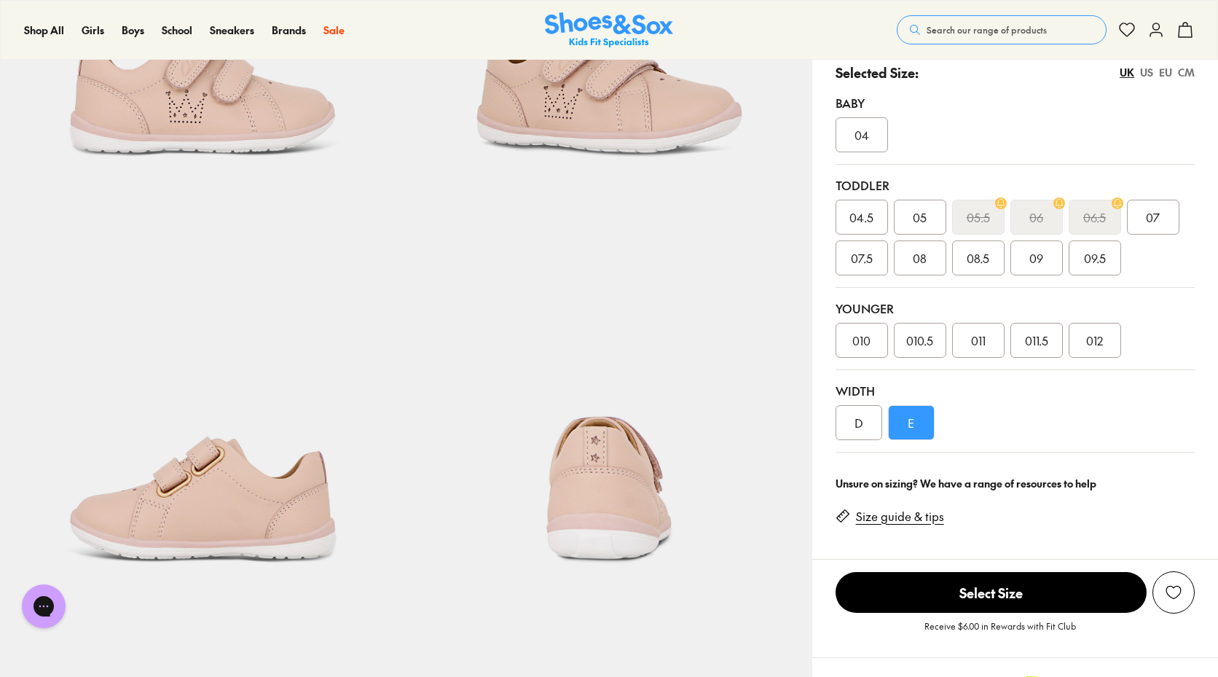
click at [871, 420] on div "D" at bounding box center [859, 422] width 47 height 35
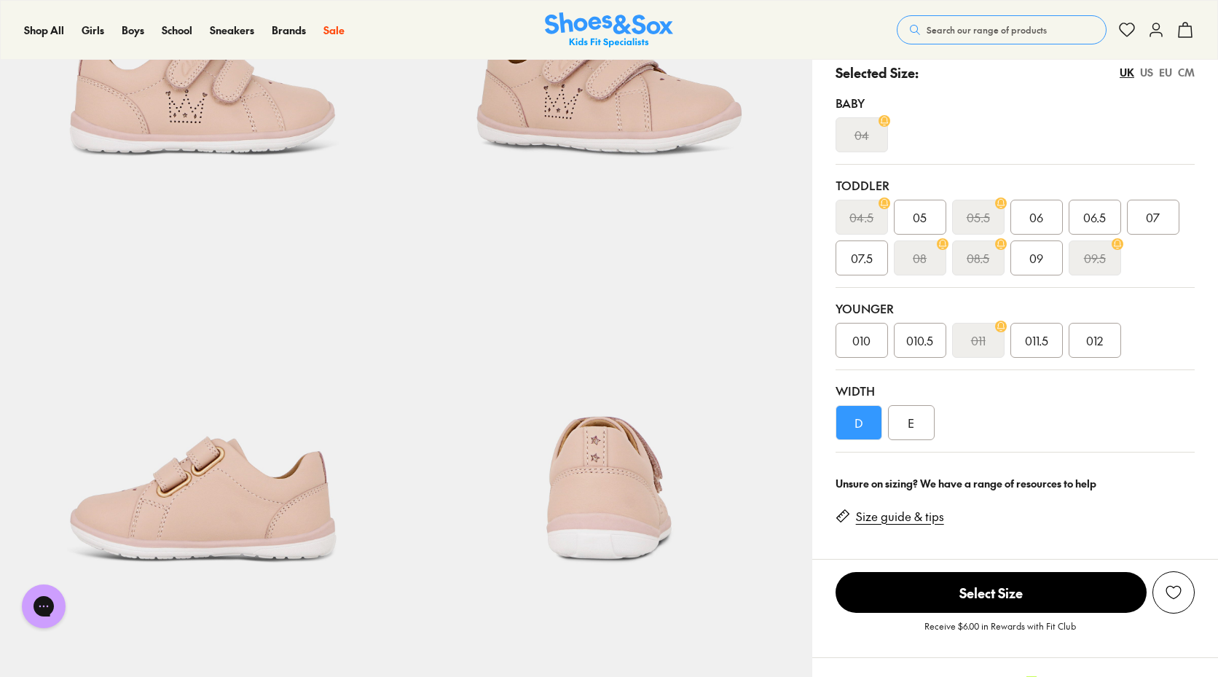
click at [908, 428] on div "E" at bounding box center [911, 422] width 47 height 35
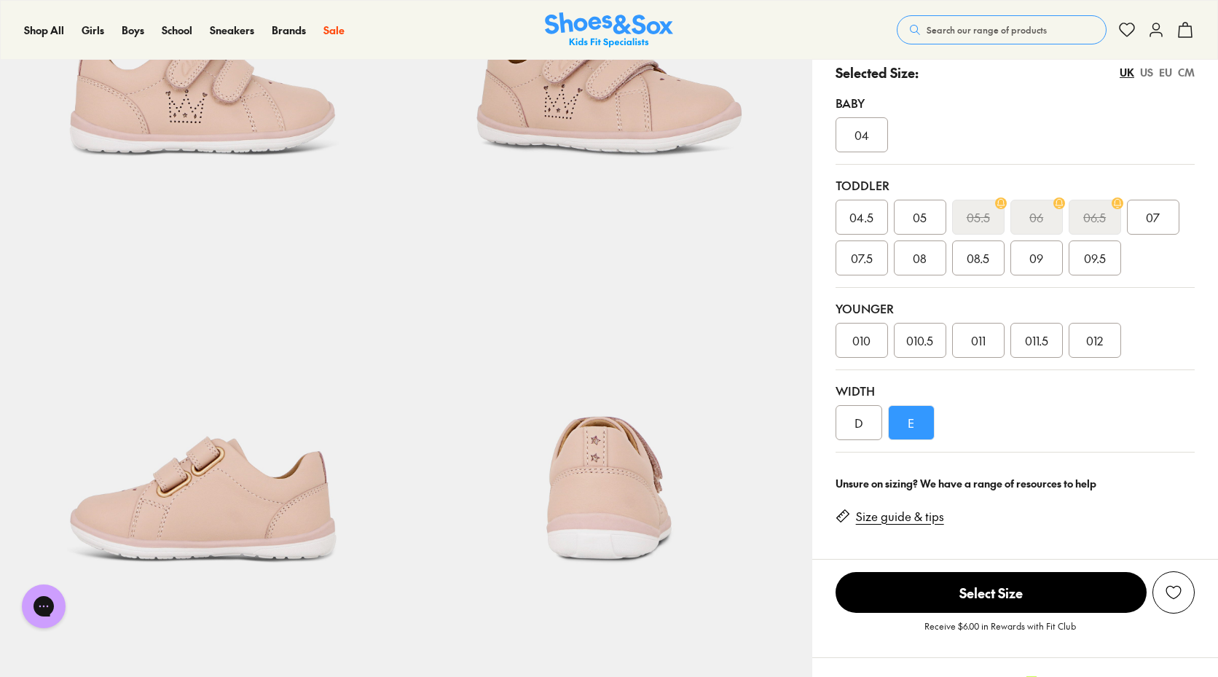
click at [875, 431] on div "D" at bounding box center [859, 422] width 47 height 35
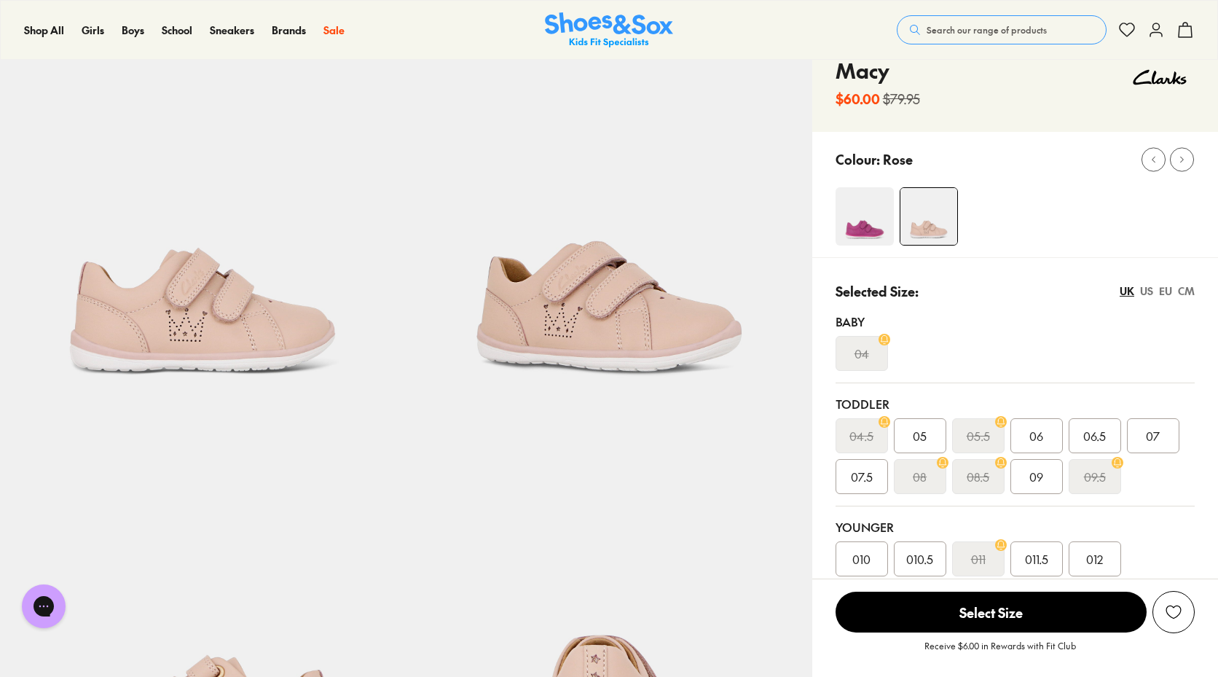
scroll to position [437, 0]
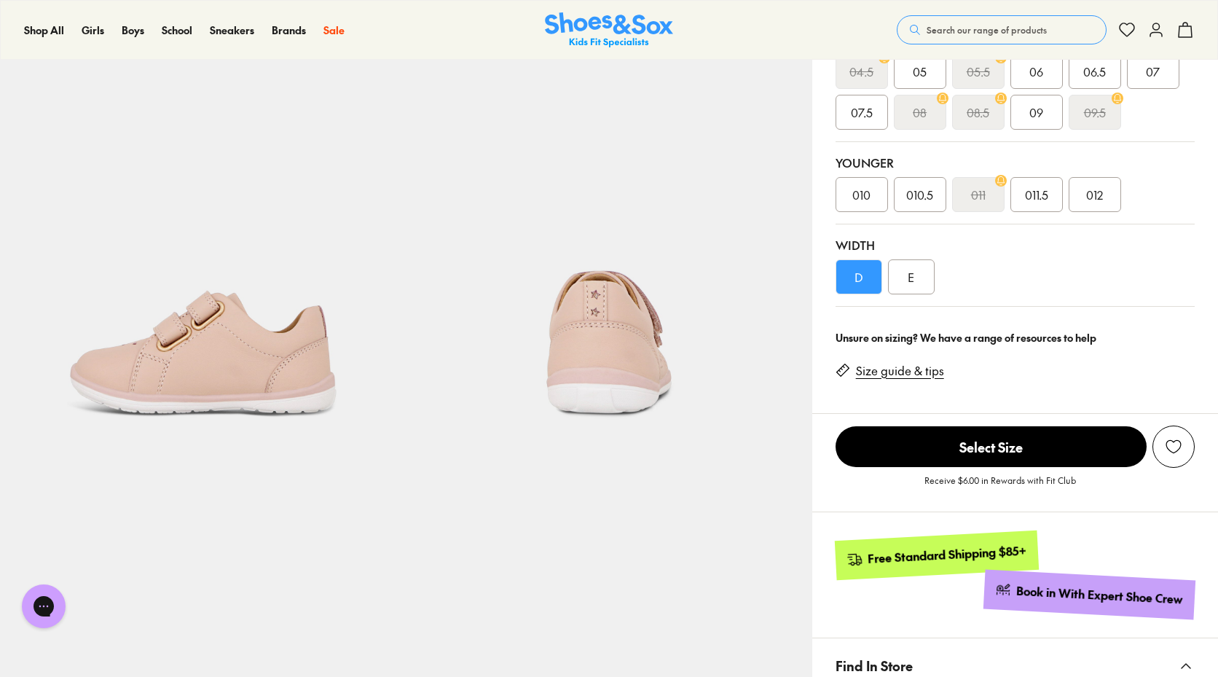
click at [635, 378] on img at bounding box center [609, 261] width 406 height 406
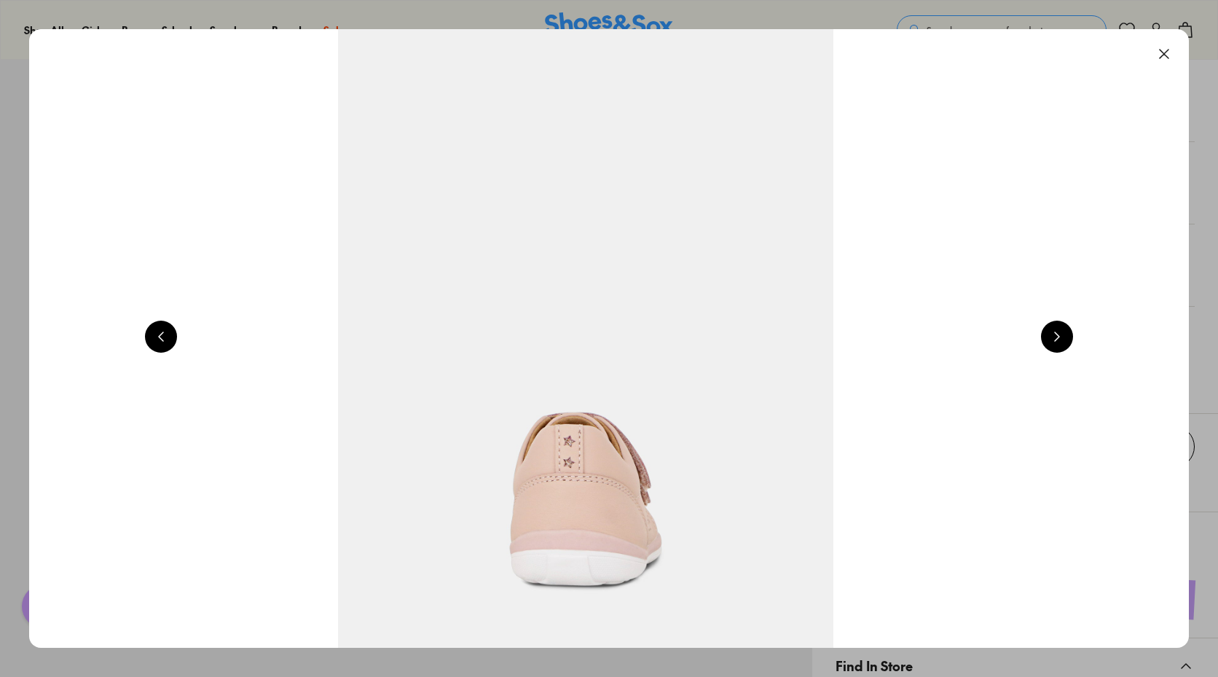
scroll to position [436, 0]
click at [1153, 45] on img at bounding box center [586, 338] width 1160 height 619
click at [1164, 49] on button at bounding box center [1164, 54] width 32 height 32
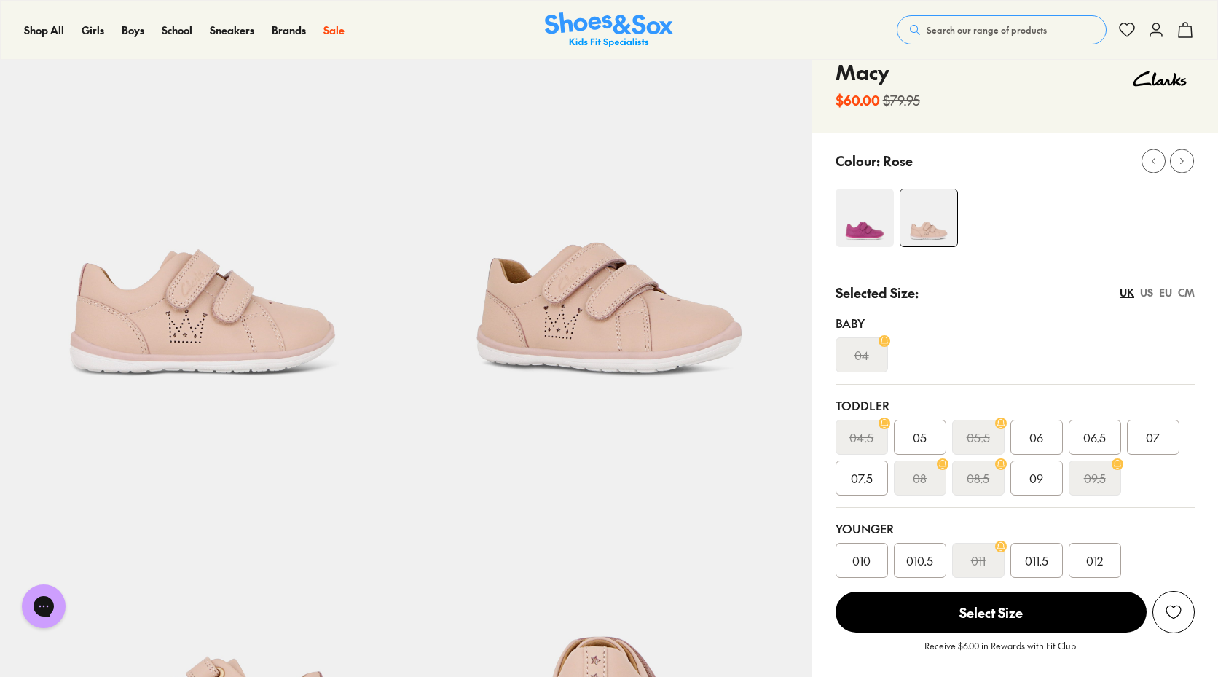
scroll to position [0, 0]
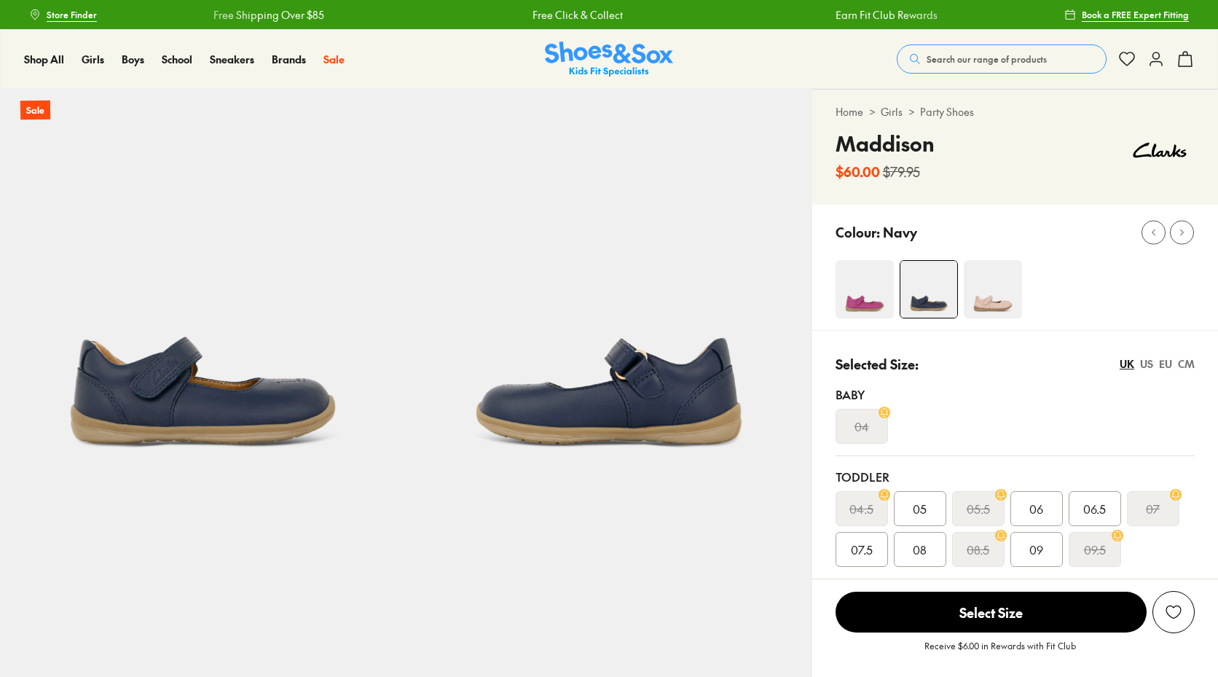
select select "*"
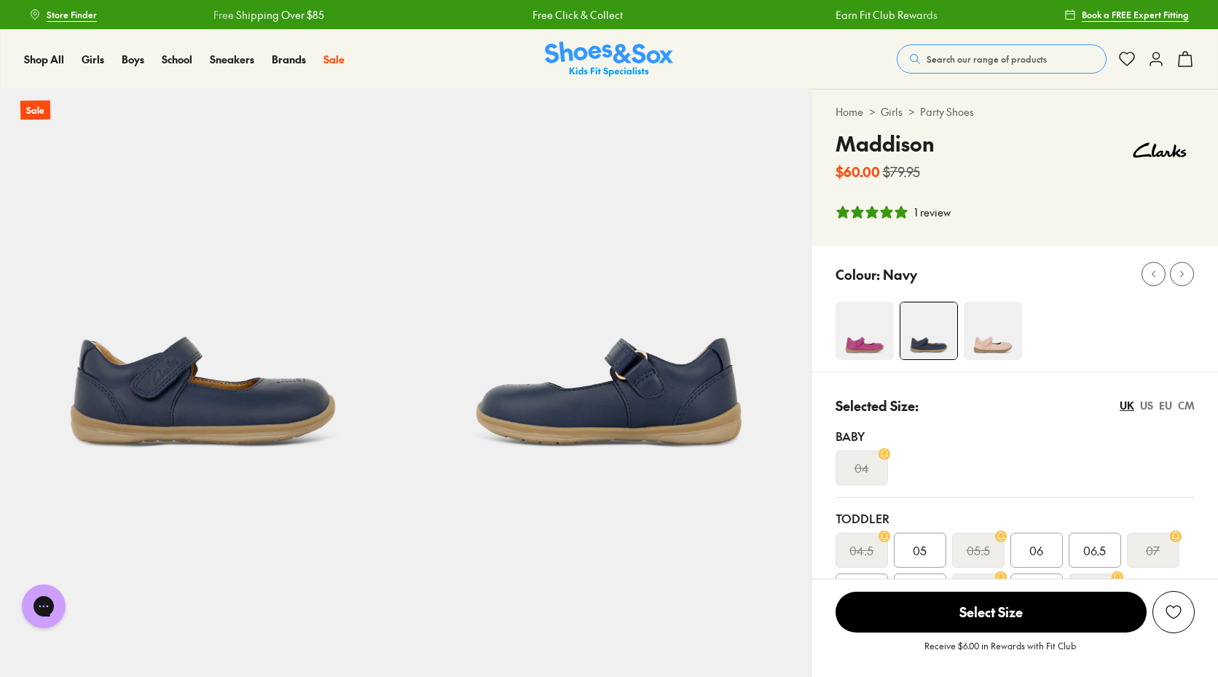
click at [878, 330] on img at bounding box center [865, 331] width 58 height 58
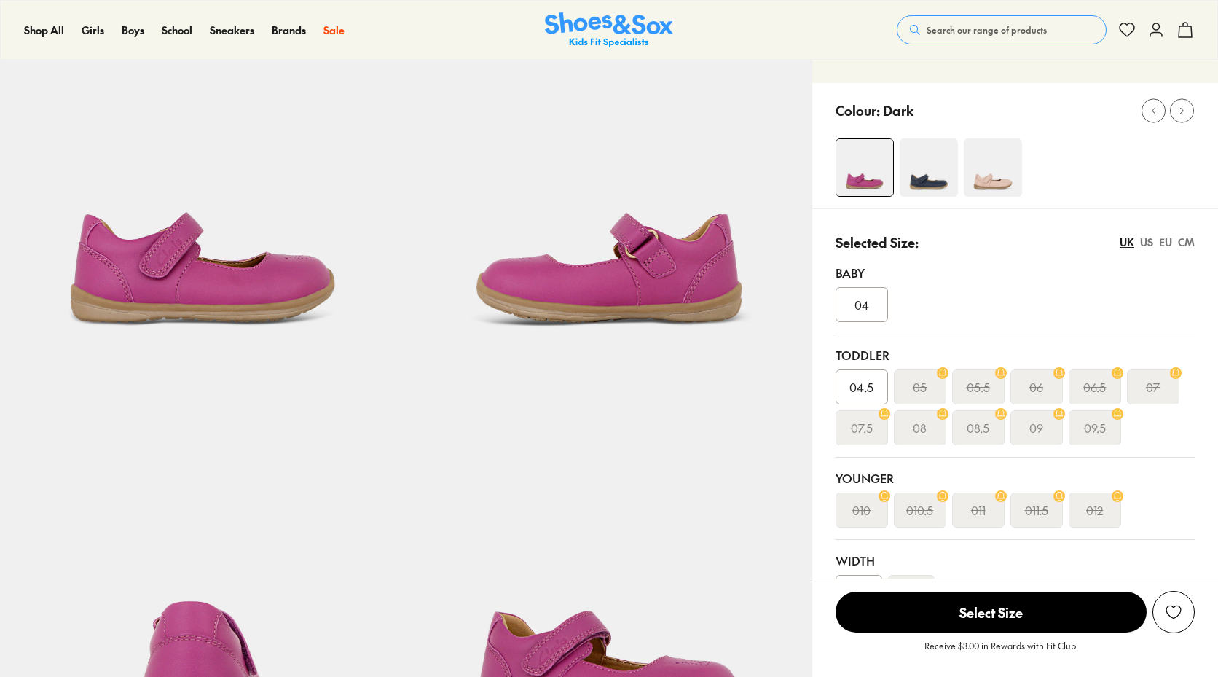
scroll to position [146, 0]
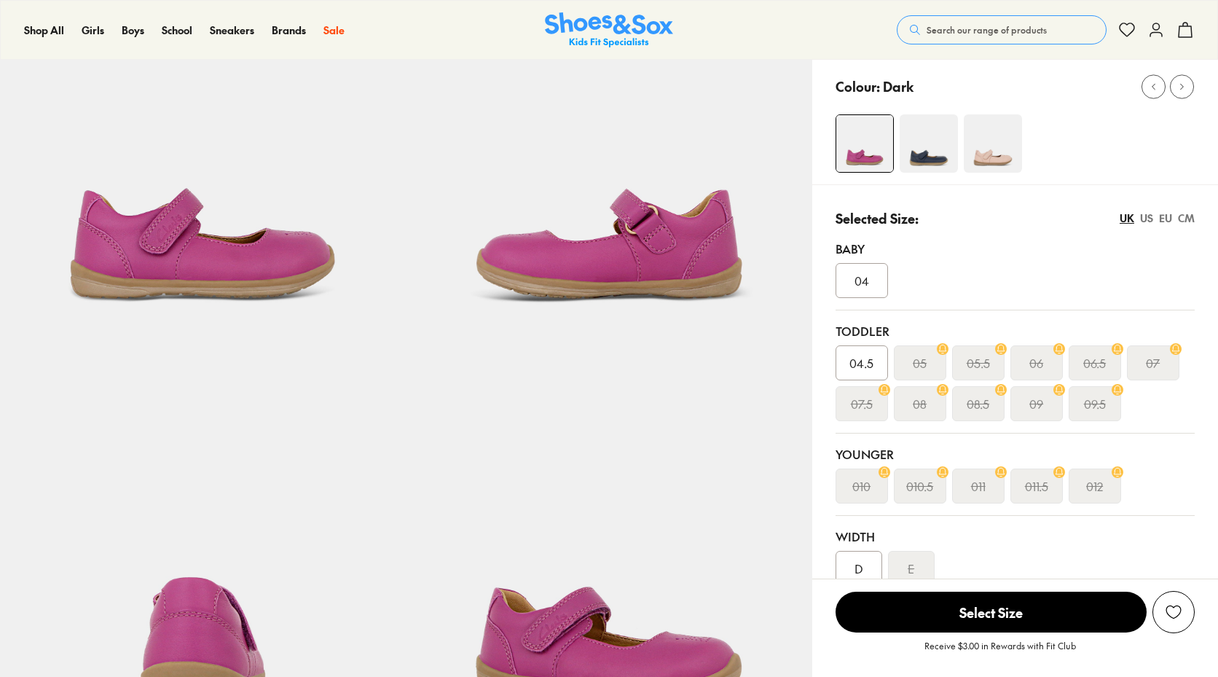
select select "*"
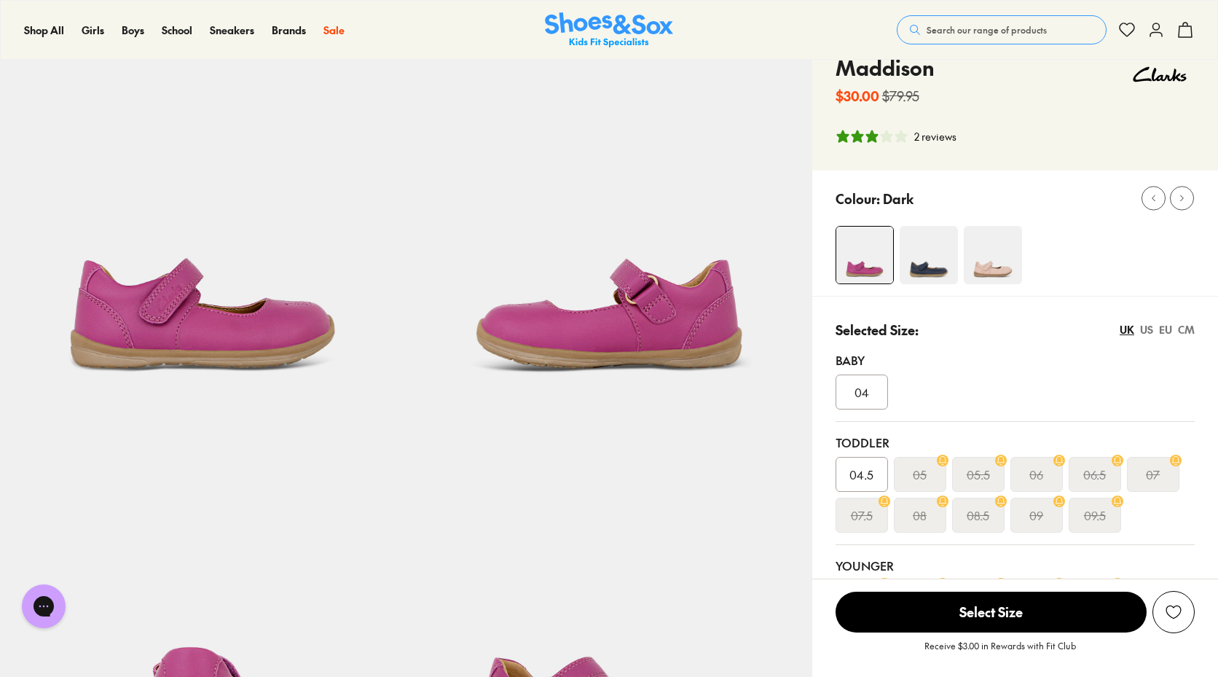
scroll to position [73, 0]
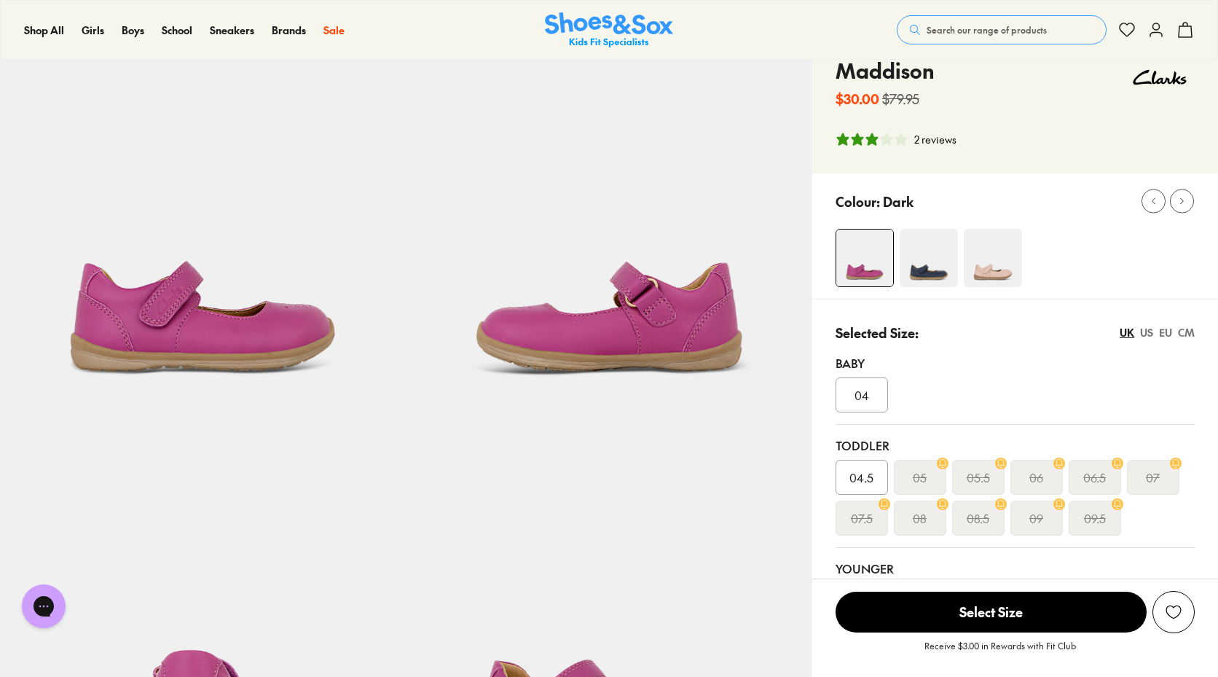
click at [608, 329] on img at bounding box center [609, 219] width 406 height 406
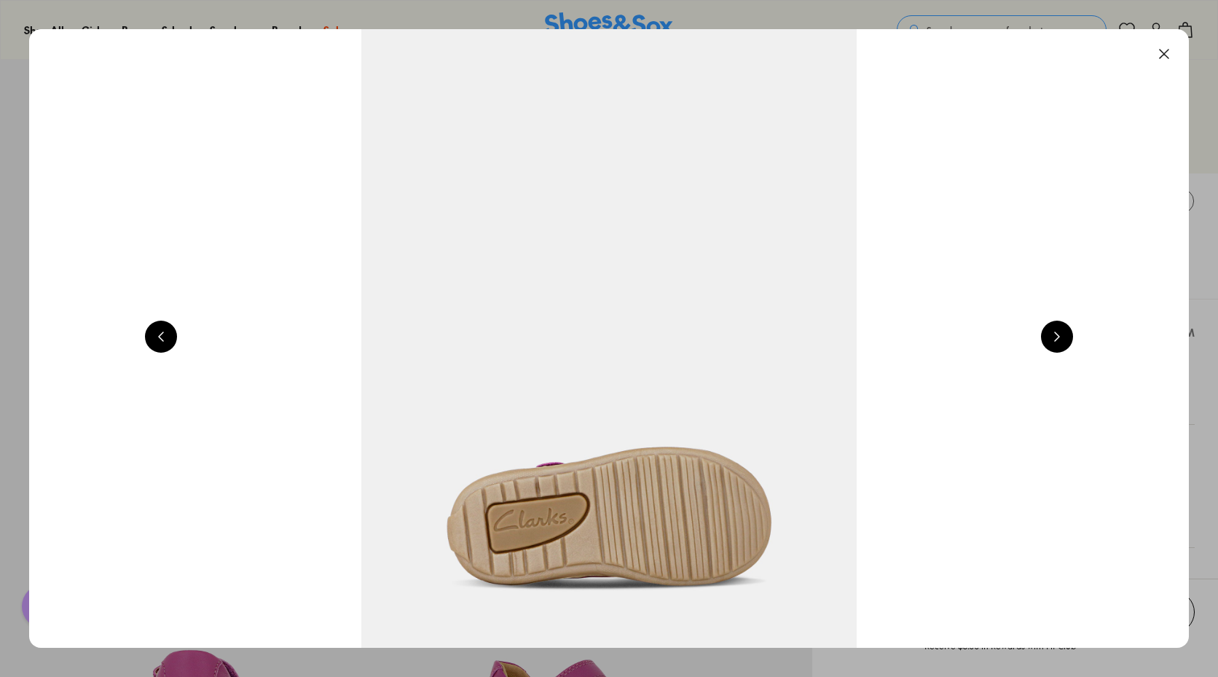
scroll to position [0, 2331]
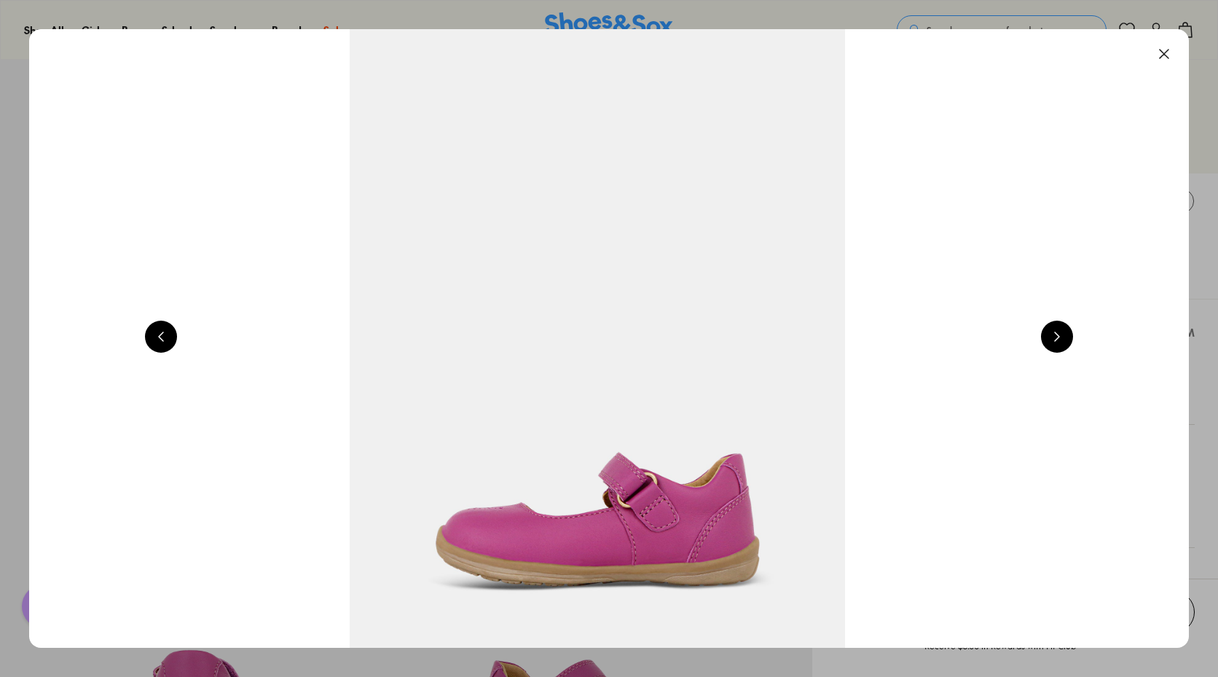
click at [1063, 336] on button at bounding box center [1057, 337] width 32 height 32
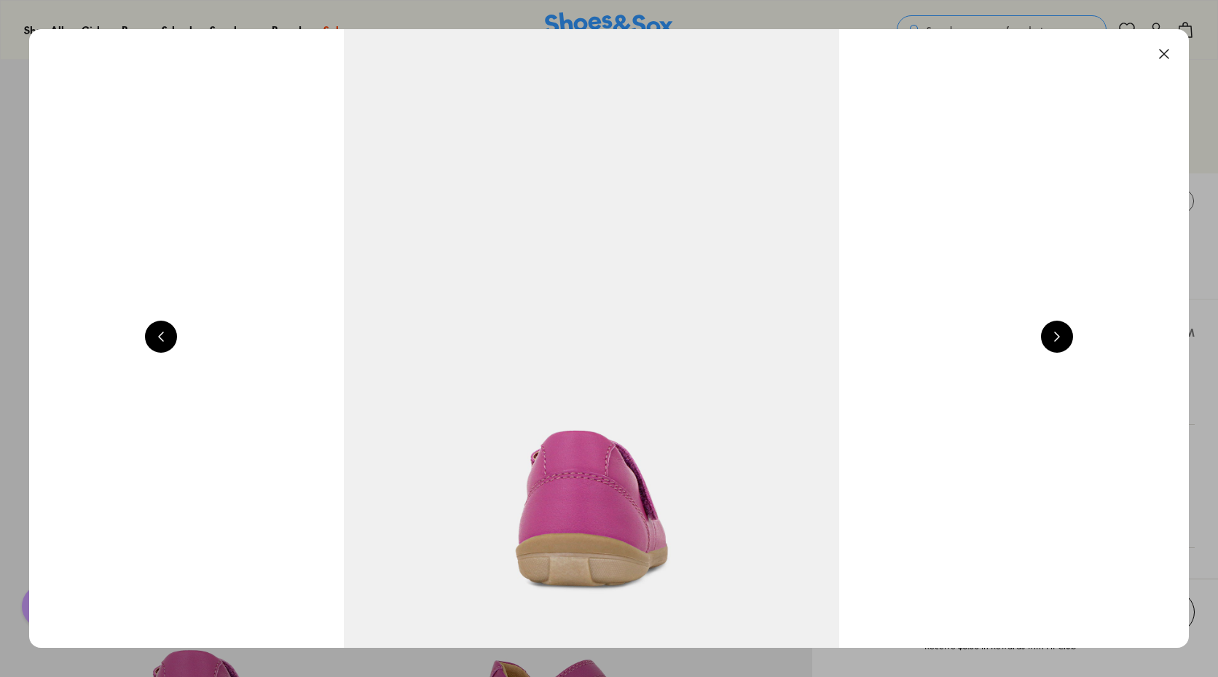
click at [1063, 336] on button at bounding box center [1057, 337] width 32 height 32
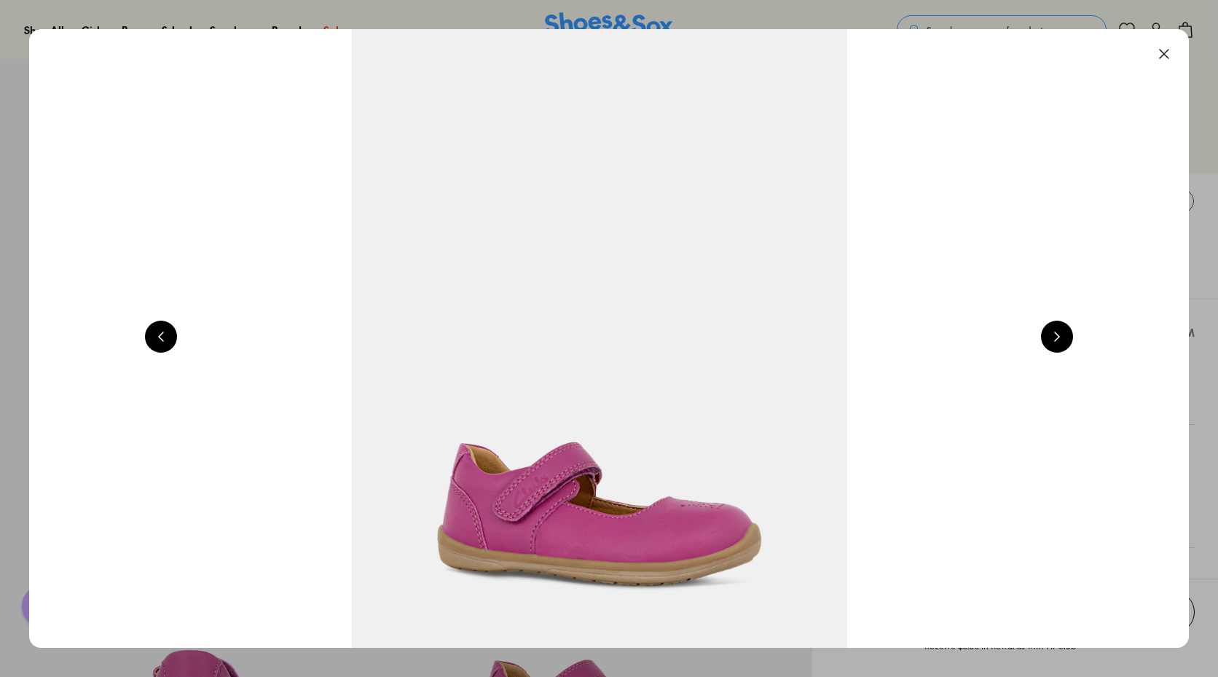
scroll to position [0, 4663]
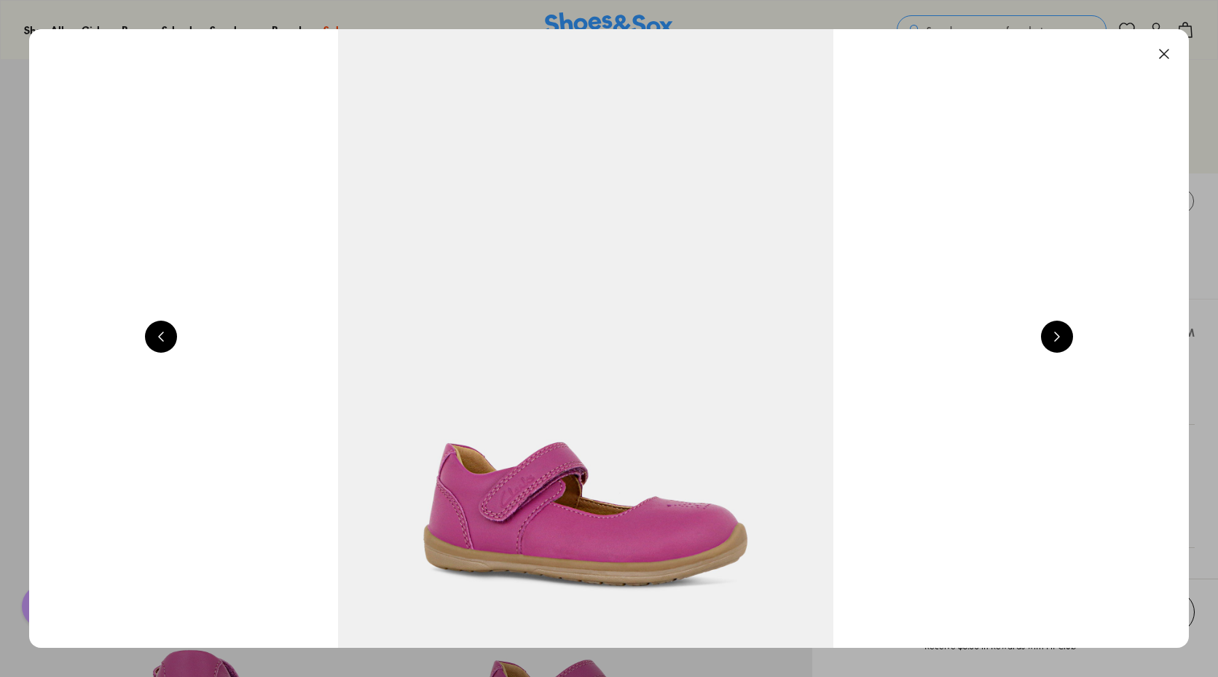
click at [1063, 336] on button at bounding box center [1057, 337] width 32 height 32
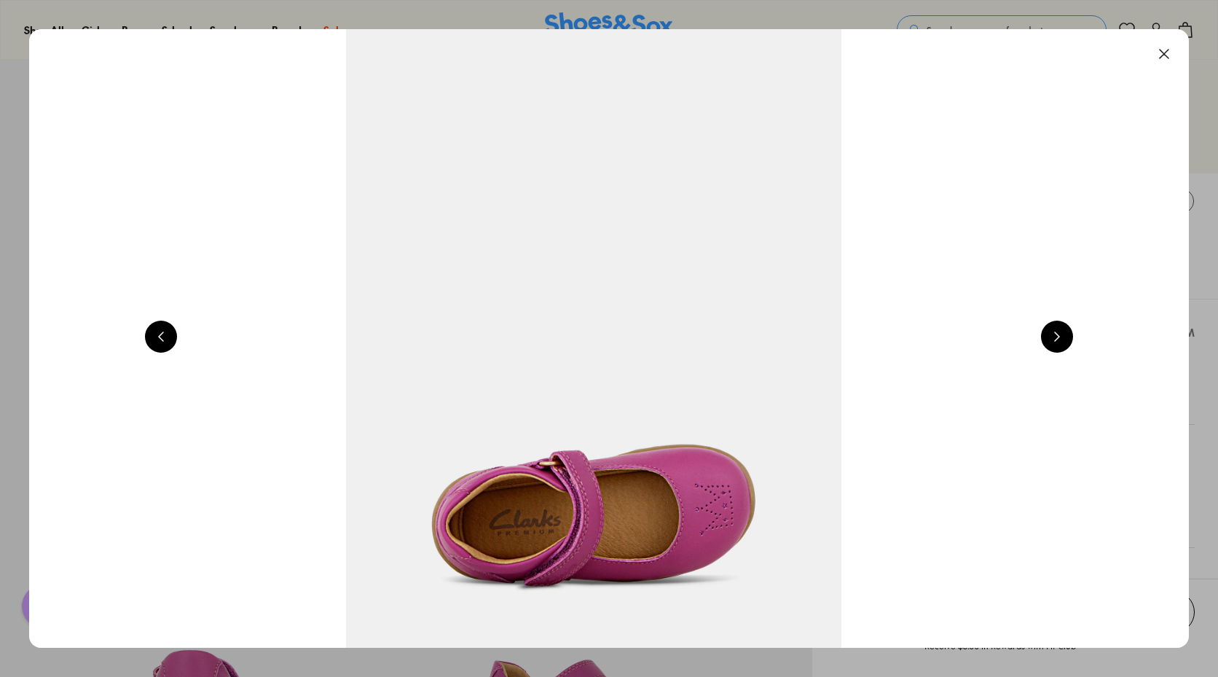
scroll to position [0, 5828]
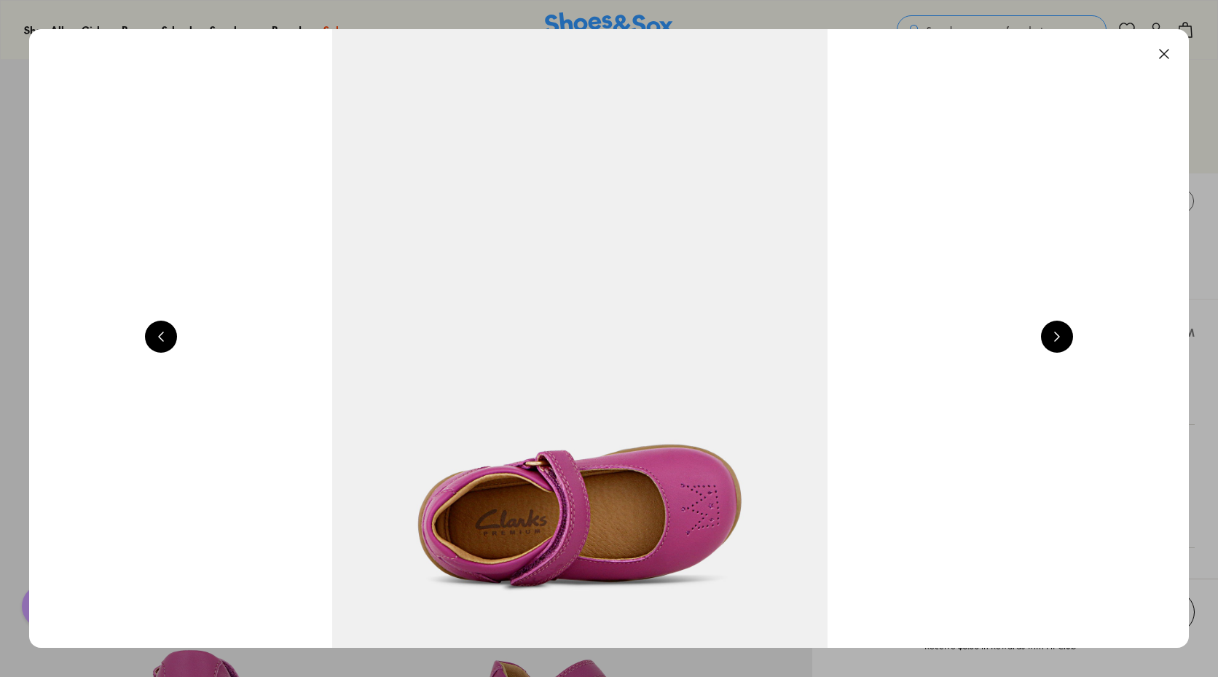
click at [1063, 336] on button at bounding box center [1057, 337] width 32 height 32
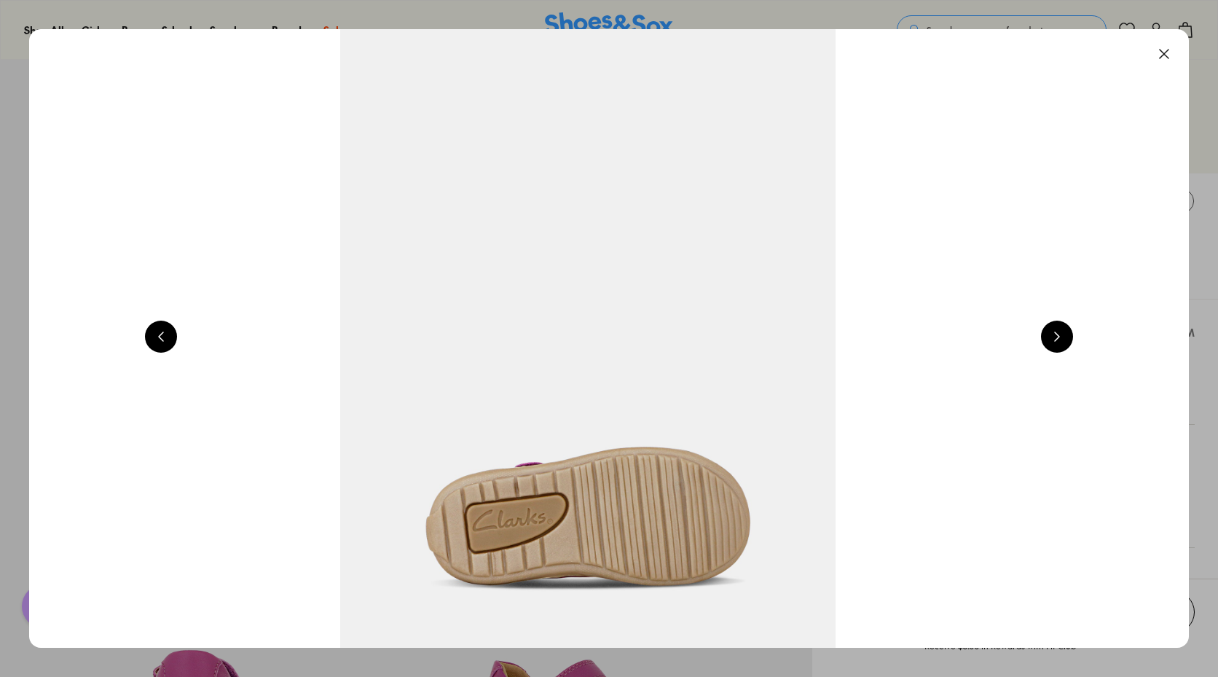
scroll to position [0, 6994]
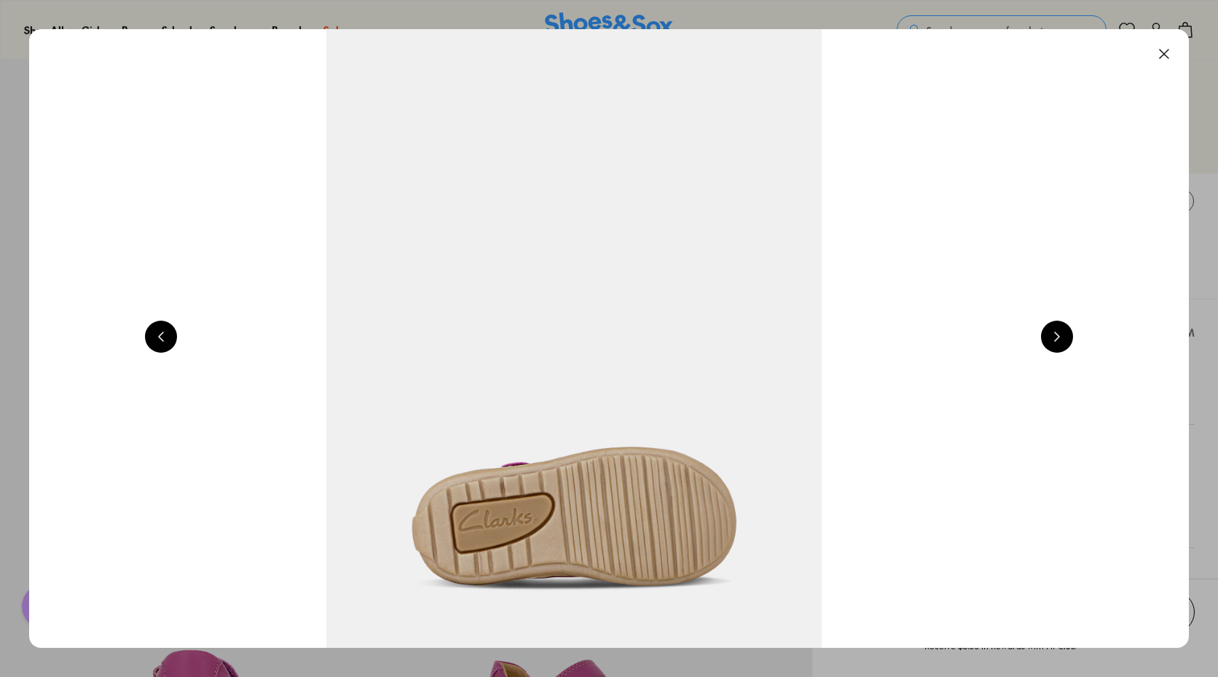
click at [1170, 52] on button at bounding box center [1164, 54] width 32 height 32
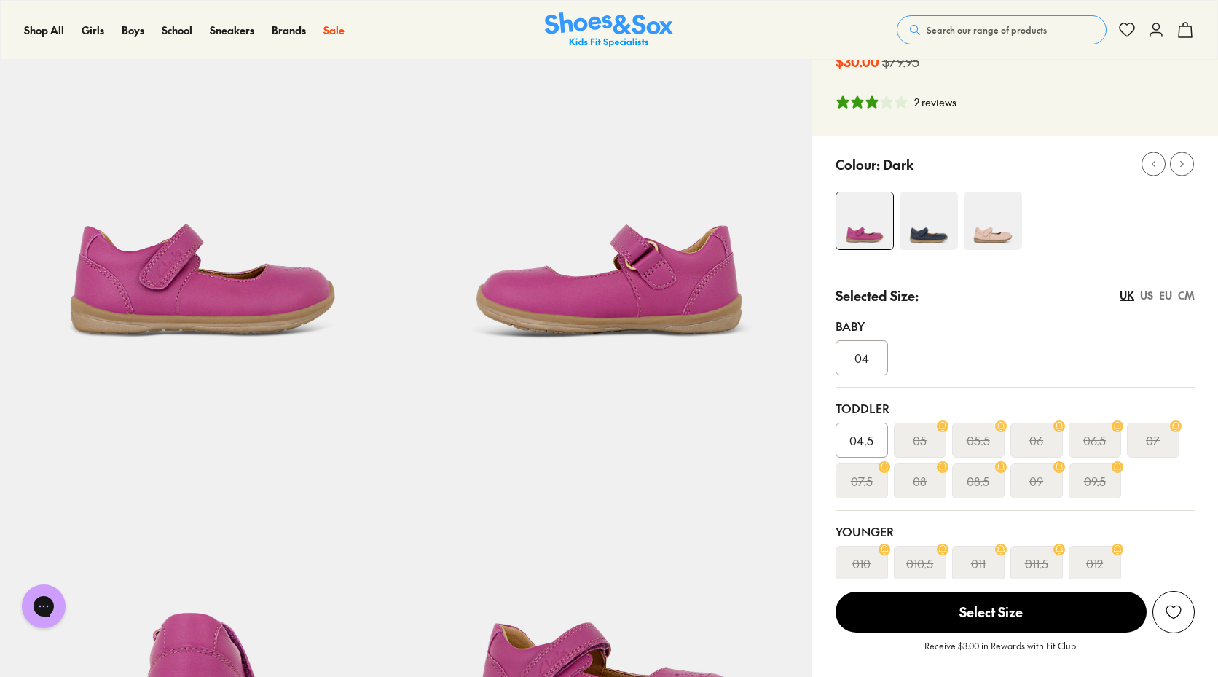
scroll to position [291, 0]
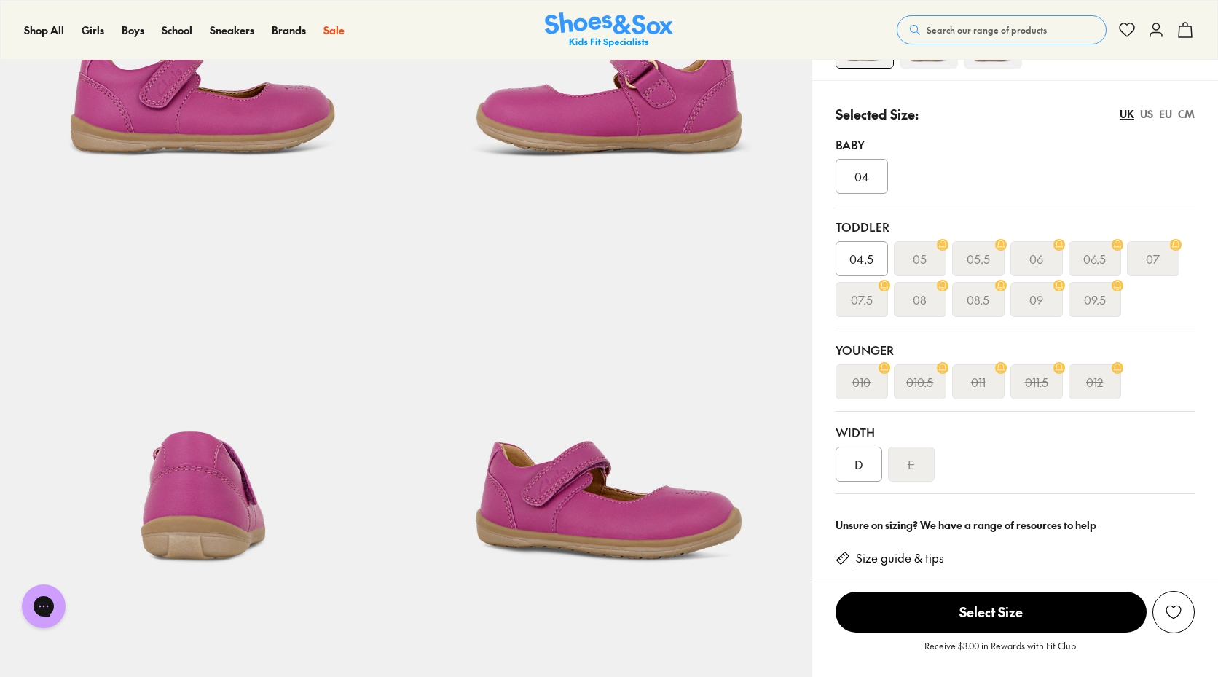
click at [871, 469] on div "D" at bounding box center [859, 464] width 47 height 35
click at [906, 480] on div "E" at bounding box center [911, 464] width 47 height 35
click at [869, 472] on div "D" at bounding box center [859, 464] width 47 height 35
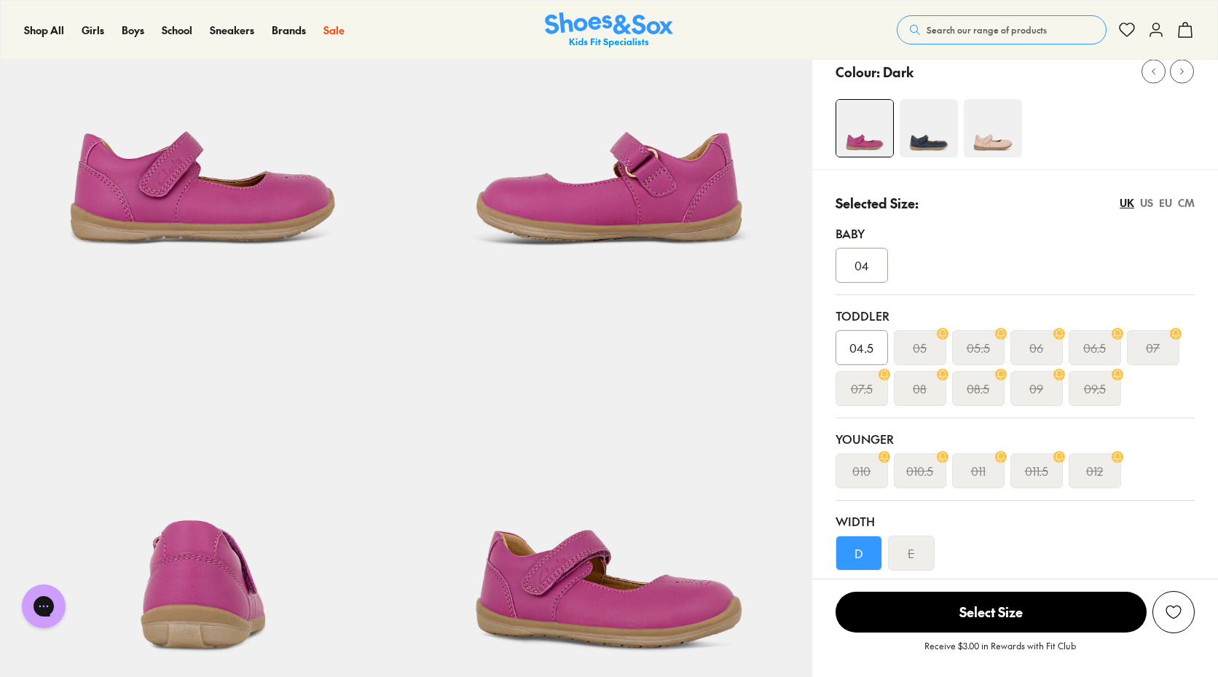
scroll to position [73, 0]
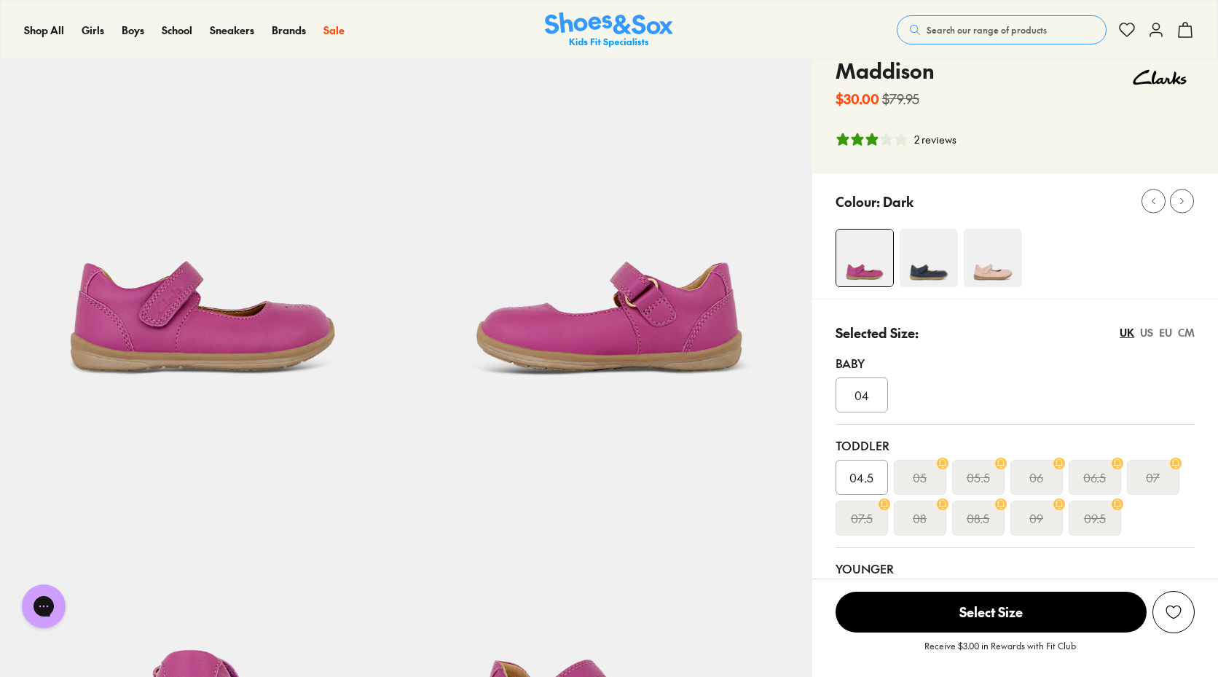
click at [945, 246] on img at bounding box center [929, 258] width 58 height 58
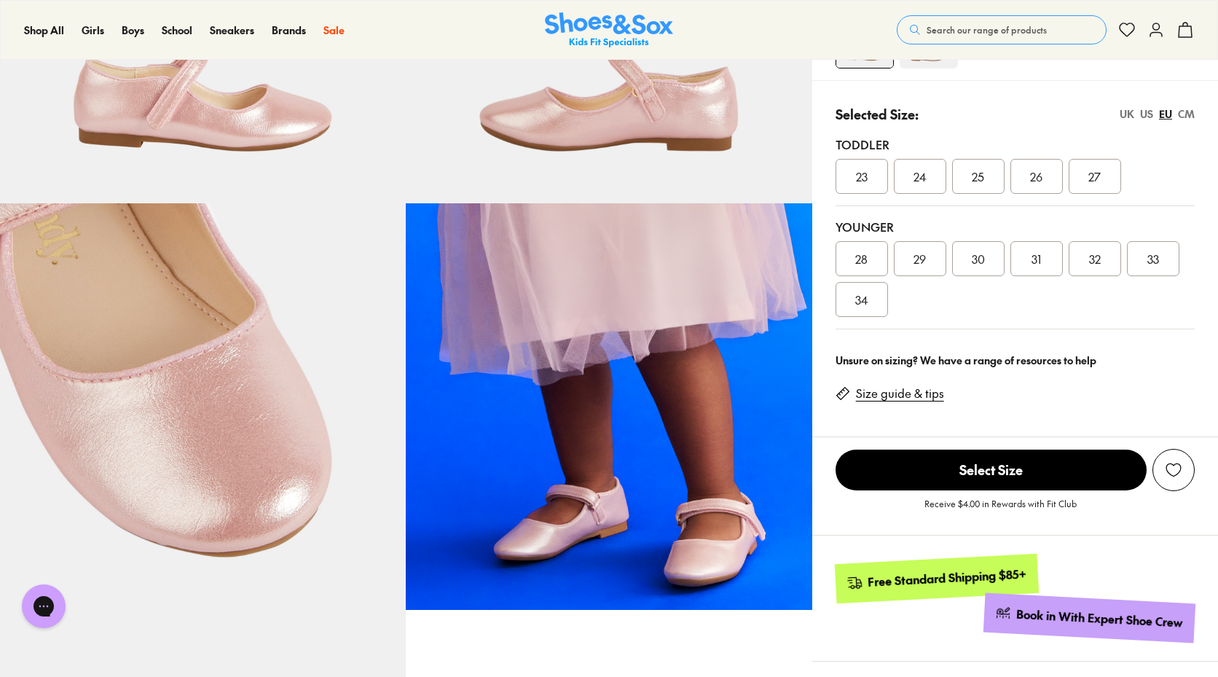
select select "*"
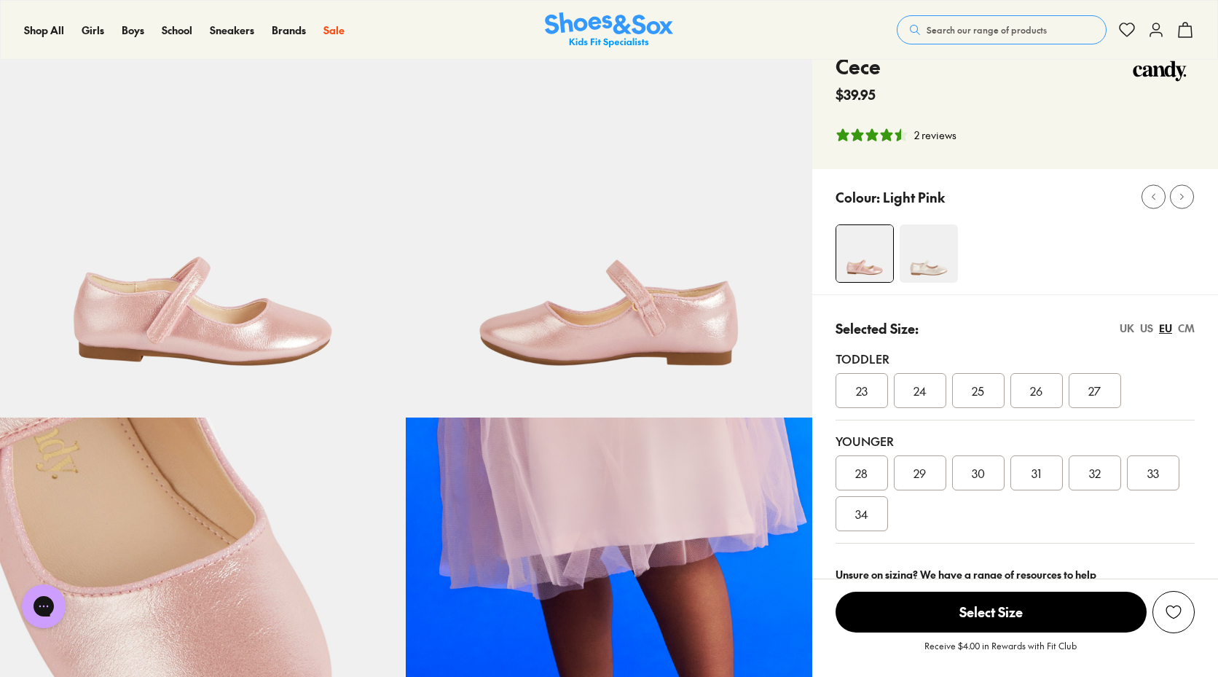
scroll to position [73, 0]
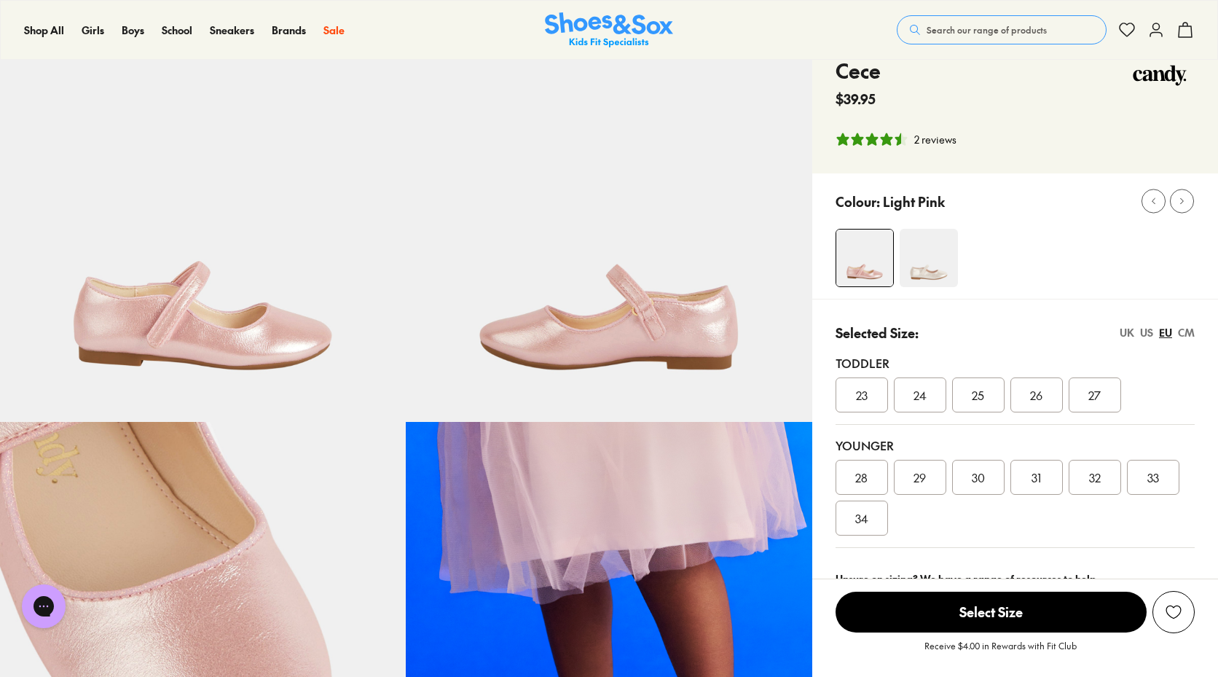
click at [920, 133] on div "2 reviews" at bounding box center [935, 139] width 42 height 15
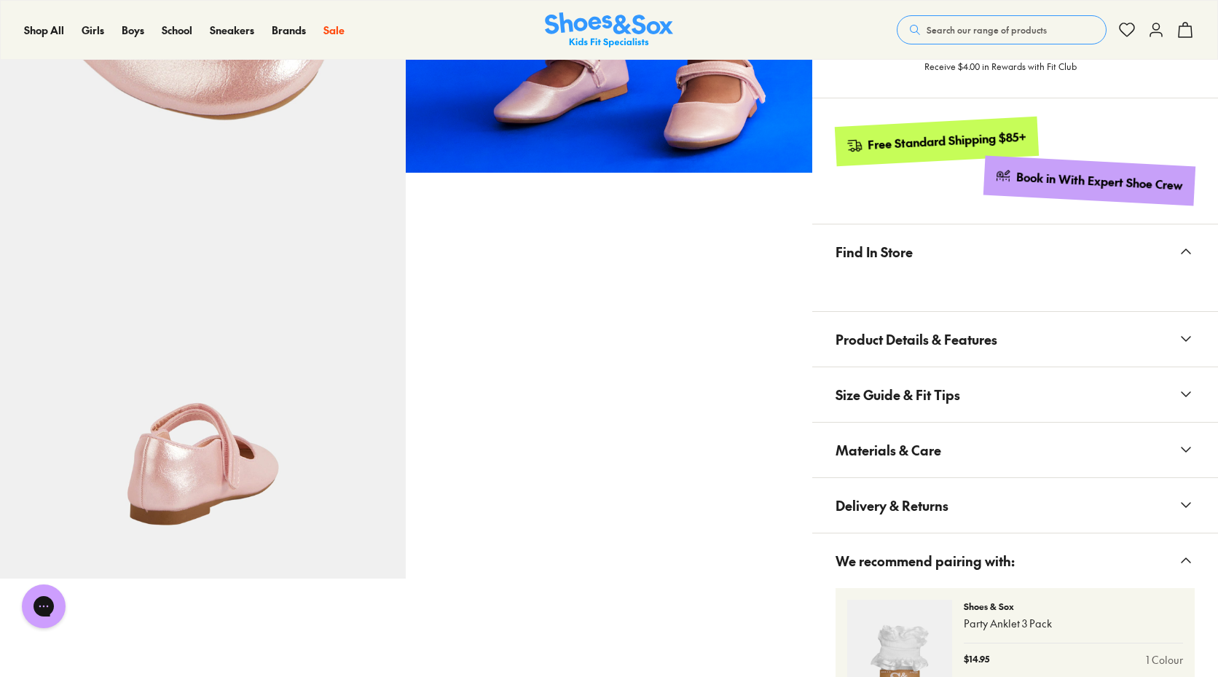
scroll to position [753, 0]
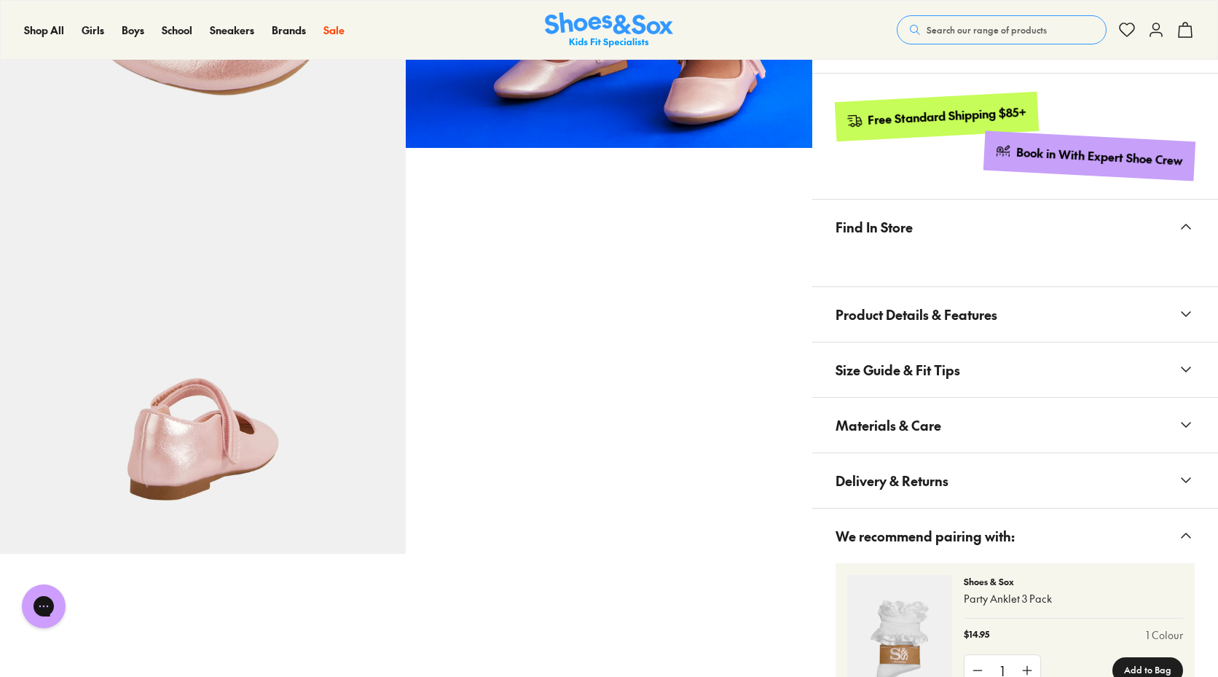
click at [1164, 313] on button "Product Details & Features" at bounding box center [1015, 314] width 406 height 55
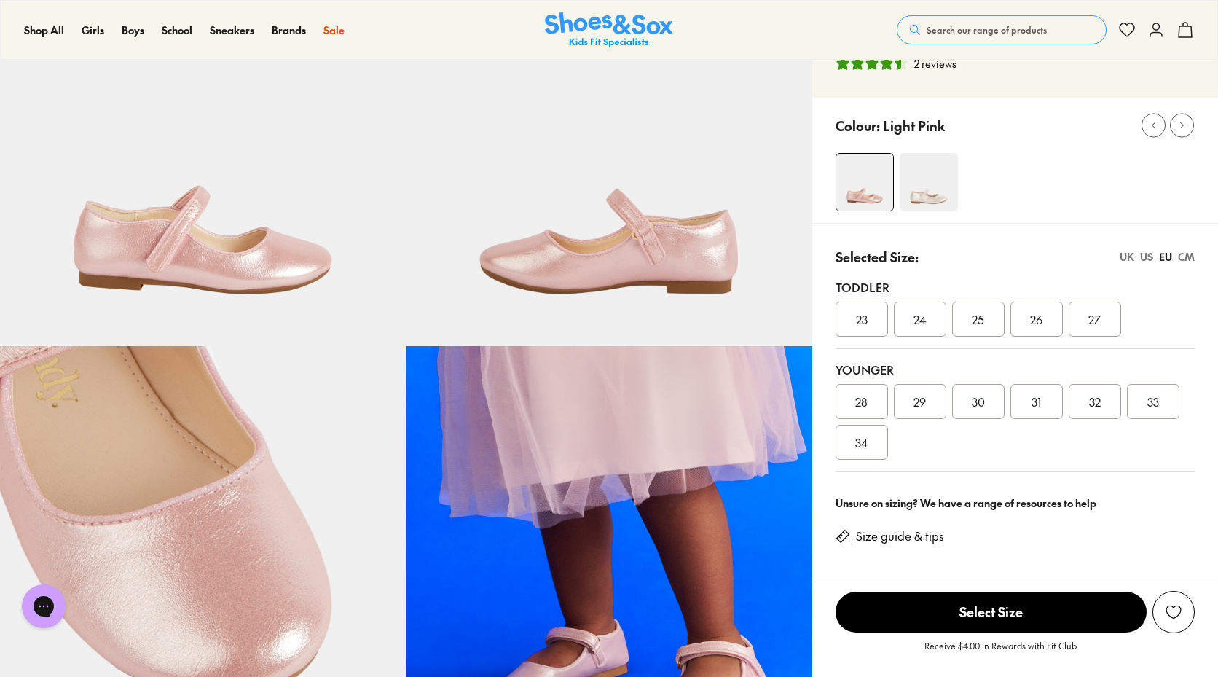
scroll to position [98, 0]
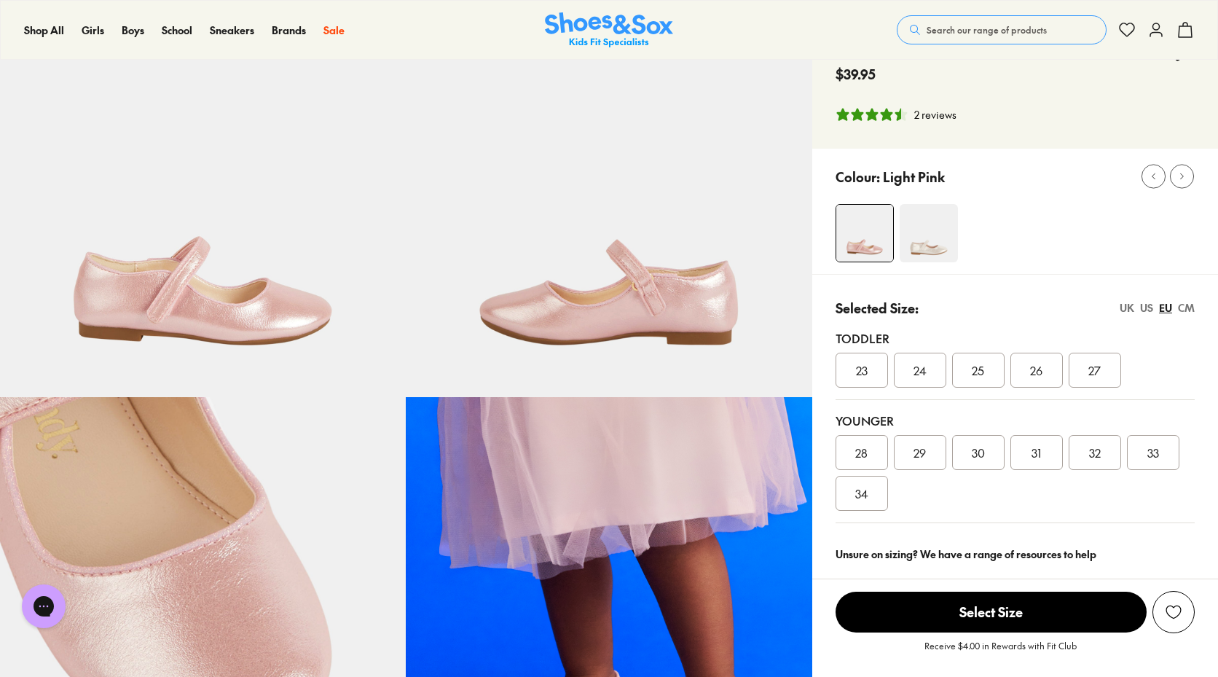
click at [950, 232] on img at bounding box center [929, 233] width 58 height 58
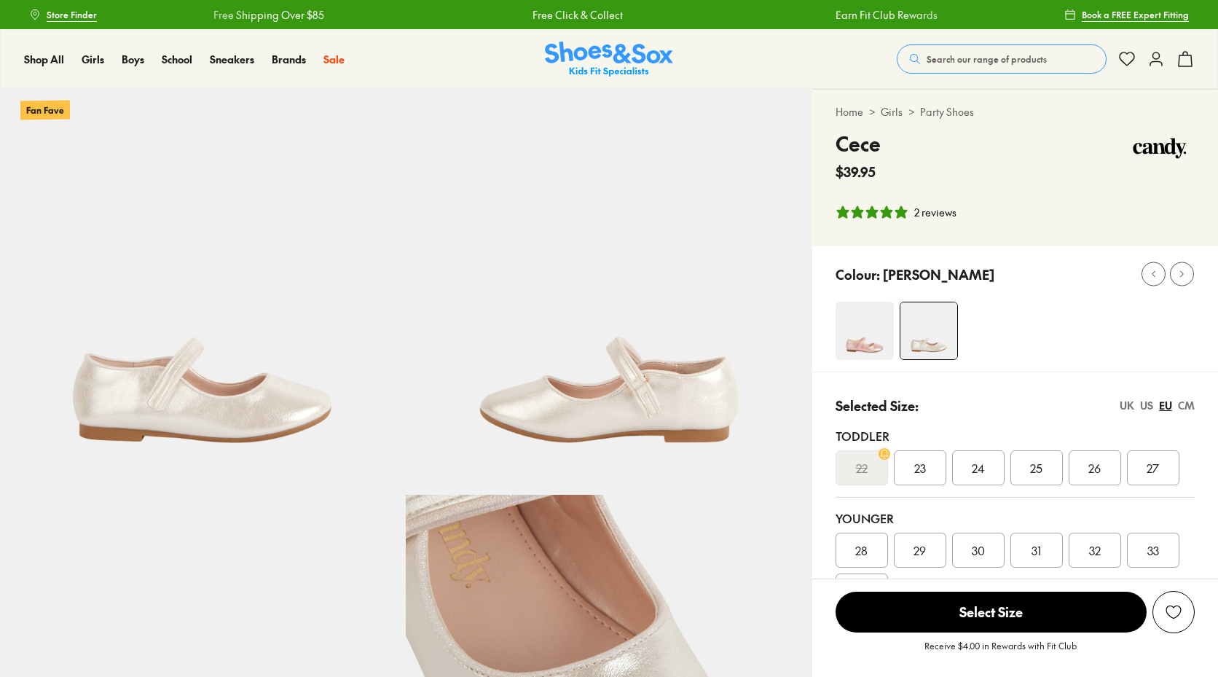
select select "*"
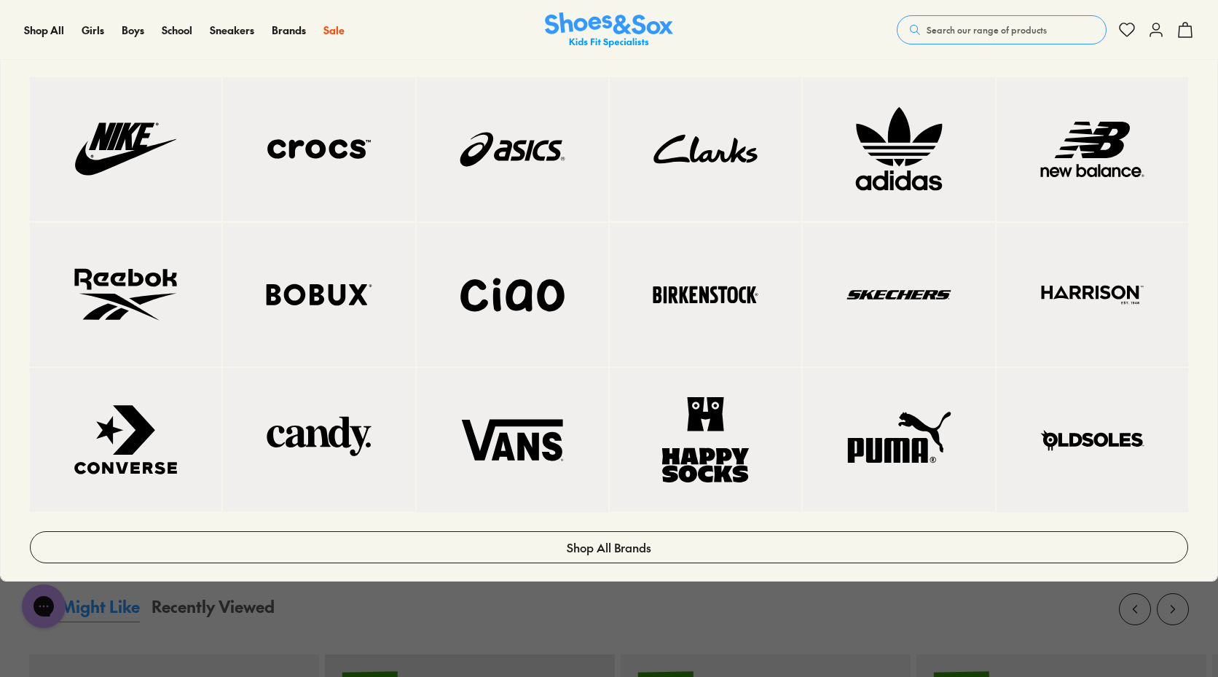
scroll to position [1239, 0]
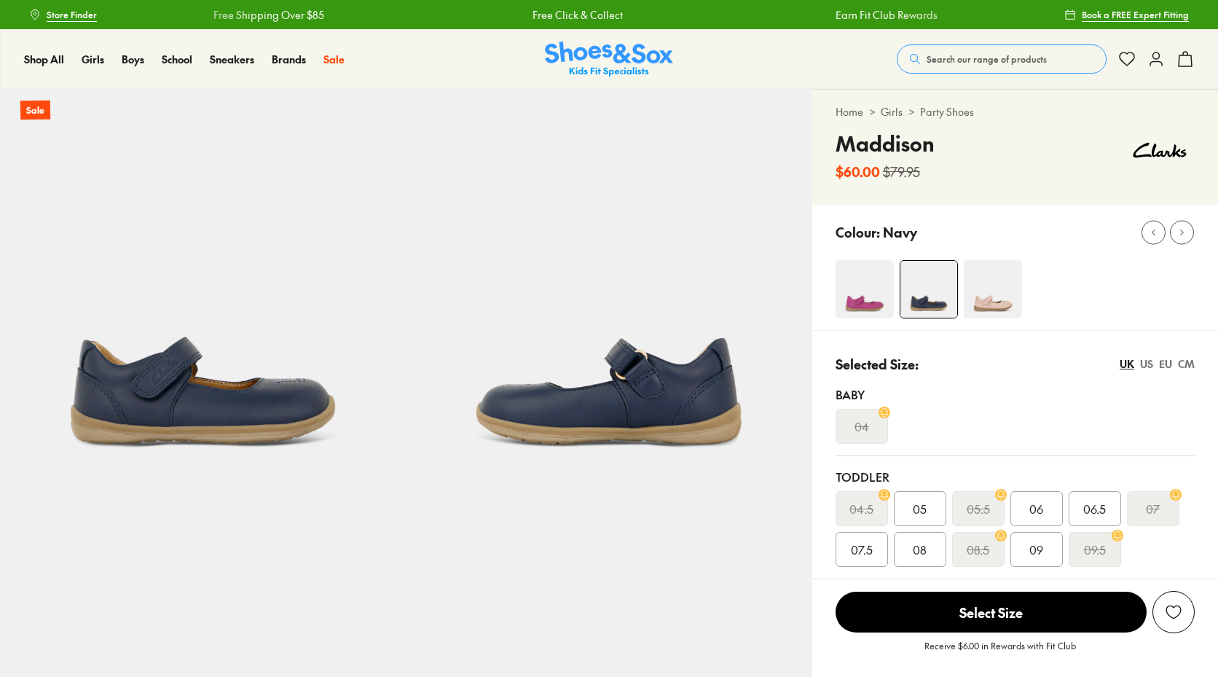
click at [1000, 248] on div "Colour: Navy" at bounding box center [1027, 232] width 382 height 32
select select "*"
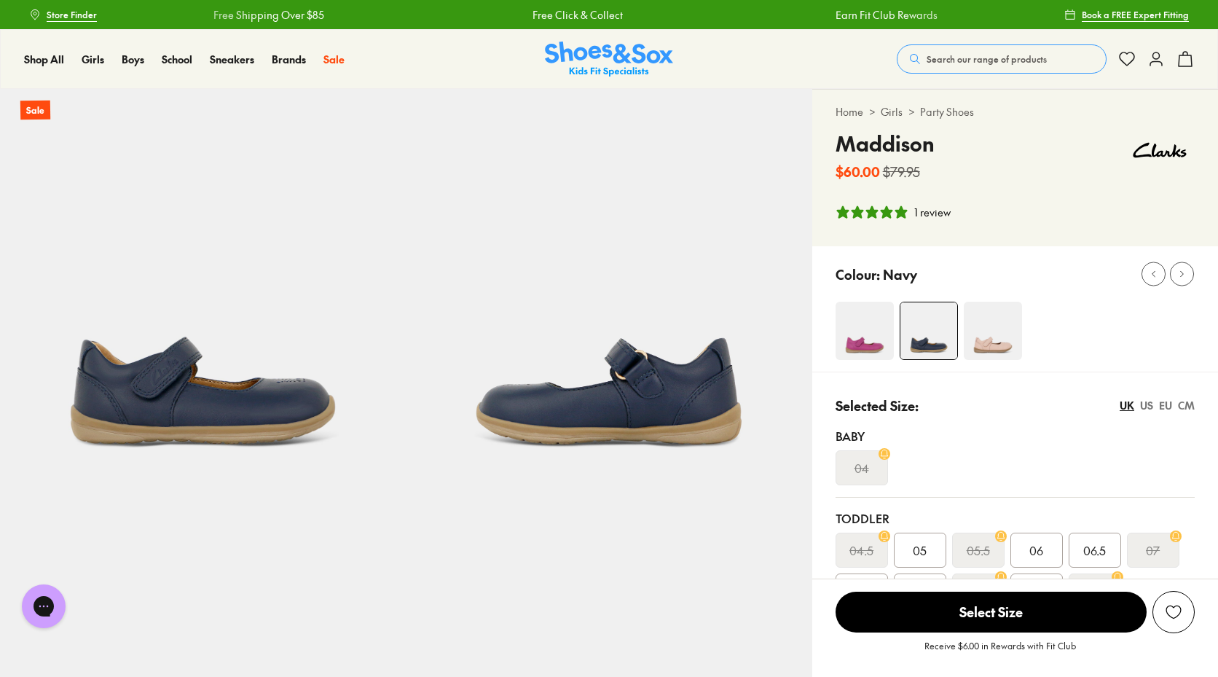
click at [972, 348] on img at bounding box center [993, 331] width 58 height 58
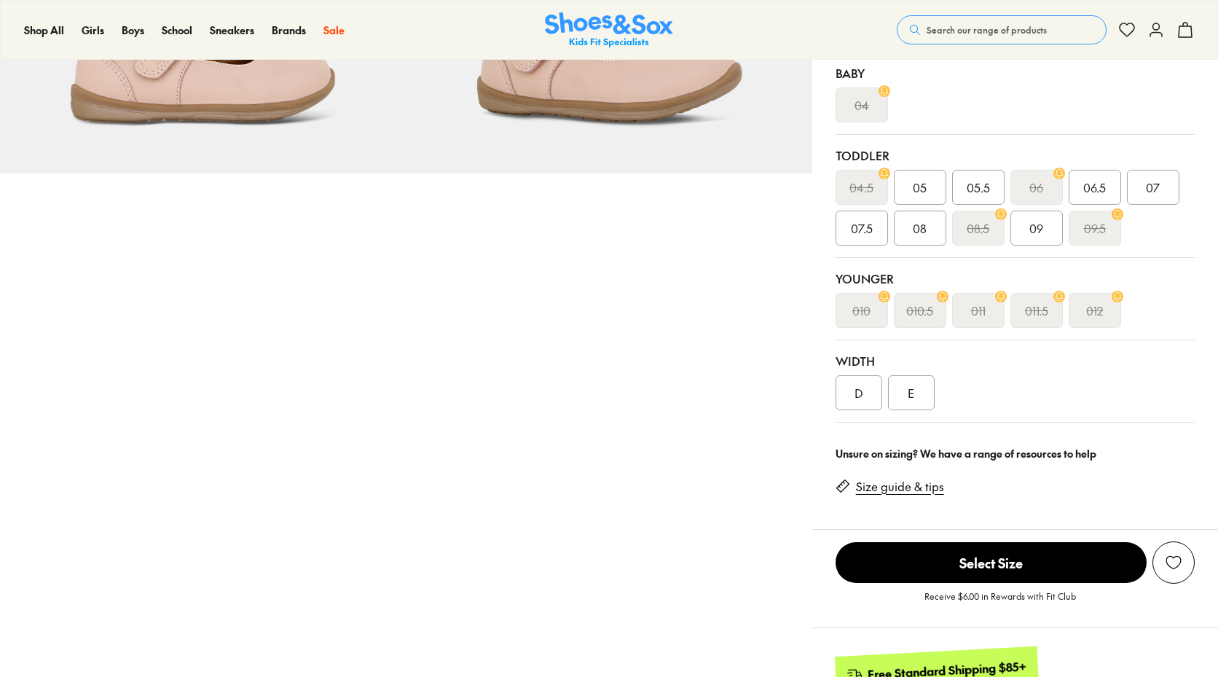
select select "*"
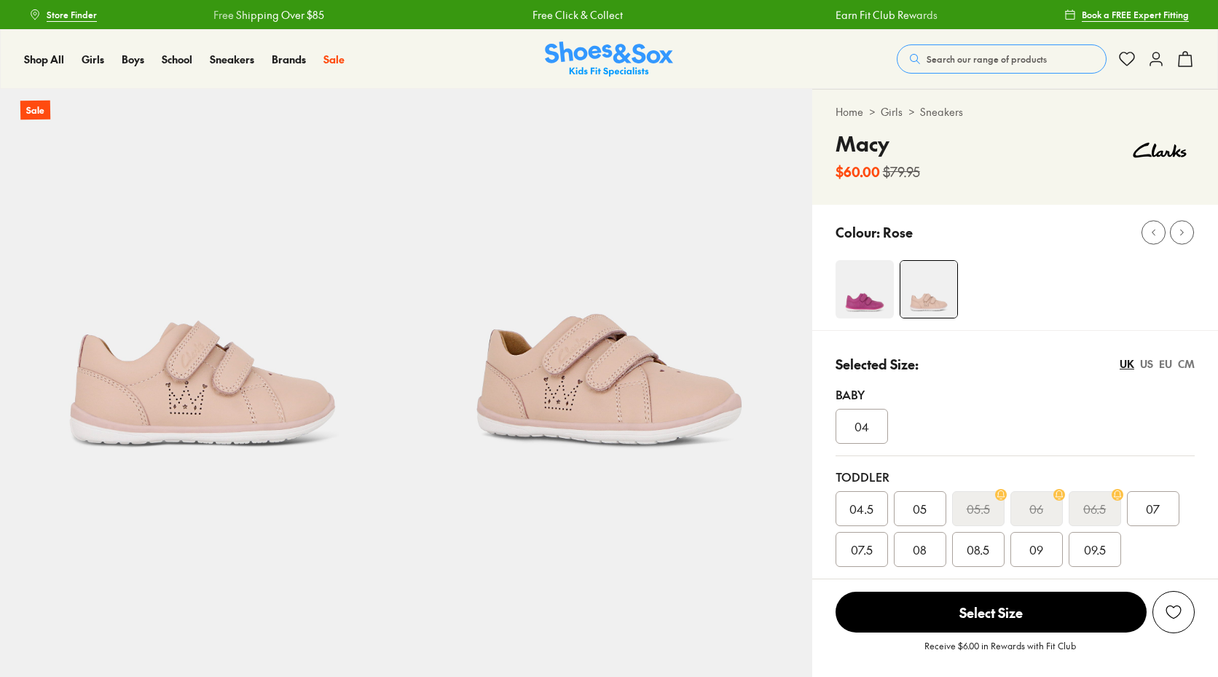
select select "*"
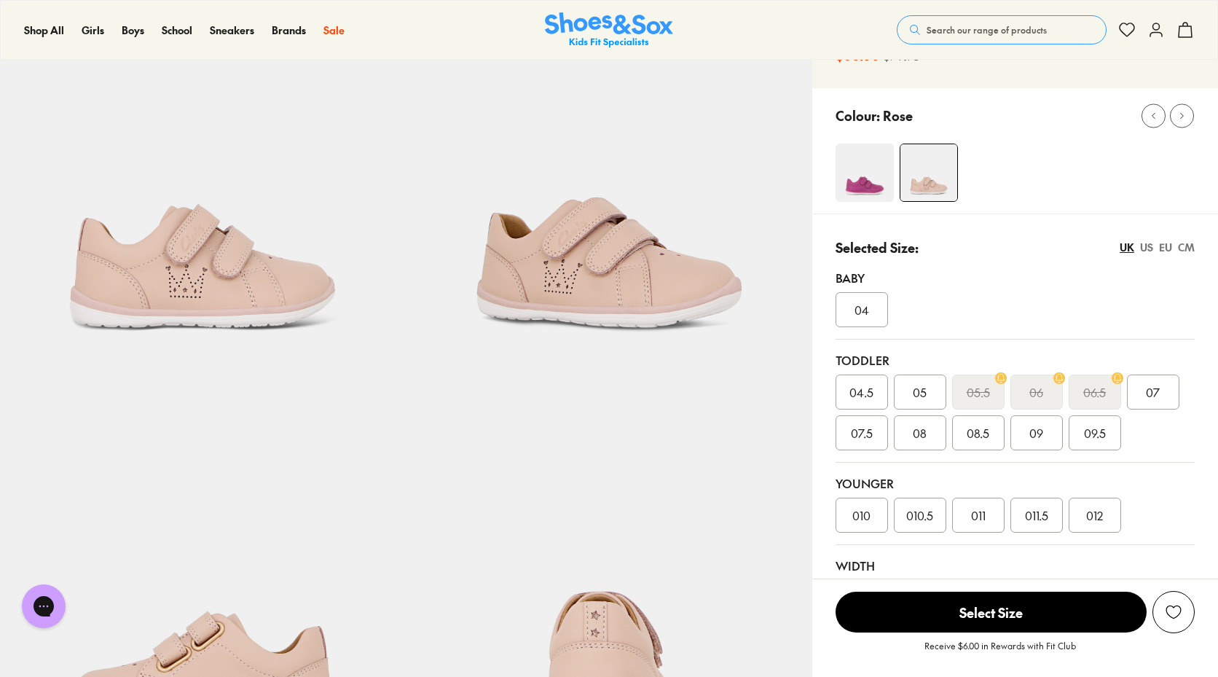
scroll to position [219, 0]
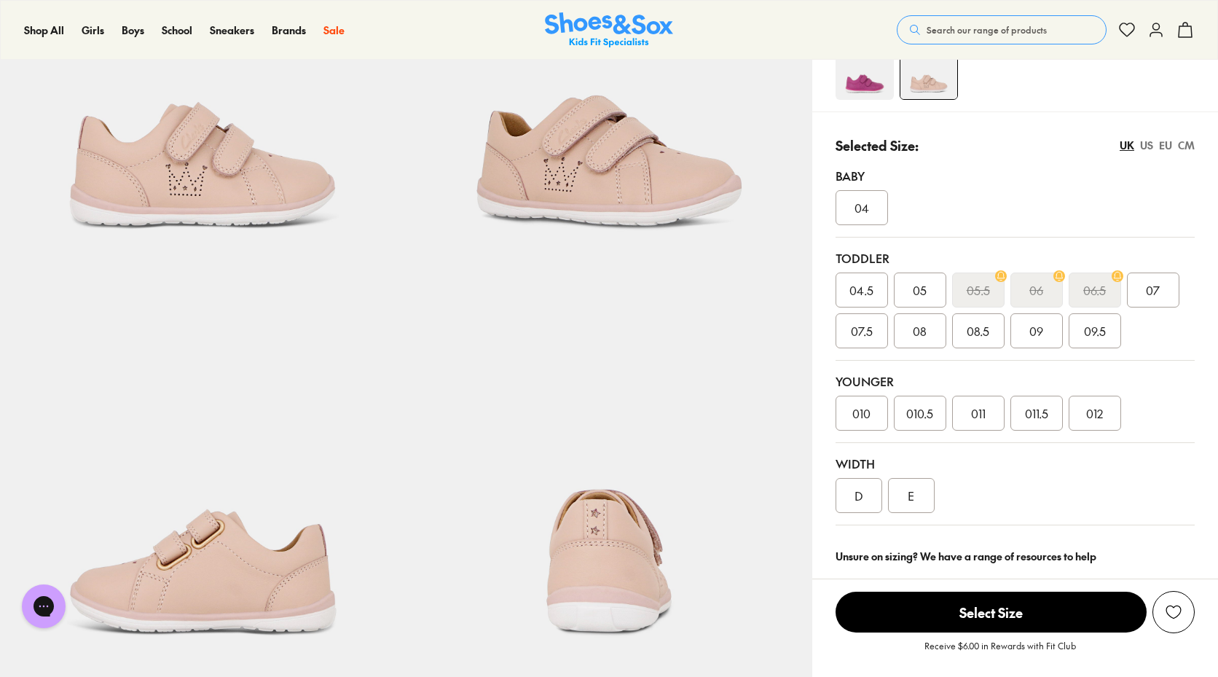
click at [1045, 340] on div "09" at bounding box center [1036, 330] width 52 height 35
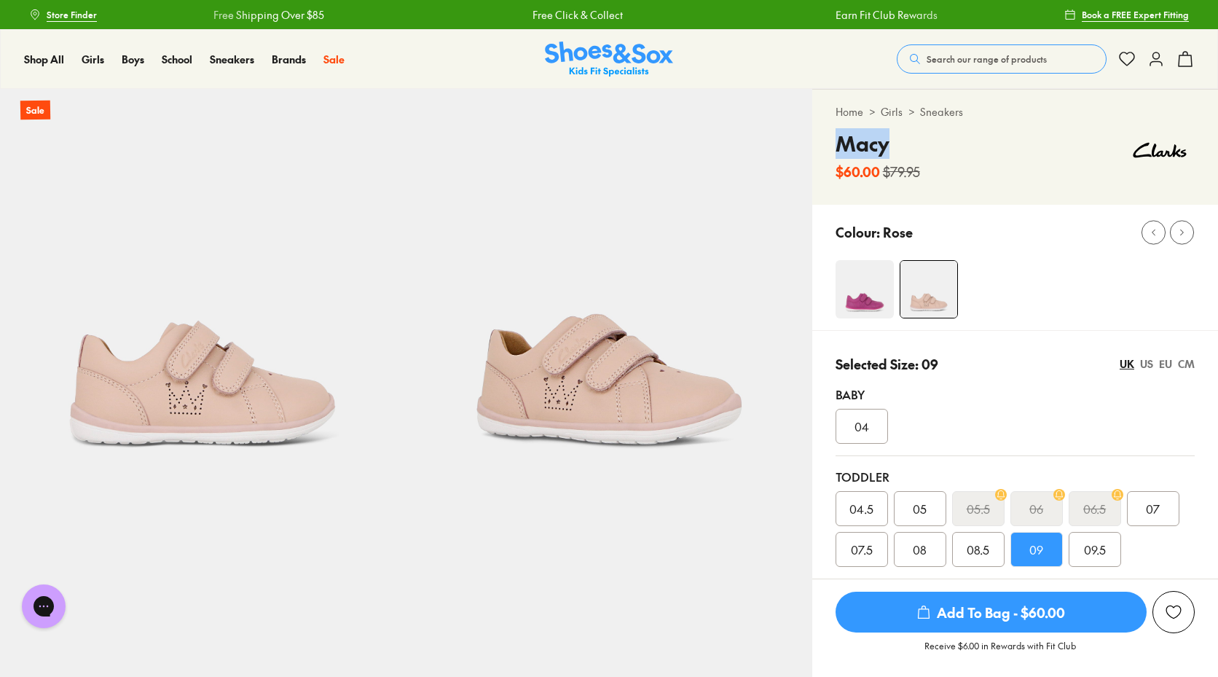
drag, startPoint x: 906, startPoint y: 144, endPoint x: 841, endPoint y: 139, distance: 65.0
click at [826, 139] on div "Home > Girls > Sneakers Macy $60.00 $79.95" at bounding box center [1015, 147] width 406 height 115
copy h4 "Macy"
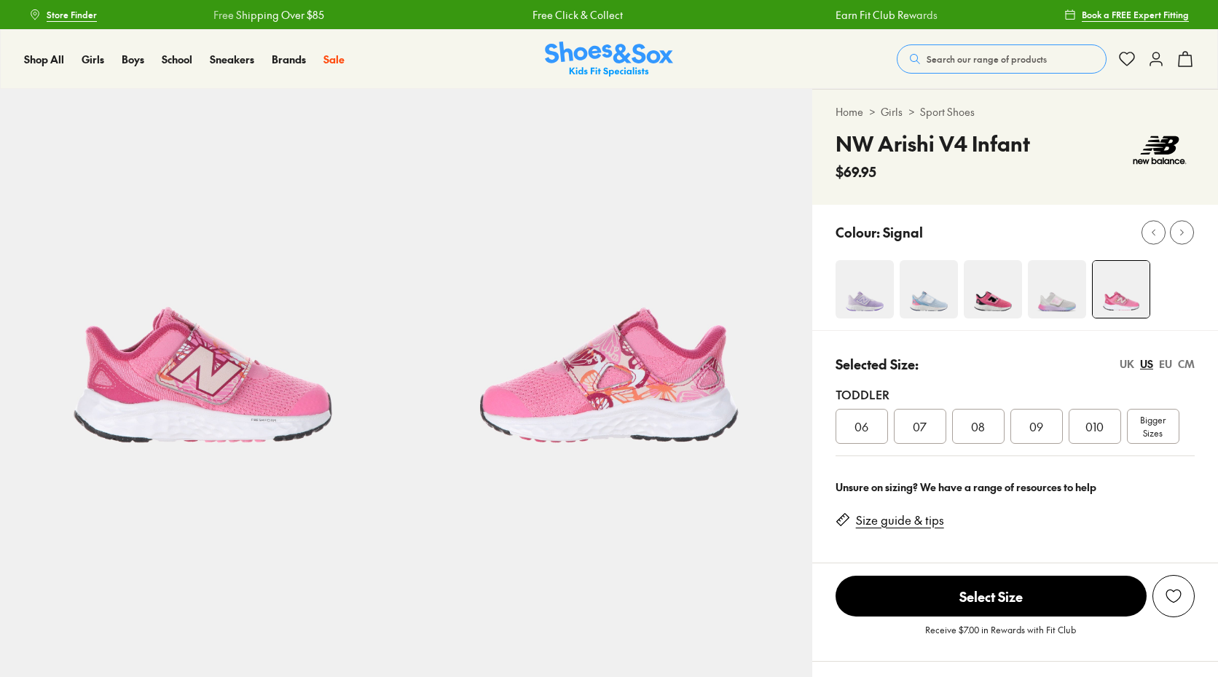
click at [1061, 293] on img at bounding box center [1057, 289] width 58 height 58
select select "*"
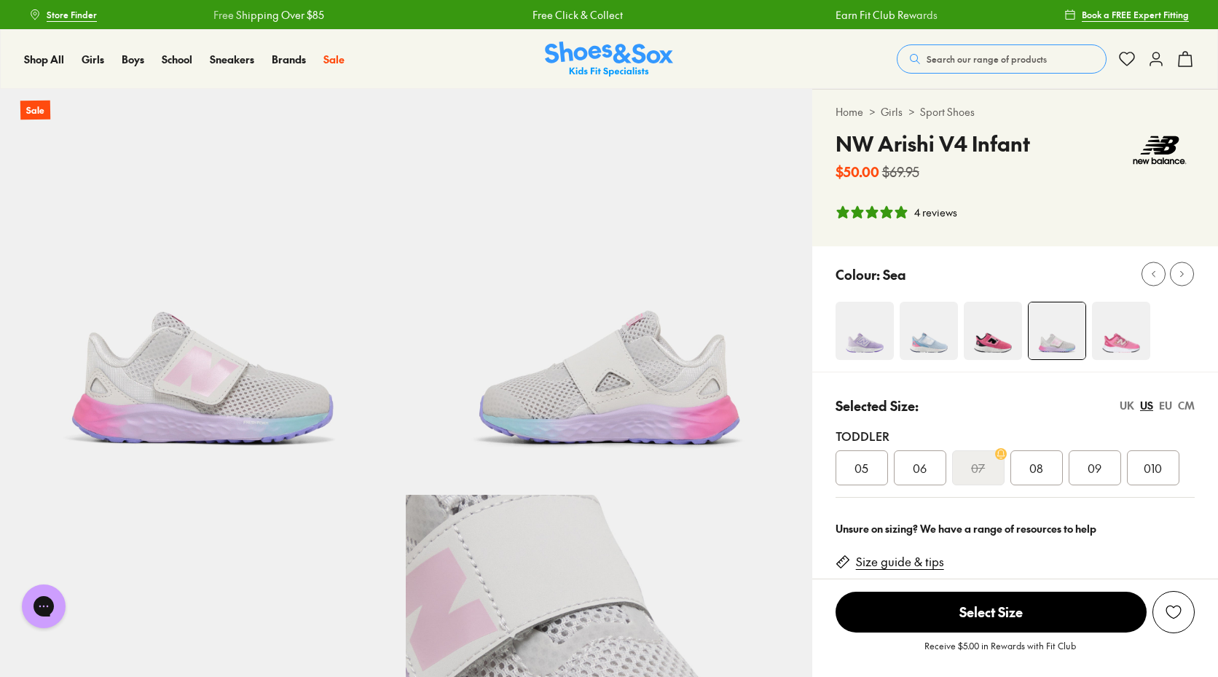
select select "*"
click at [1008, 296] on div "Colour: Sea" at bounding box center [1015, 308] width 406 height 125
click at [994, 321] on img at bounding box center [993, 331] width 58 height 58
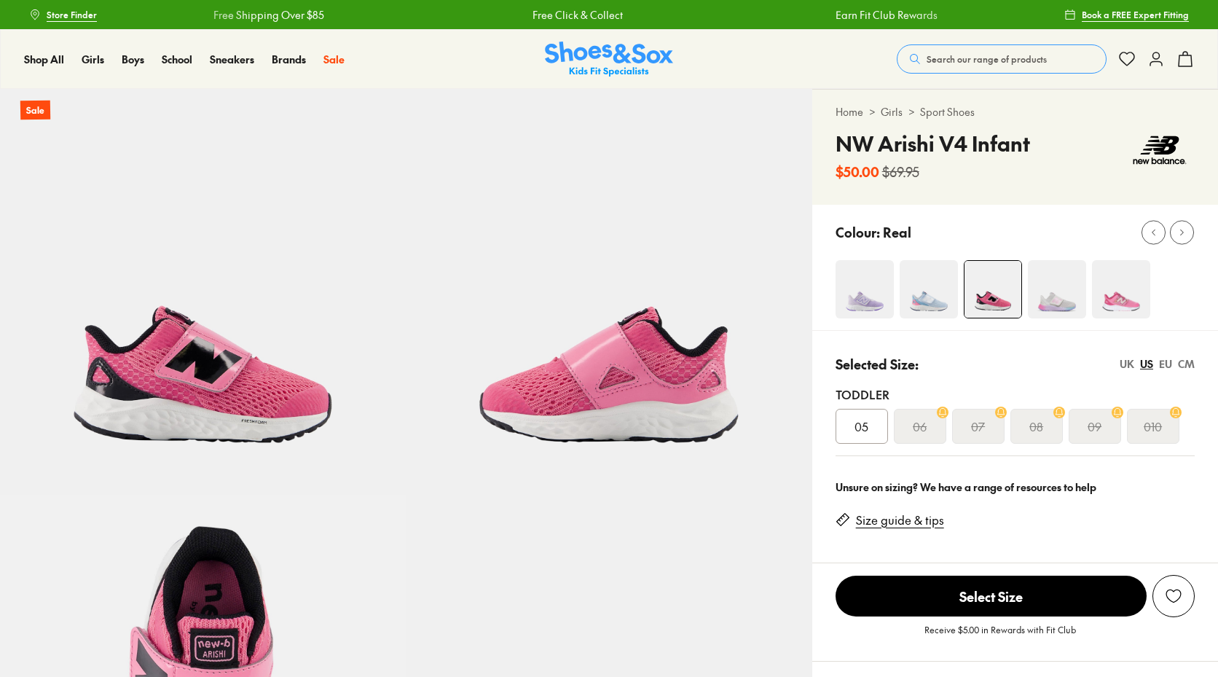
select select "*"
click at [856, 287] on img at bounding box center [865, 289] width 58 height 58
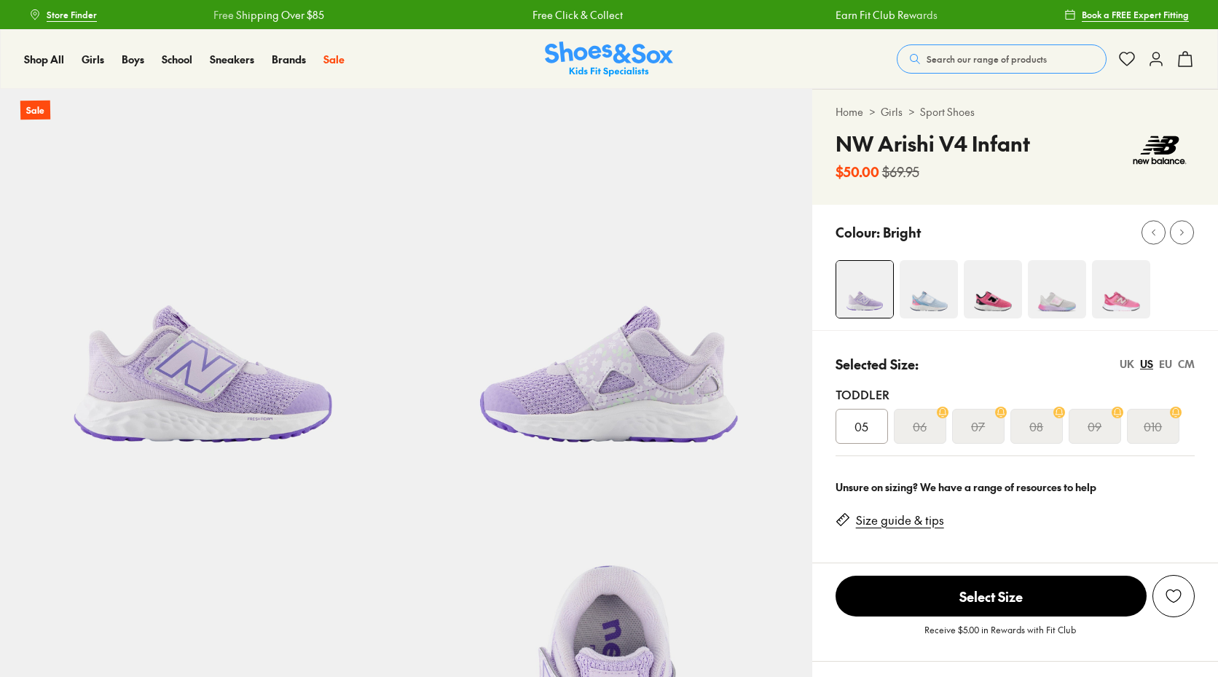
select select "*"
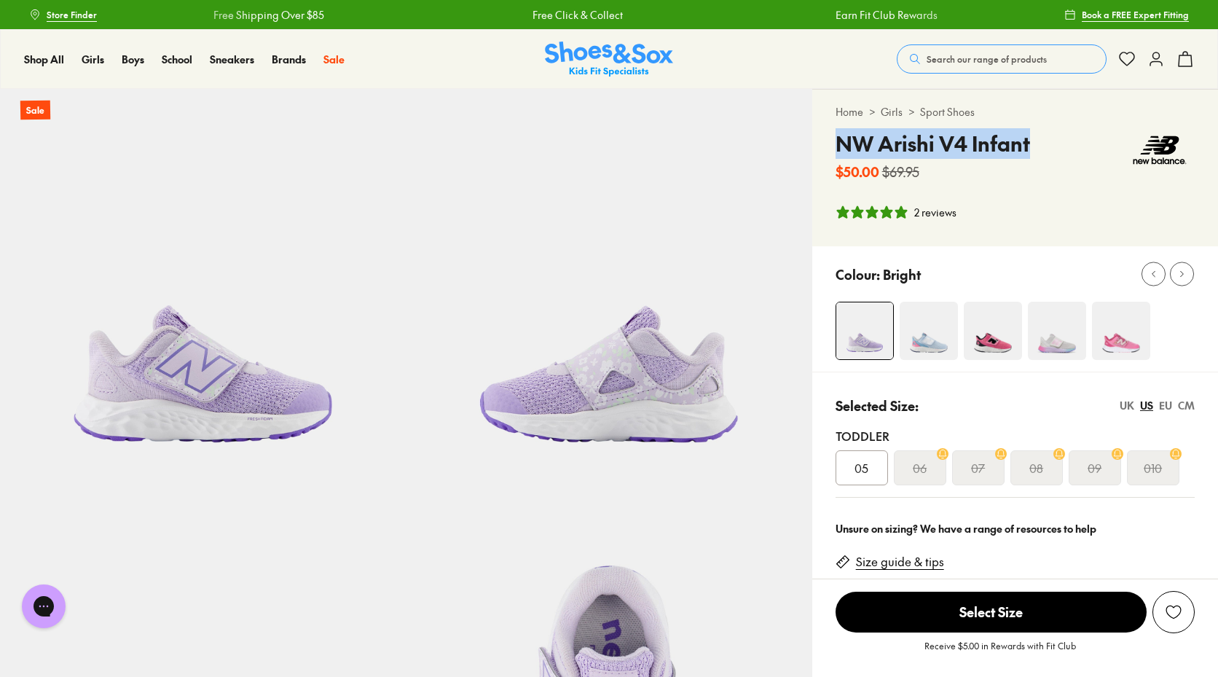
drag, startPoint x: 841, startPoint y: 147, endPoint x: 1035, endPoint y: 146, distance: 193.1
click at [1035, 146] on div "NW Arishi V4 Infant $50.00 $69.95" at bounding box center [1015, 154] width 359 height 53
copy h4 "NW Arishi V4 Infant"
